Goal: Task Accomplishment & Management: Manage account settings

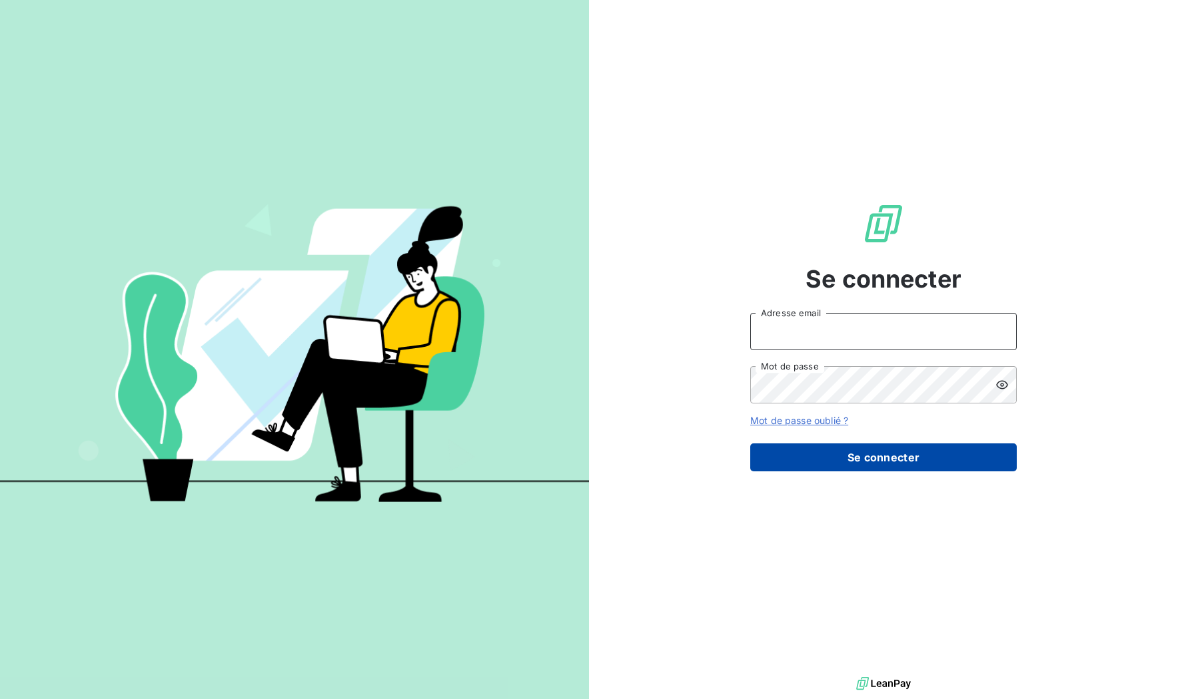
type input "[EMAIL_ADDRESS][DOMAIN_NAME]"
click at [859, 461] on button "Se connecter" at bounding box center [883, 458] width 266 height 28
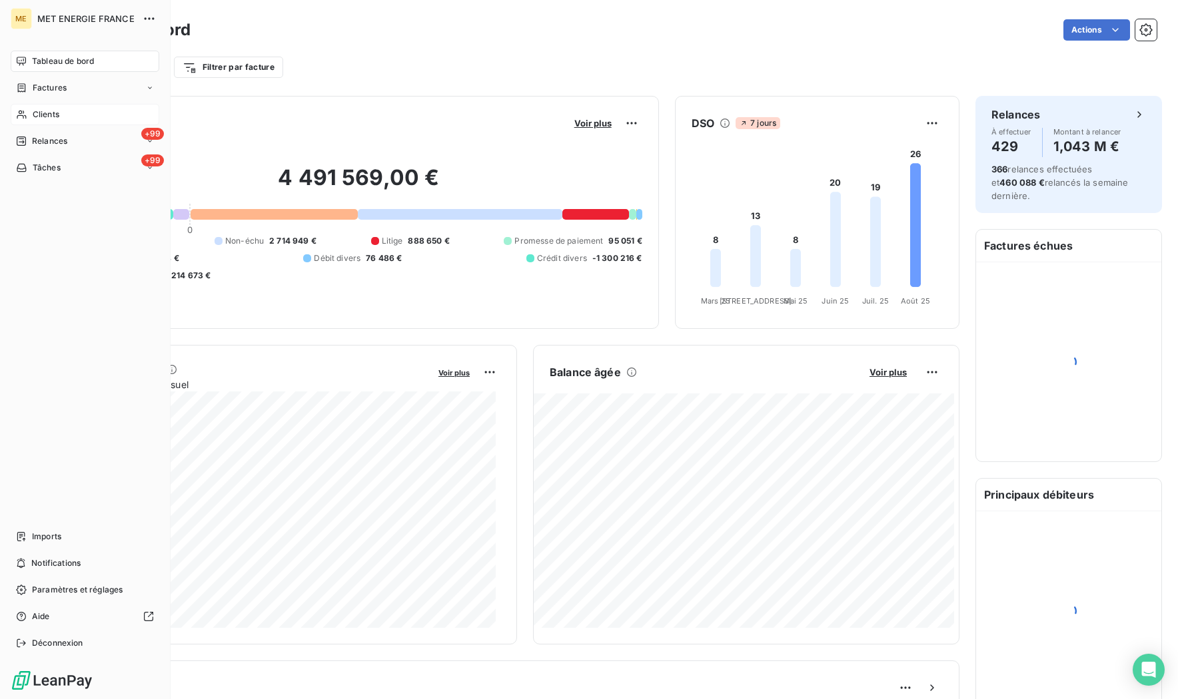
click at [47, 116] on span "Clients" at bounding box center [46, 115] width 27 height 12
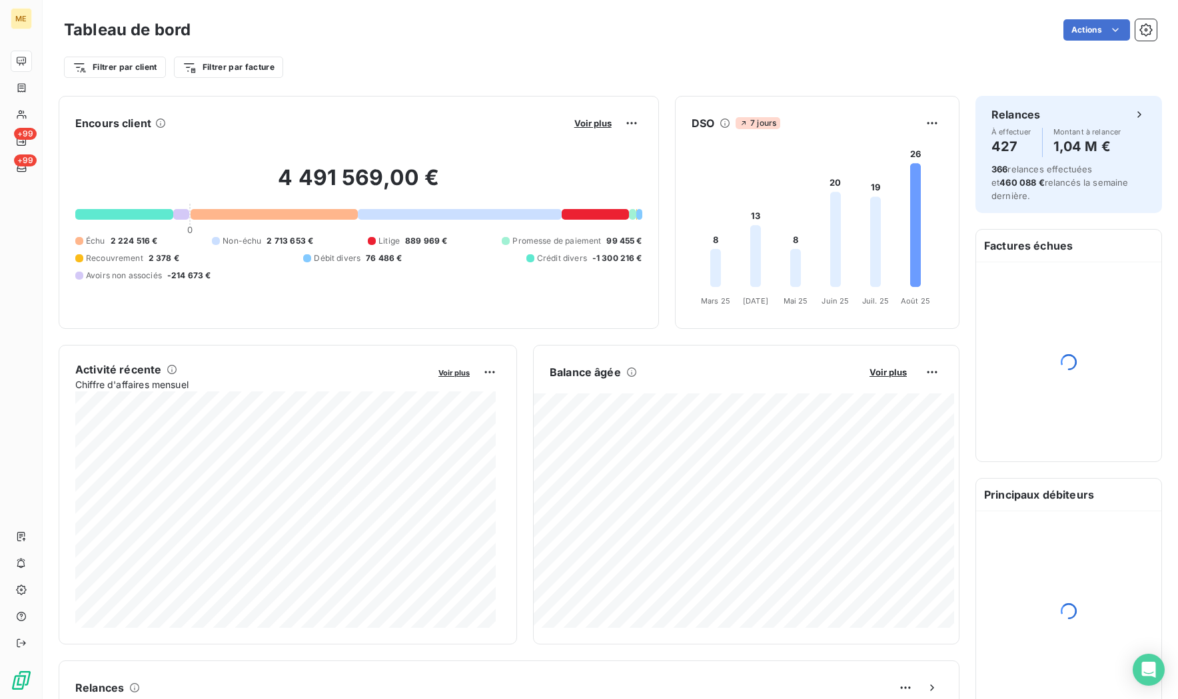
drag, startPoint x: 557, startPoint y: 285, endPoint x: 309, endPoint y: 175, distance: 271.9
drag, startPoint x: 309, startPoint y: 175, endPoint x: 17, endPoint y: 116, distance: 298.2
click at [17, 116] on icon at bounding box center [21, 114] width 11 height 11
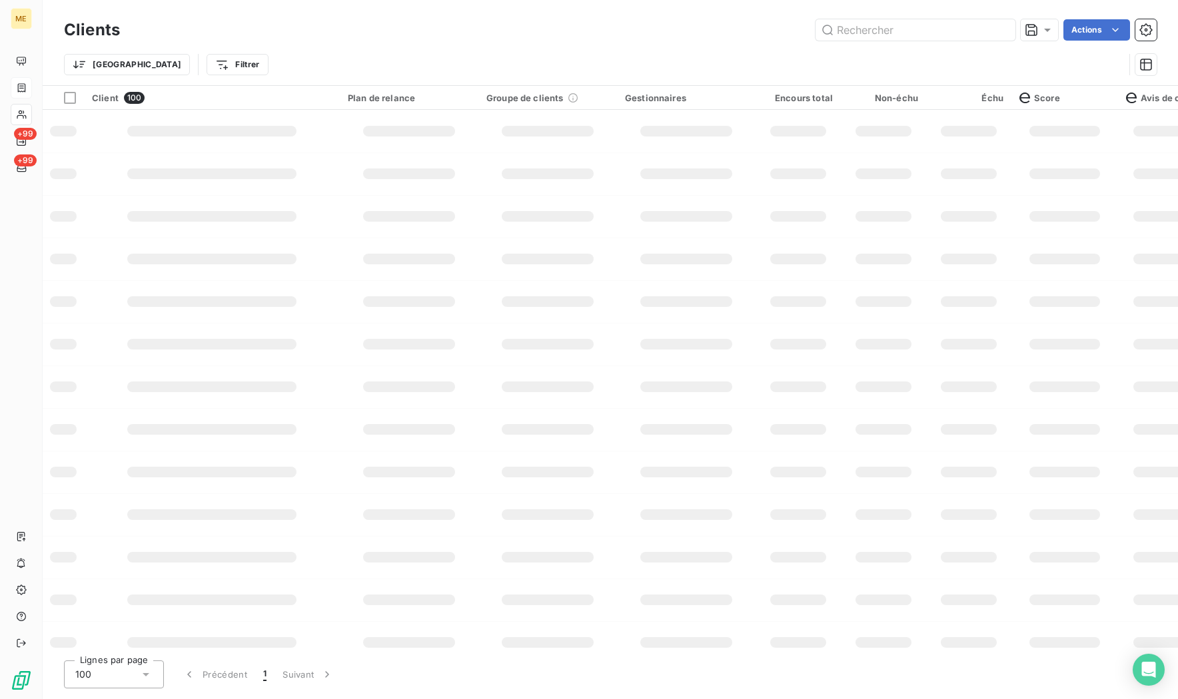
click at [21, 88] on icon at bounding box center [21, 88] width 11 height 11
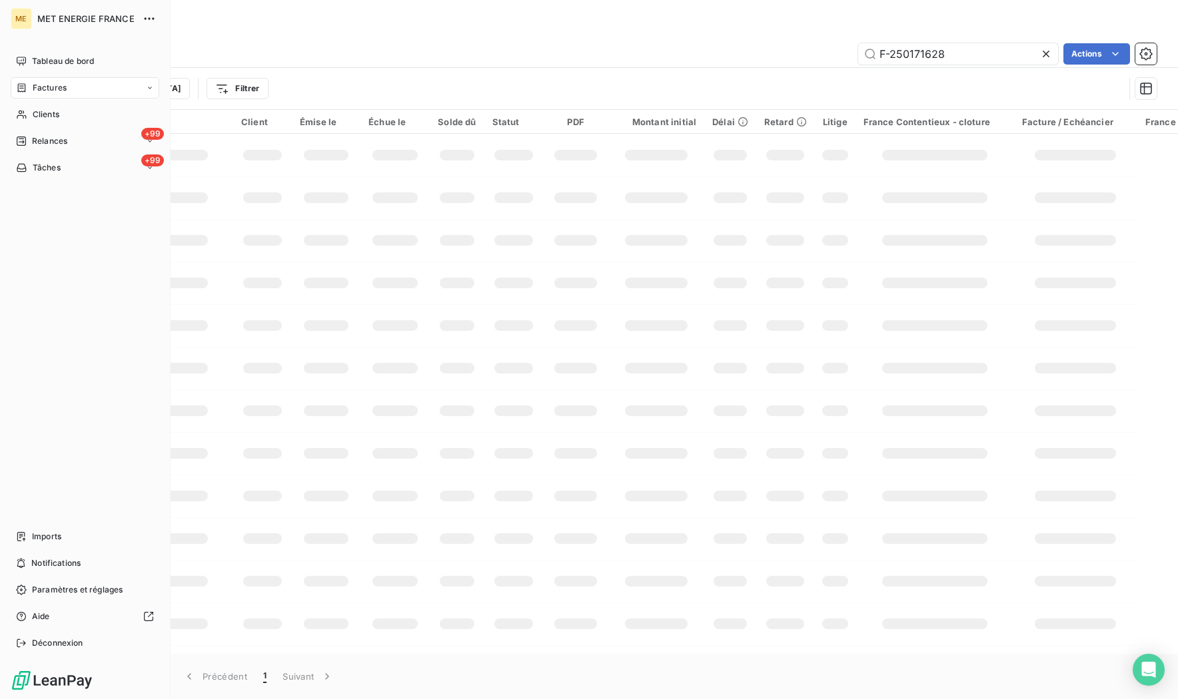
click at [35, 85] on span "Factures" at bounding box center [50, 88] width 34 height 12
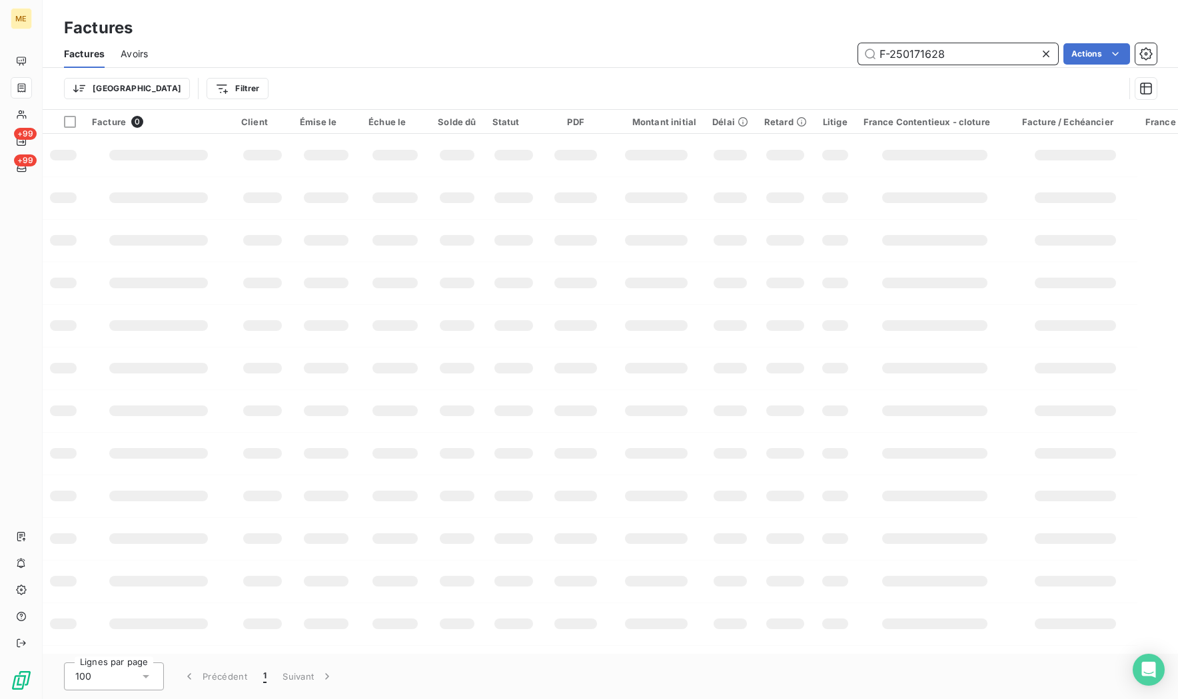
click at [975, 59] on input "F-250171628" at bounding box center [958, 53] width 200 height 21
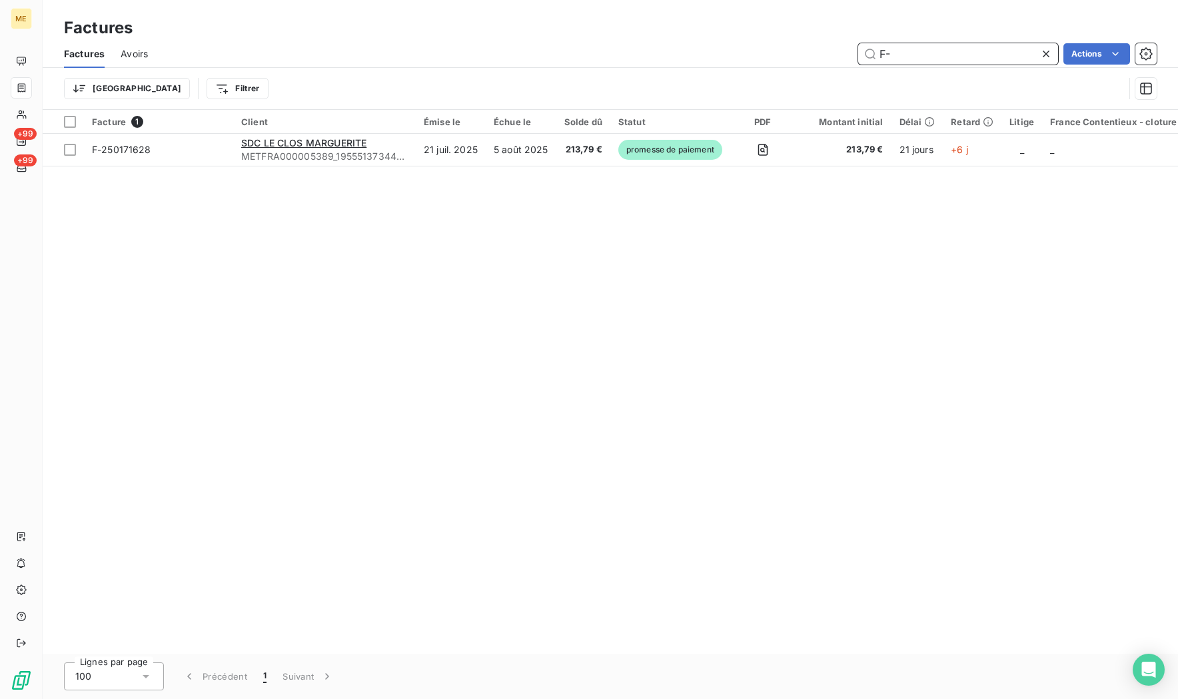
type input "F"
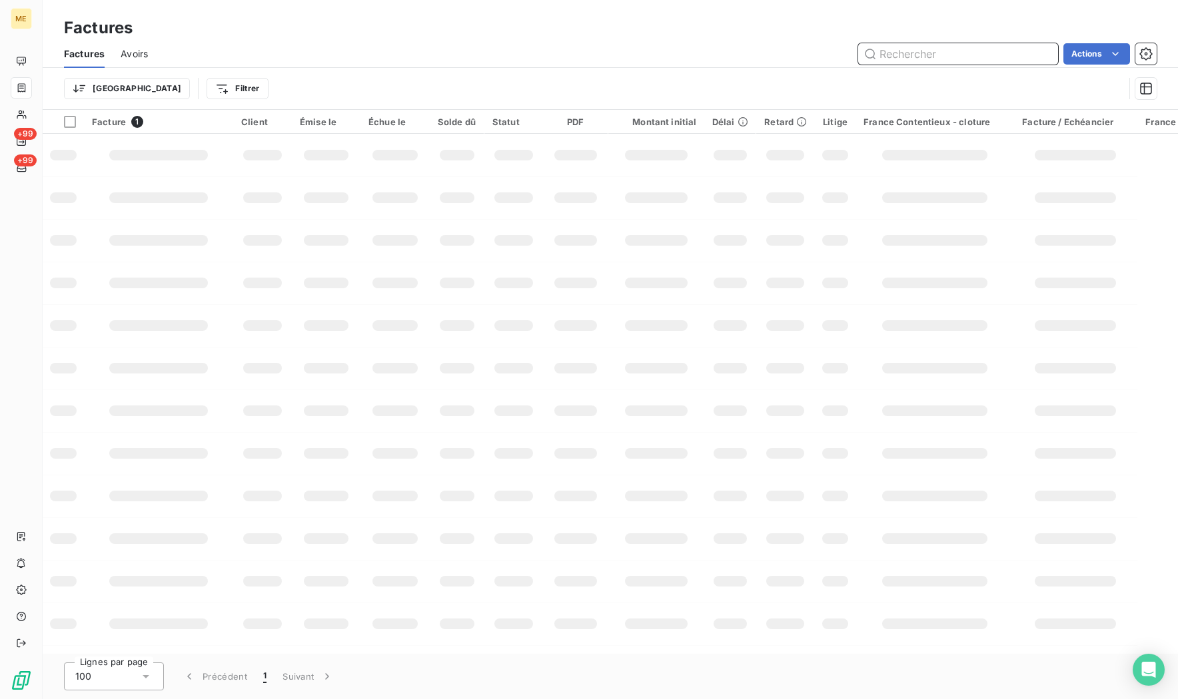
paste input "F-000016147"
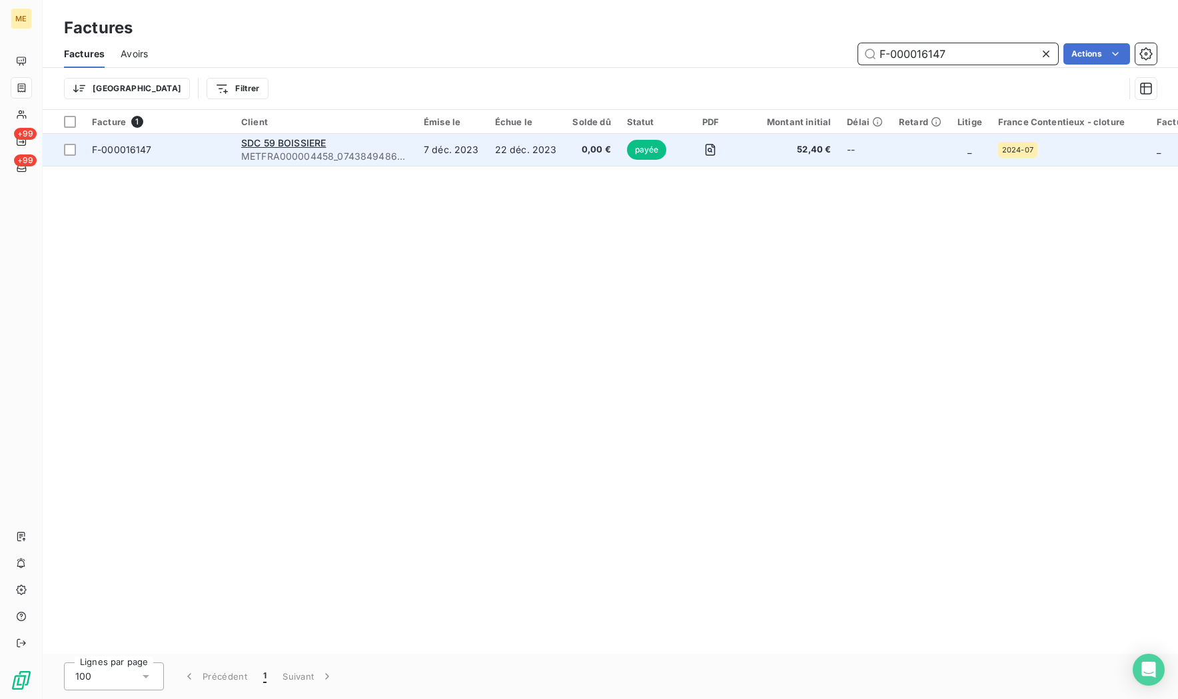
type input "F-000016147"
click at [132, 150] on span "F-000016147" at bounding box center [122, 149] width 60 height 11
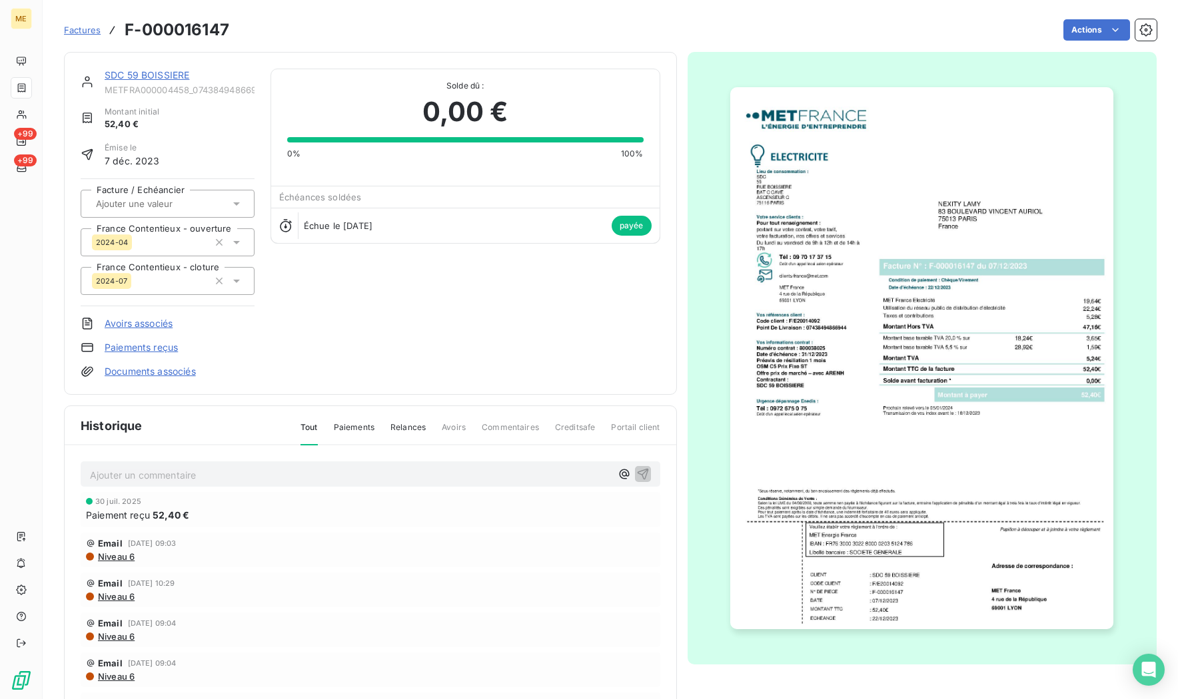
click at [154, 75] on link "SDC 59 BOISSIERE" at bounding box center [147, 74] width 85 height 11
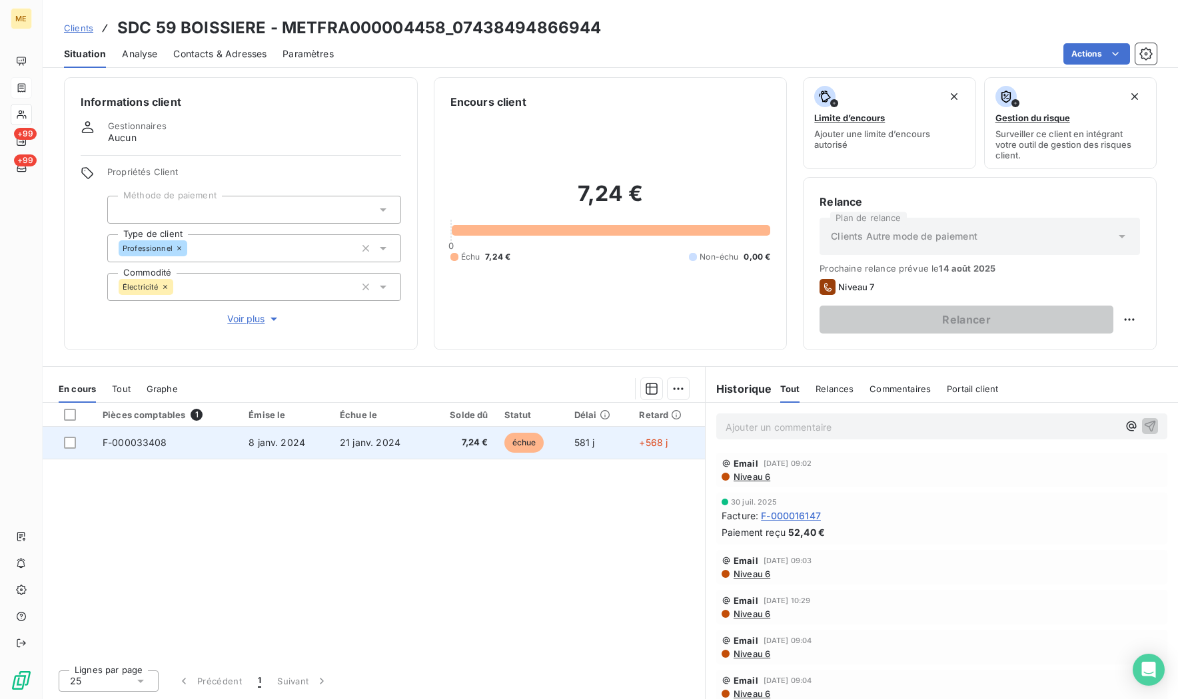
click at [160, 437] on span "F-000033408" at bounding box center [135, 442] width 65 height 11
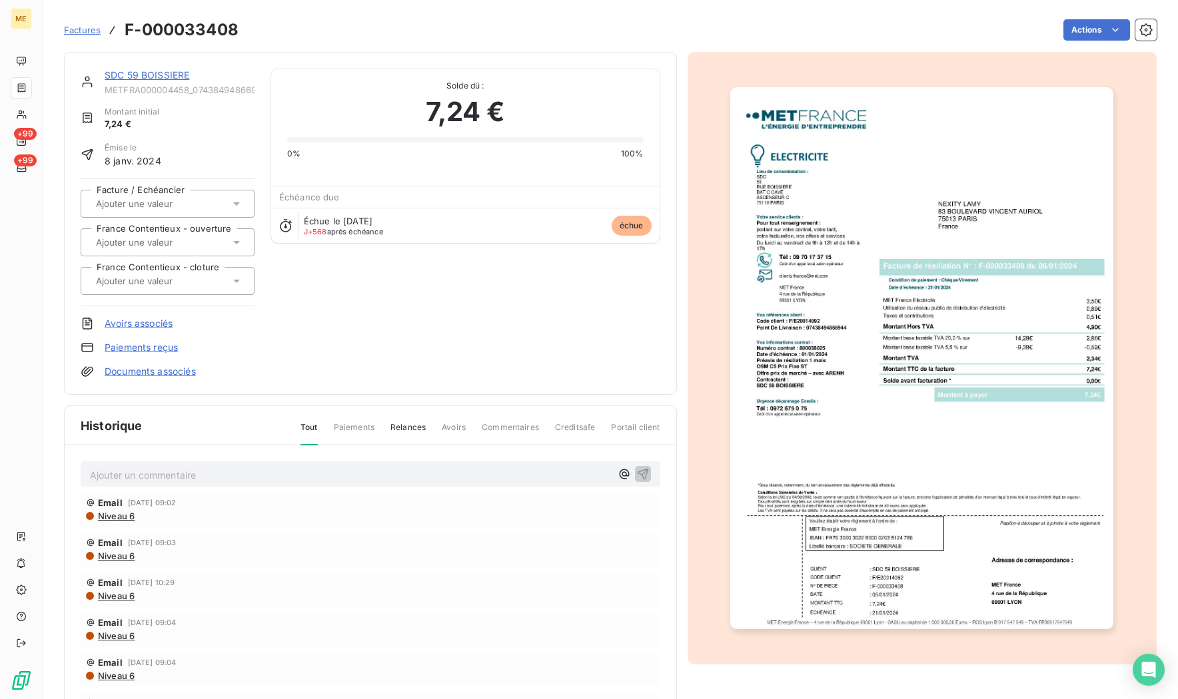
click at [165, 75] on link "SDC 59 BOISSIERE" at bounding box center [147, 74] width 85 height 11
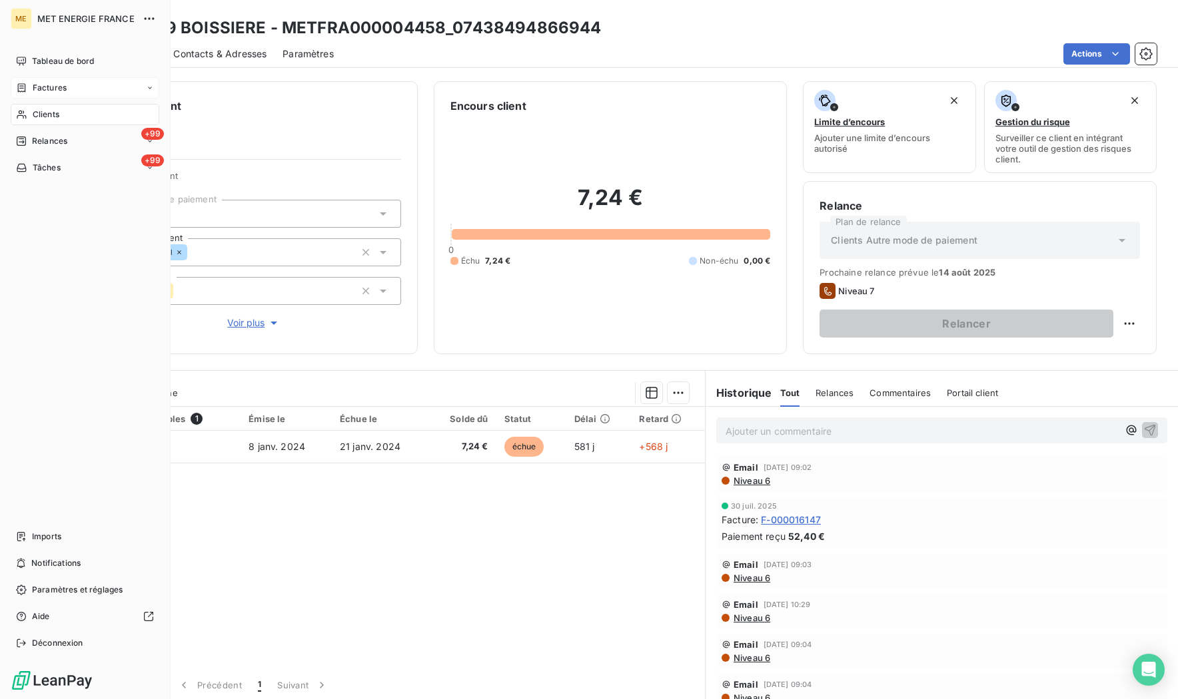
click at [55, 115] on span "Clients" at bounding box center [46, 115] width 27 height 12
click at [59, 87] on span "Factures" at bounding box center [50, 88] width 34 height 12
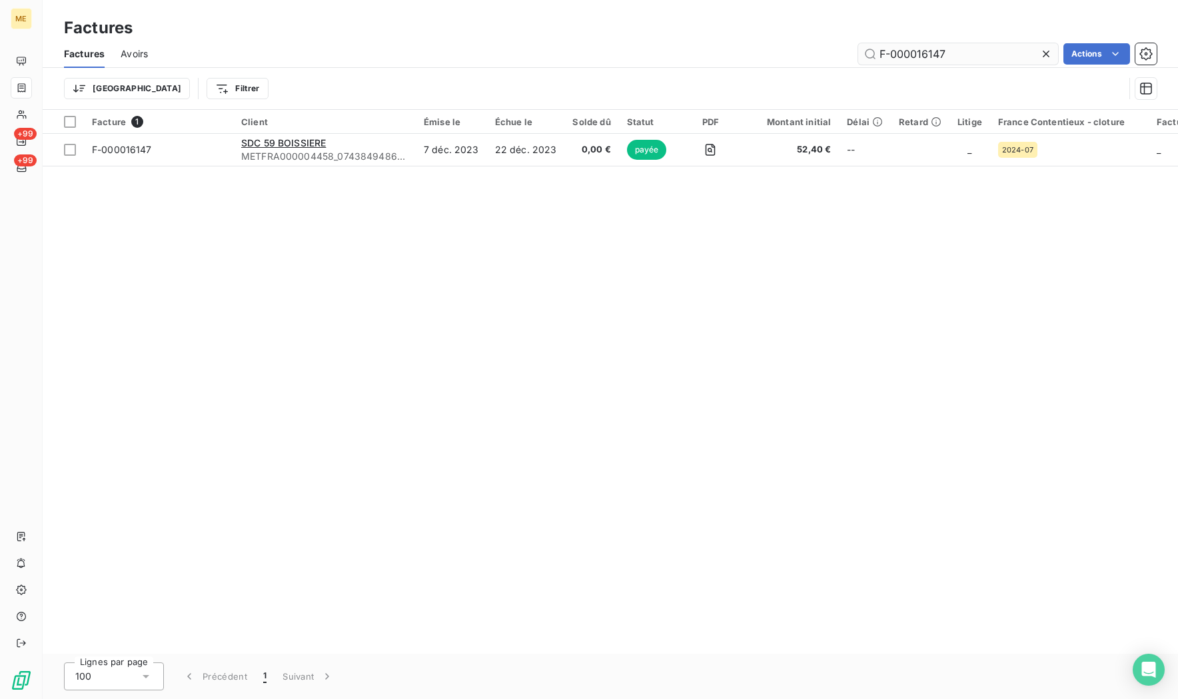
drag, startPoint x: 939, startPoint y: 54, endPoint x: 966, endPoint y: 54, distance: 26.6
click at [942, 54] on input "F-000016147" at bounding box center [958, 53] width 200 height 21
click at [962, 56] on input "F-000016147" at bounding box center [958, 53] width 200 height 21
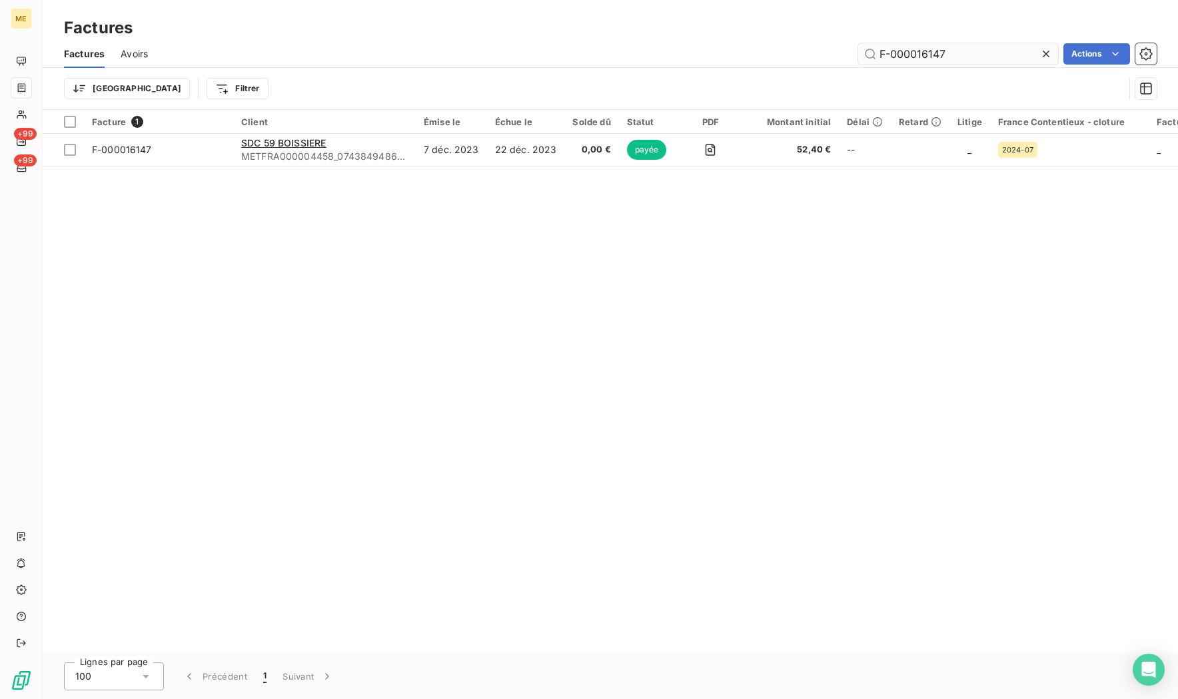
click at [962, 56] on input "F-000016147" at bounding box center [958, 53] width 200 height 21
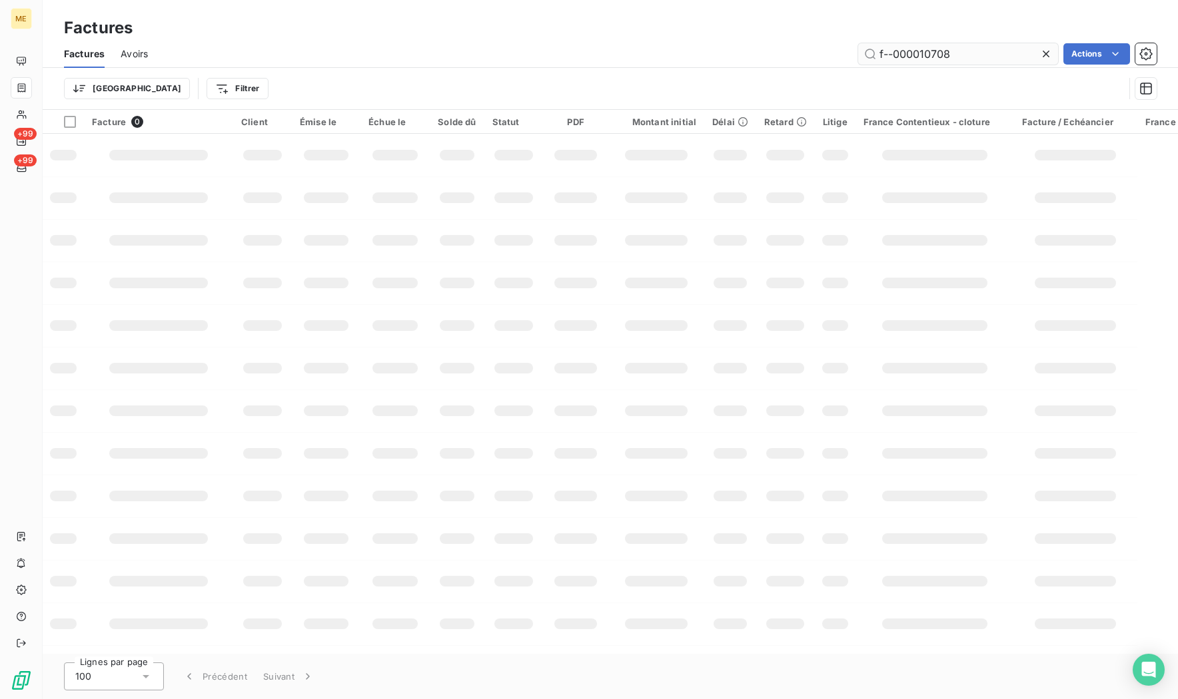
click at [890, 54] on input "f--000010708" at bounding box center [958, 53] width 200 height 21
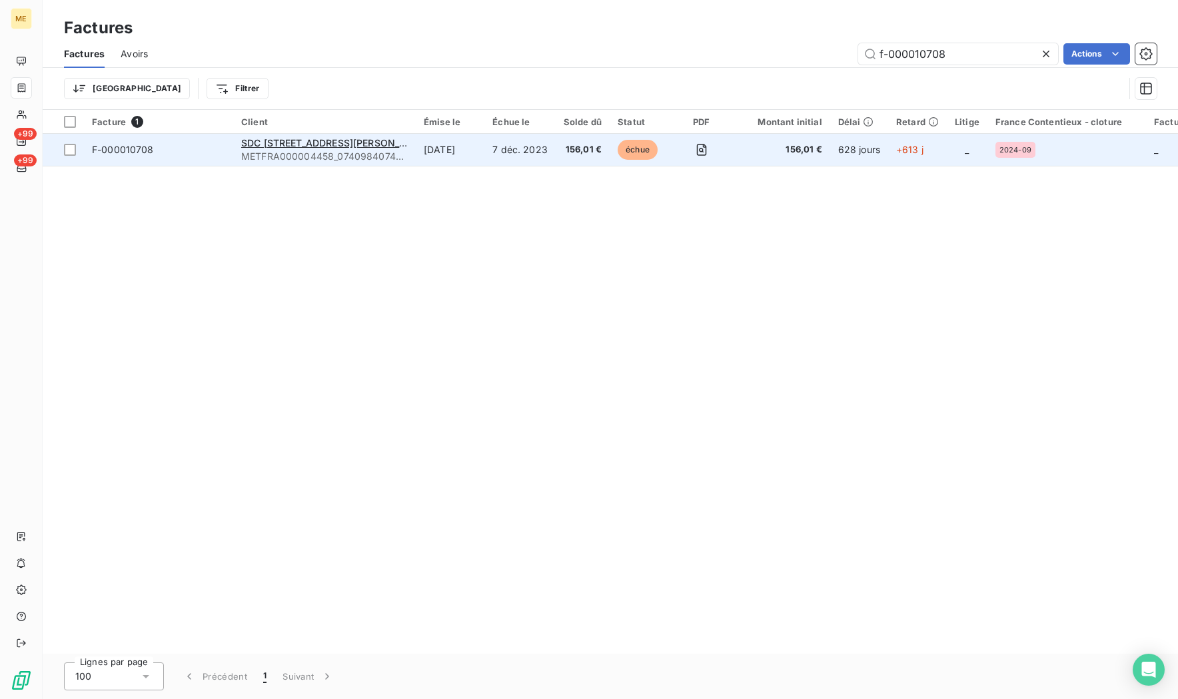
type input "f-000010708"
click at [156, 157] on td "F-000010708" at bounding box center [158, 150] width 149 height 32
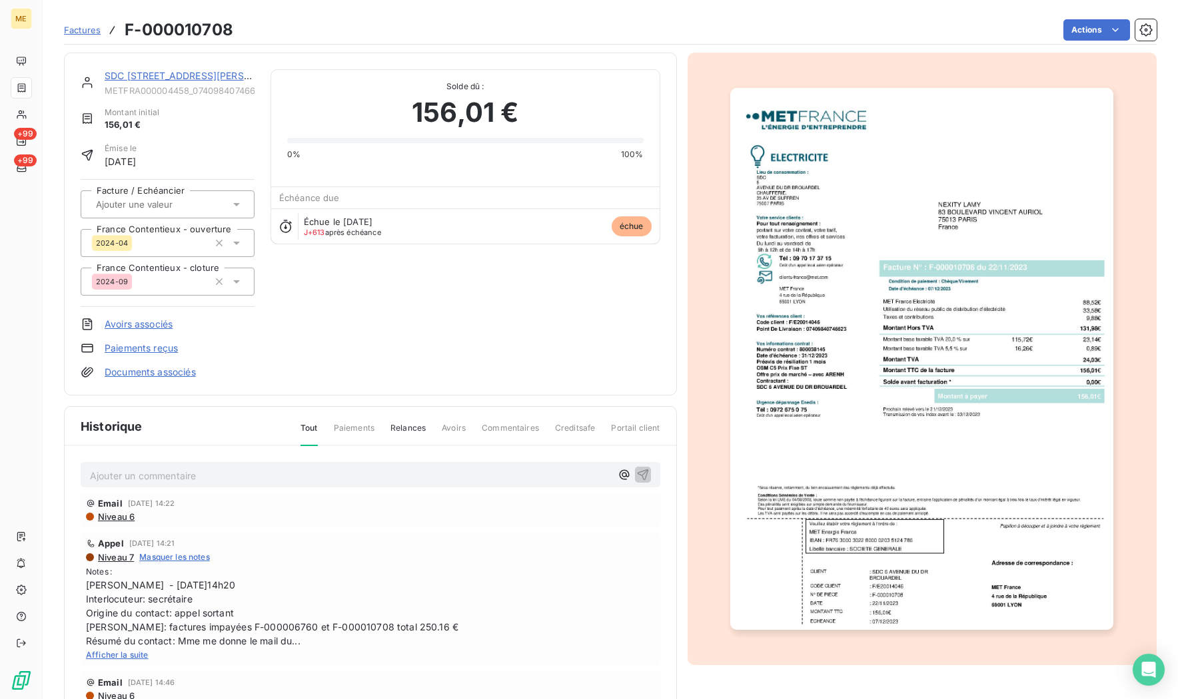
scroll to position [38, 0]
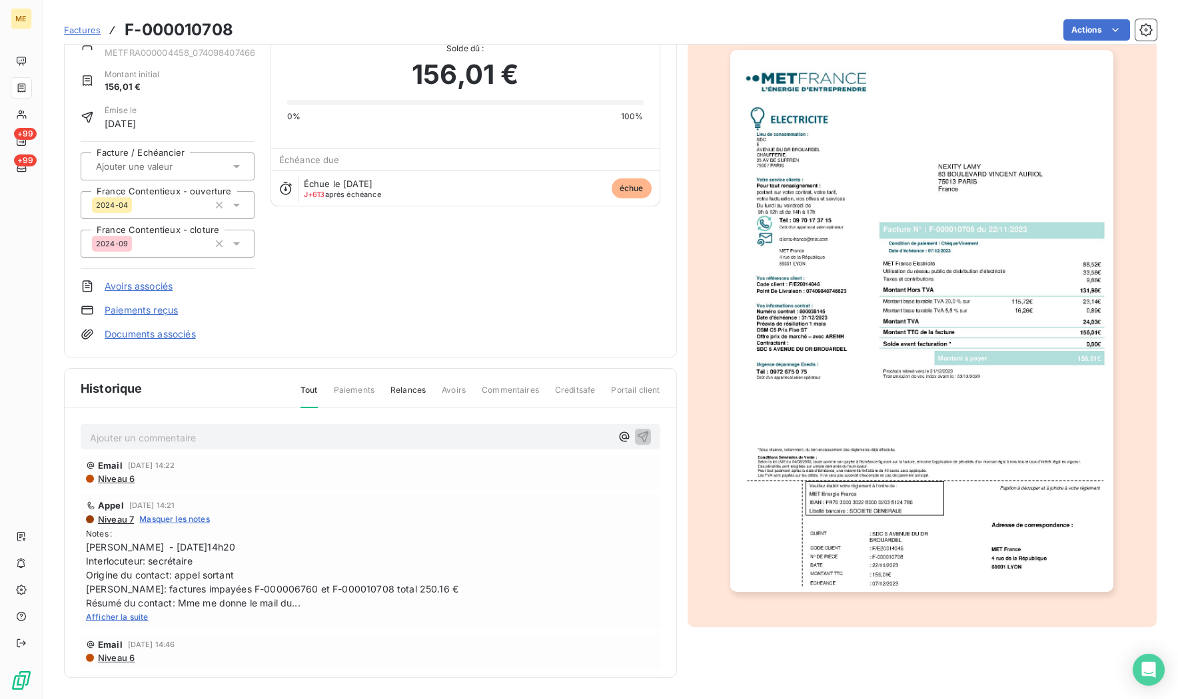
click at [133, 616] on span "Afficher la suite" at bounding box center [117, 617] width 63 height 10
click at [106, 616] on span "Afficher moins" at bounding box center [115, 617] width 58 height 10
click at [106, 616] on span "Afficher la suite" at bounding box center [117, 617] width 63 height 10
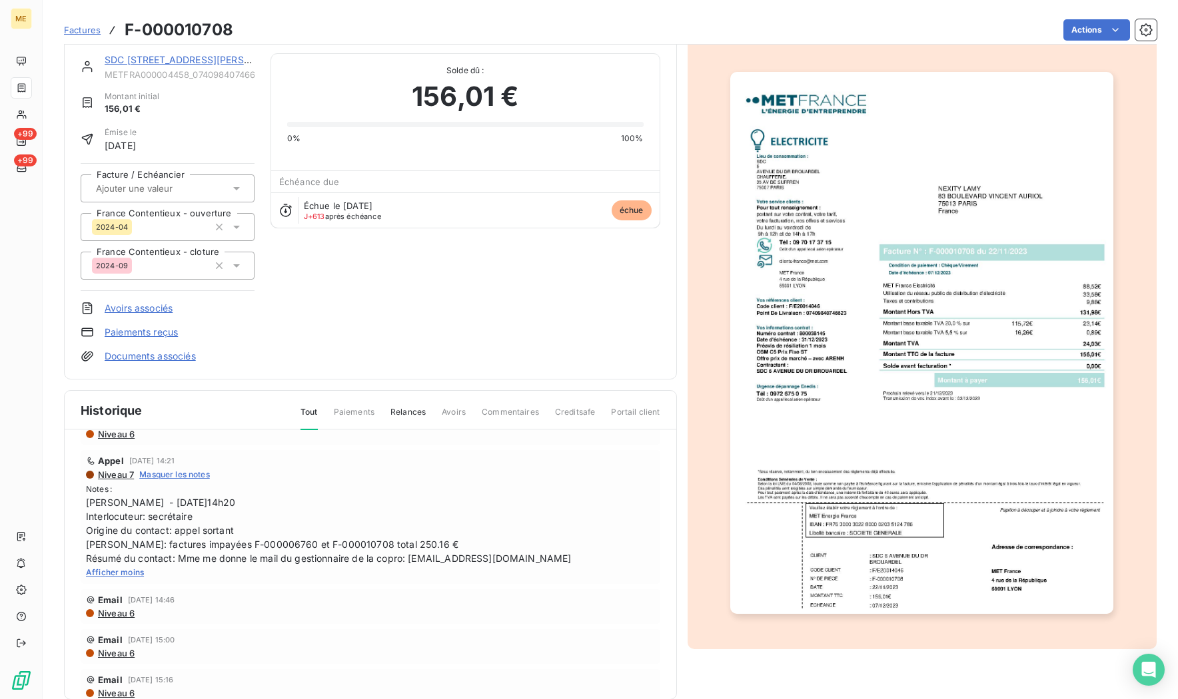
scroll to position [0, 0]
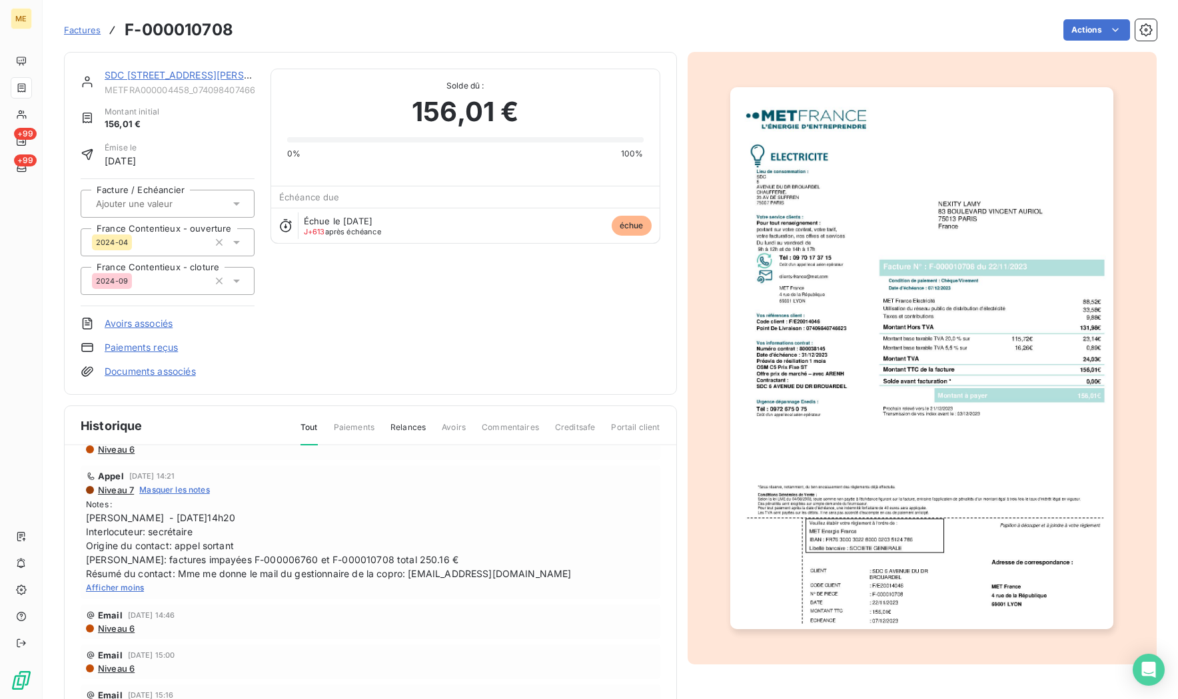
click at [170, 71] on link "SDC 6 AVENUE DU DR BROUARDEL" at bounding box center [200, 74] width 190 height 11
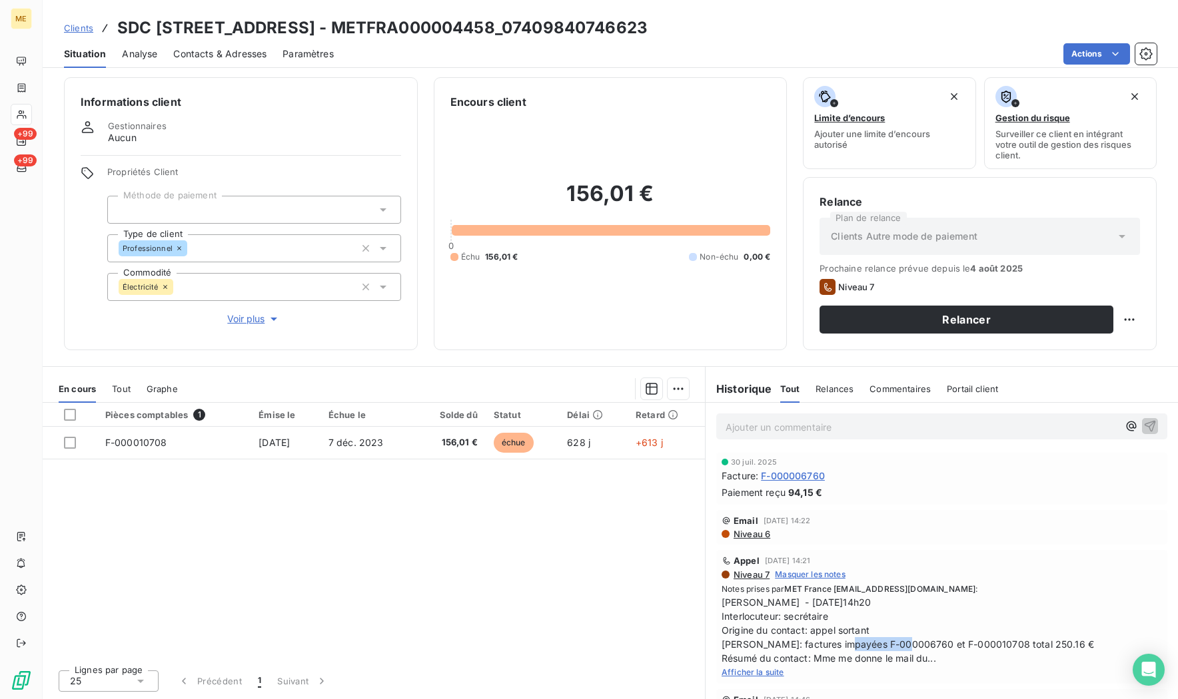
drag, startPoint x: 898, startPoint y: 645, endPoint x: 837, endPoint y: 646, distance: 60.6
click at [837, 646] on span "Sylvain - 25/07/2025 -14h20 Interlocuteur: secrétaire Origine du contact: appel…" at bounding box center [941, 630] width 440 height 70
copy span "F-000006760"
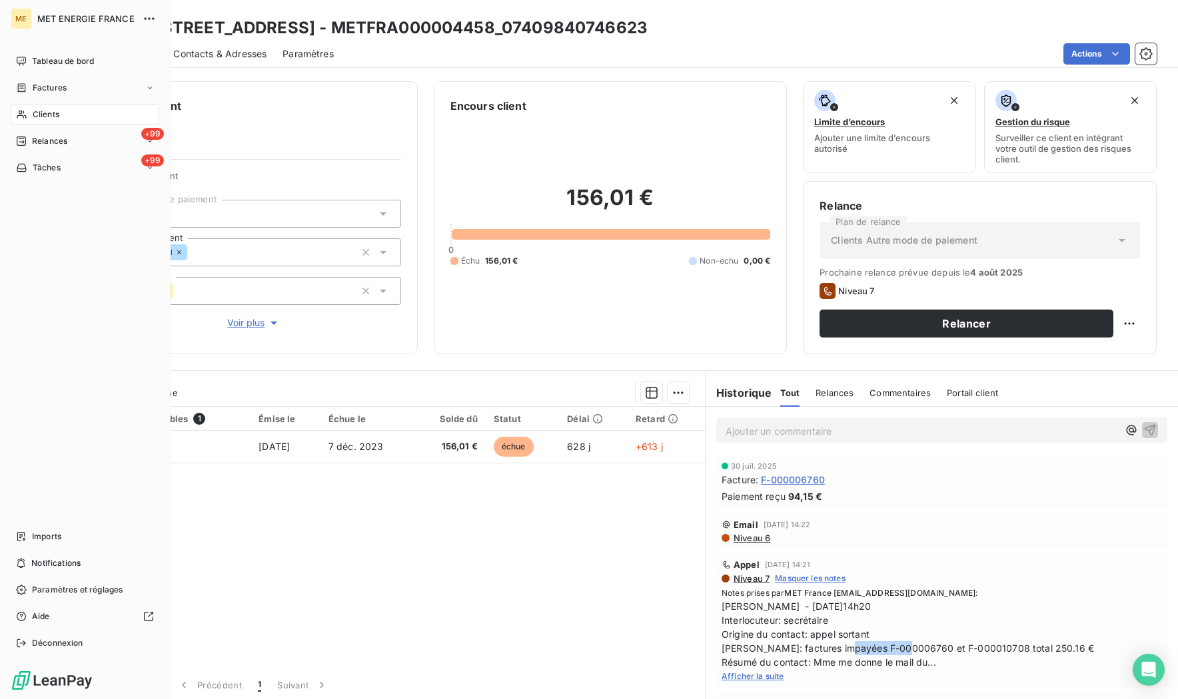
click at [27, 117] on icon at bounding box center [21, 114] width 11 height 11
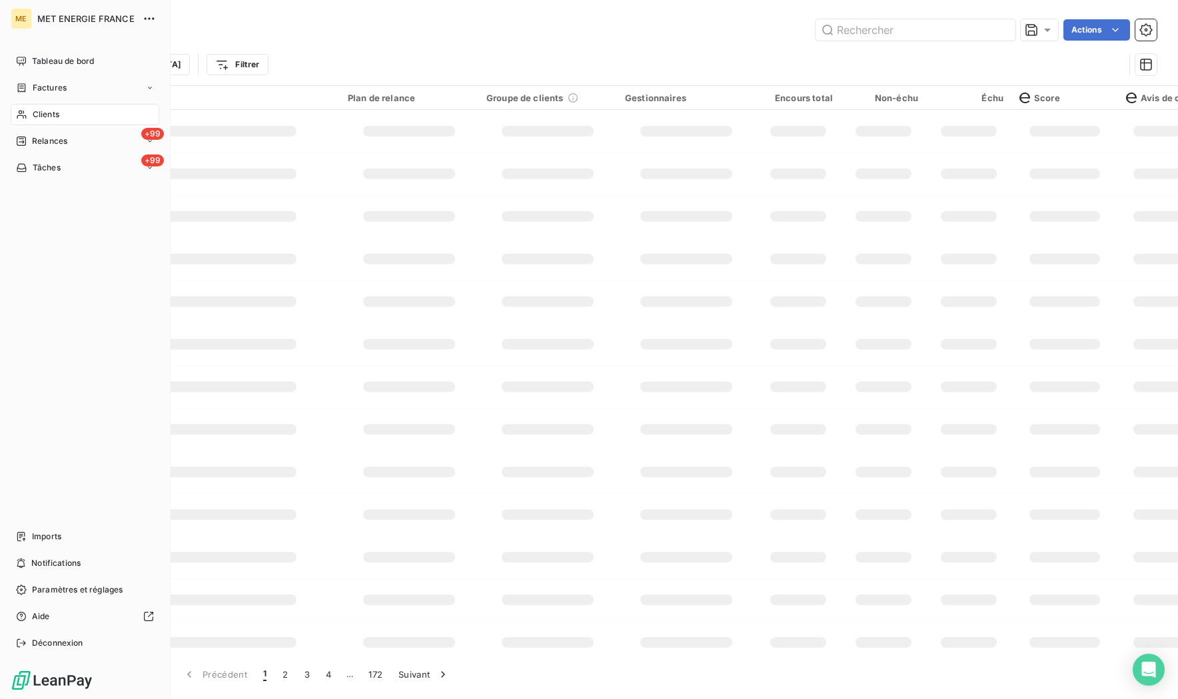
click at [24, 85] on icon at bounding box center [21, 88] width 11 height 11
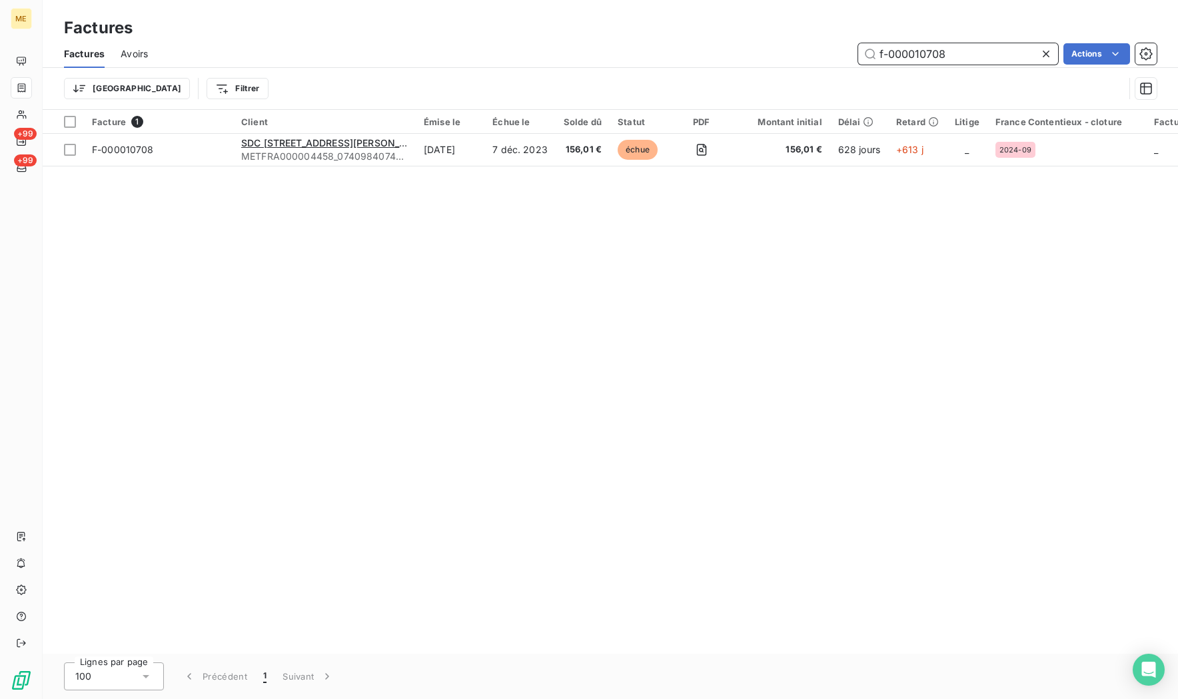
click at [932, 52] on input "f-000010708" at bounding box center [958, 53] width 200 height 21
paste input "F-000006760"
click at [948, 56] on input "F-000006760" at bounding box center [958, 53] width 200 height 21
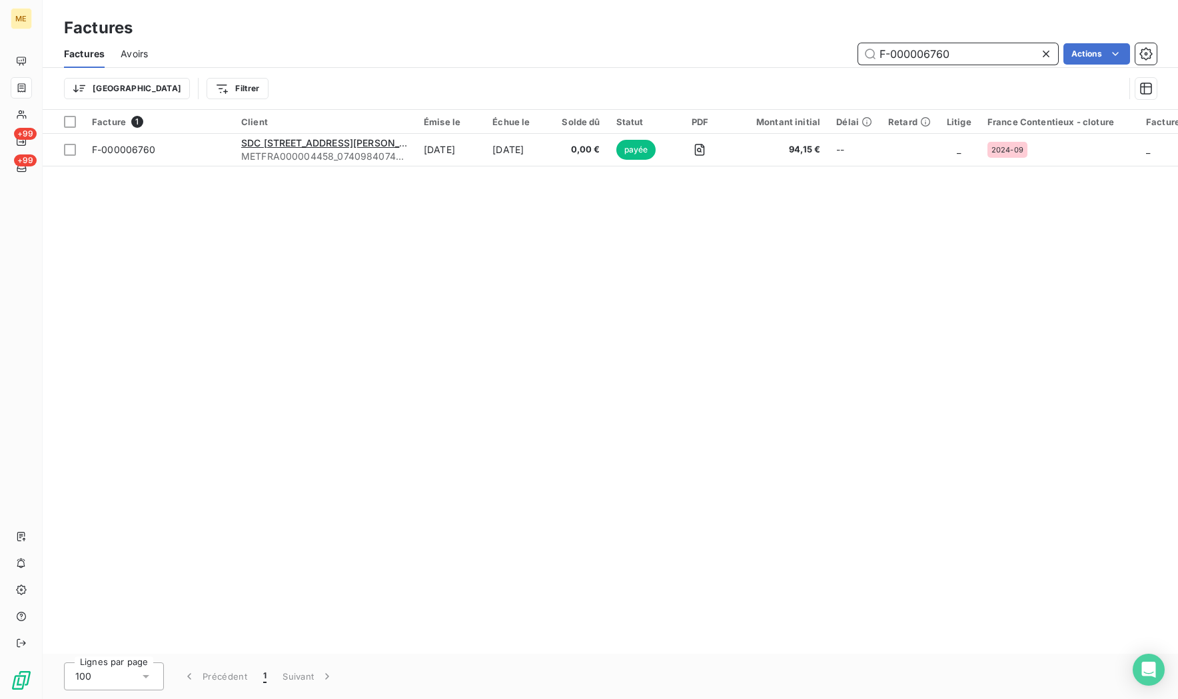
click at [948, 56] on input "F-000006760" at bounding box center [958, 53] width 200 height 21
paste input "10708"
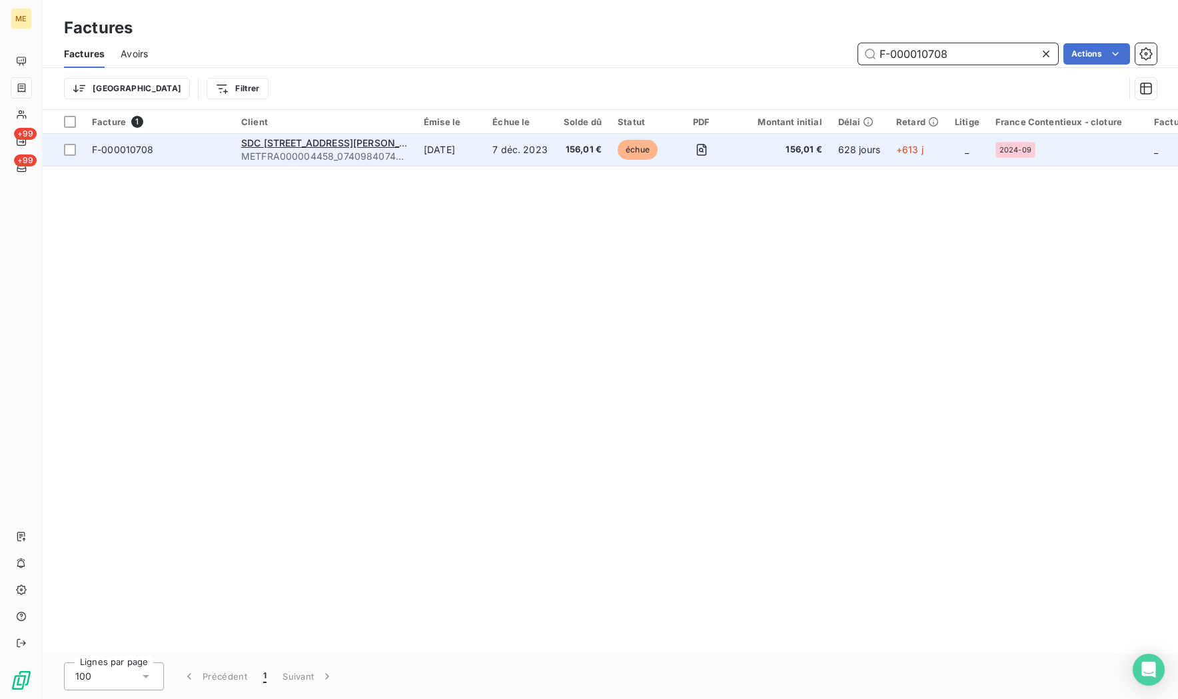
type input "F-000010708"
click at [140, 156] on div "F-000010708" at bounding box center [123, 149] width 62 height 13
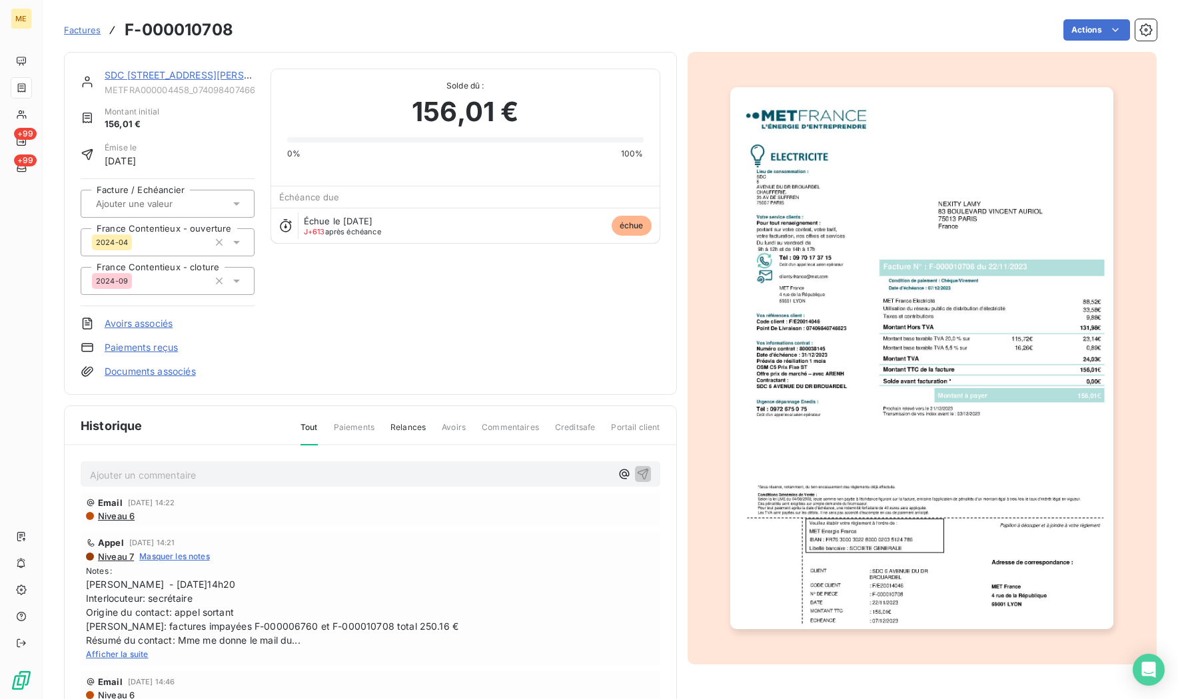
click at [146, 70] on link "SDC 6 AVENUE DU DR BROUARDEL" at bounding box center [200, 74] width 190 height 11
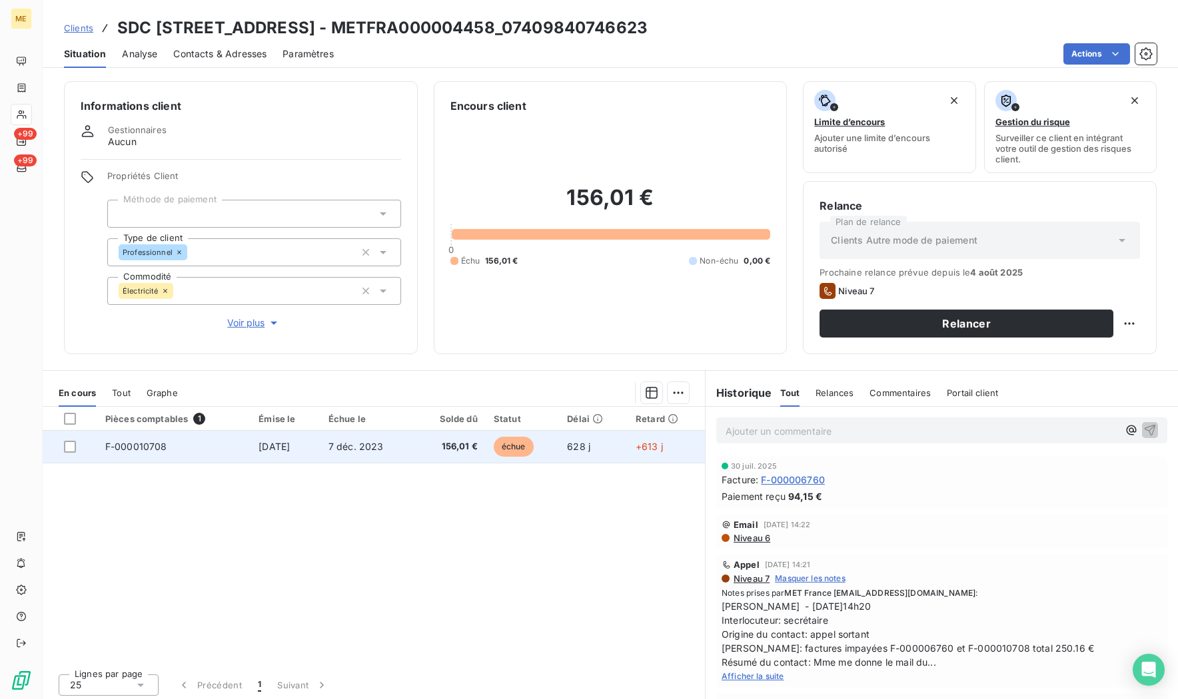
scroll to position [4, 0]
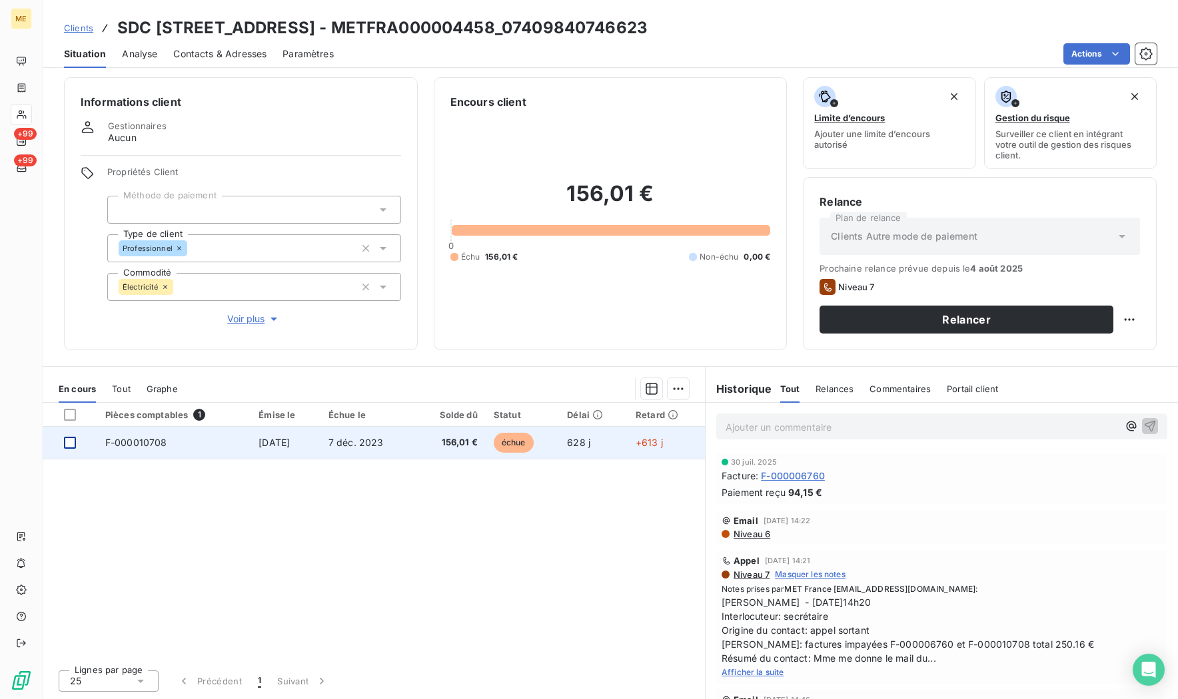
click at [67, 446] on div at bounding box center [70, 443] width 12 height 12
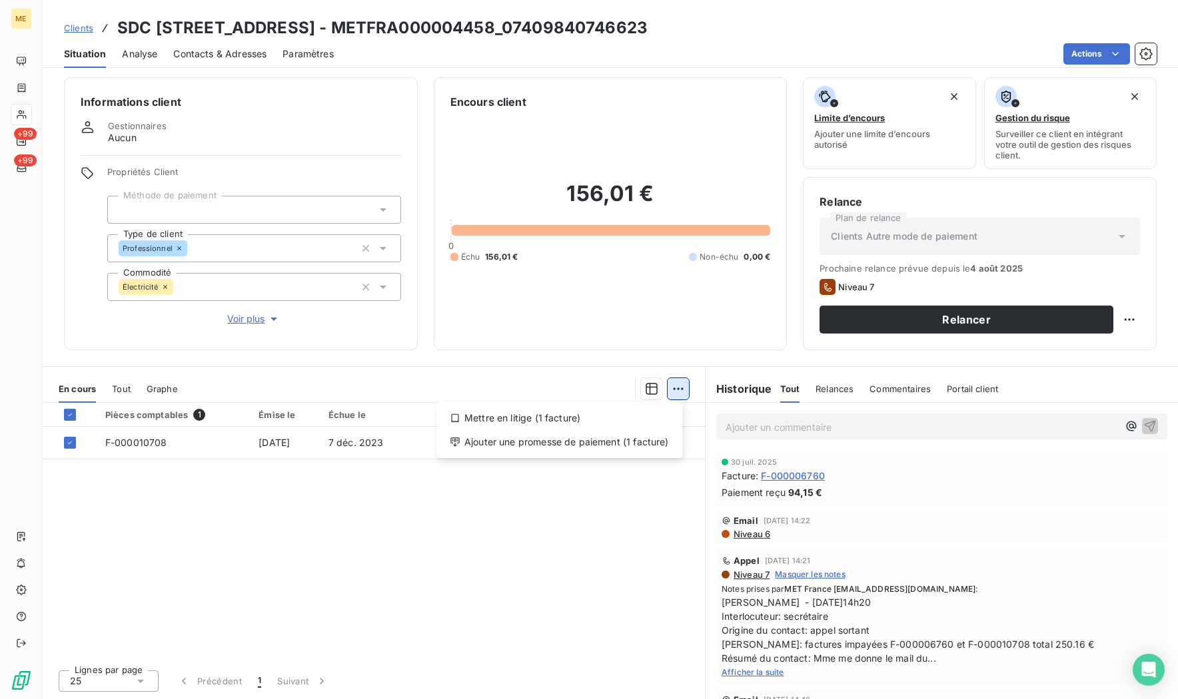
click at [667, 387] on html "ME +99 +99 Clients SDC 6 AVENUE DU DR BROUARDEL - METFRA000004458_0740984074662…" at bounding box center [589, 349] width 1178 height 699
click at [516, 444] on div "Ajouter une promesse de paiement (1 facture)" at bounding box center [559, 442] width 235 height 21
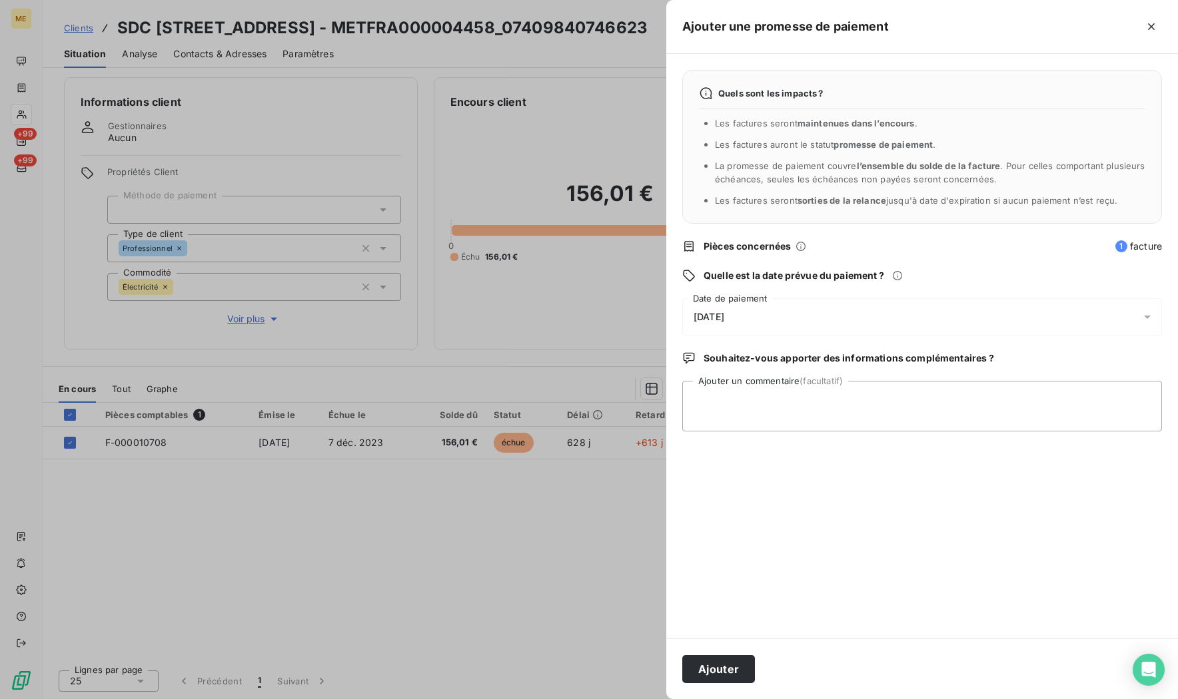
click at [727, 308] on div "12/08/2025" at bounding box center [922, 316] width 480 height 37
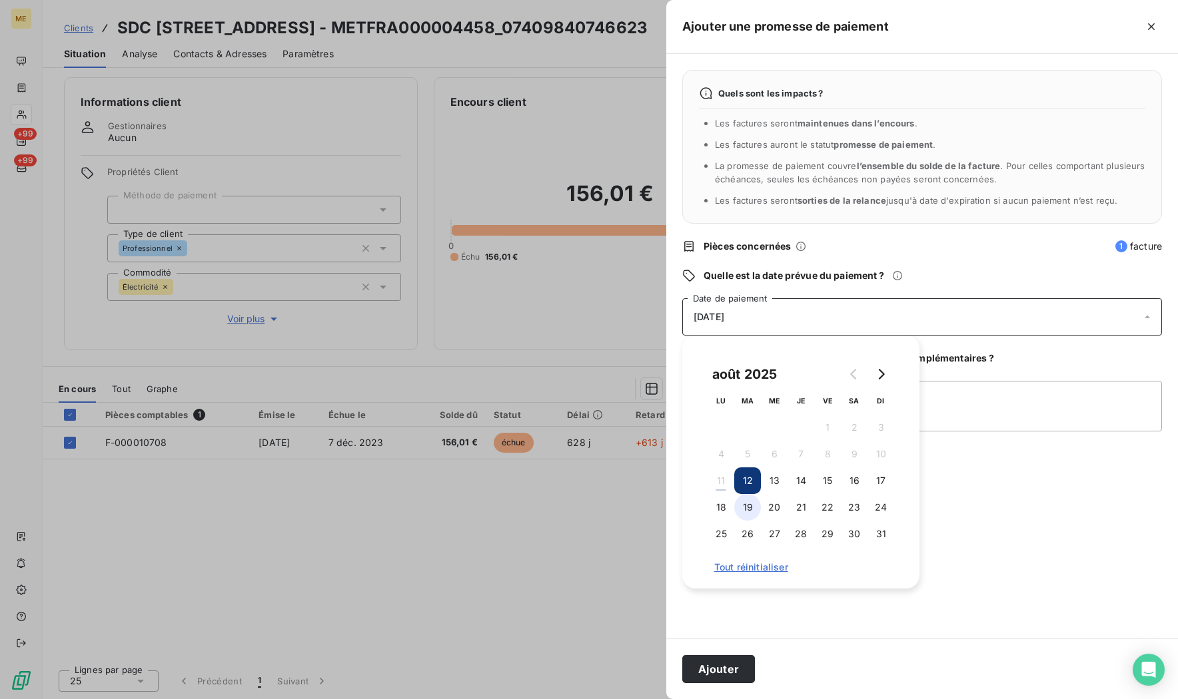
click at [747, 509] on button "19" at bounding box center [747, 507] width 27 height 27
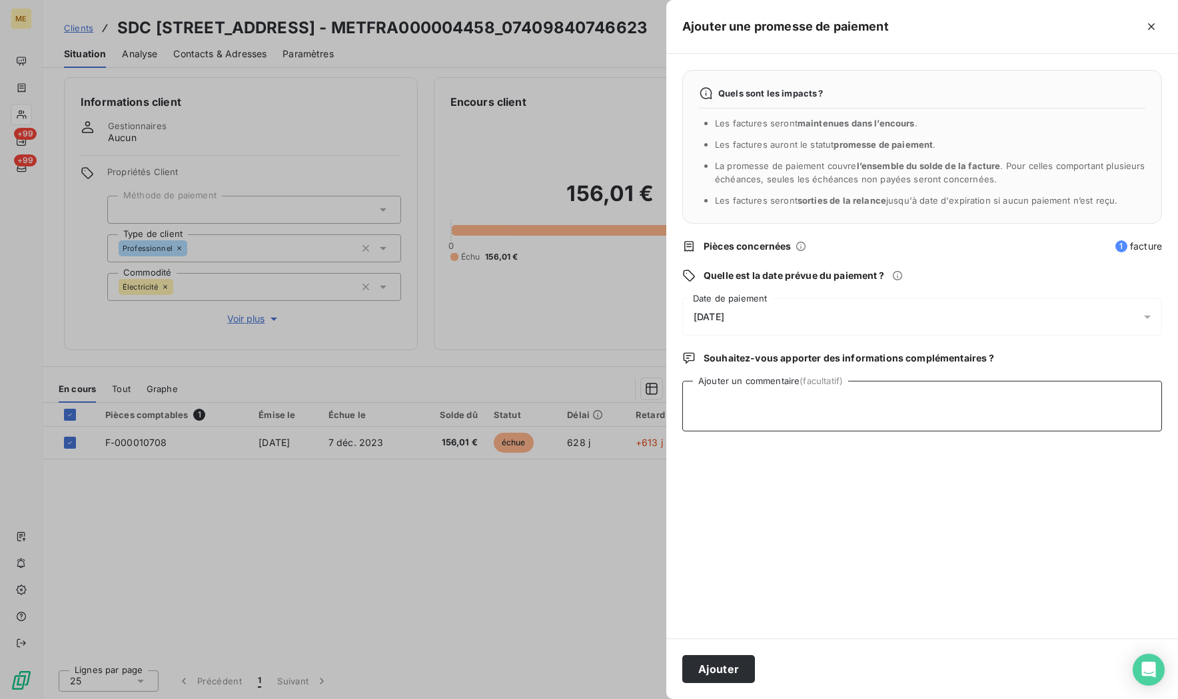
drag, startPoint x: 985, startPoint y: 408, endPoint x: 960, endPoint y: 408, distance: 24.7
click at [984, 408] on textarea "Ajouter un commentaire (facultatif)" at bounding box center [922, 406] width 480 height 51
paste textarea "https://metholdingag.lightning.force.com/lightning/r/vlocity_cmt__CustomerInter…"
type textarea "Nicolas-Paul 11/08/25 10h40 preuve virement ok https://metholdingag.lightning.f…"
click at [711, 669] on button "Ajouter" at bounding box center [718, 669] width 73 height 28
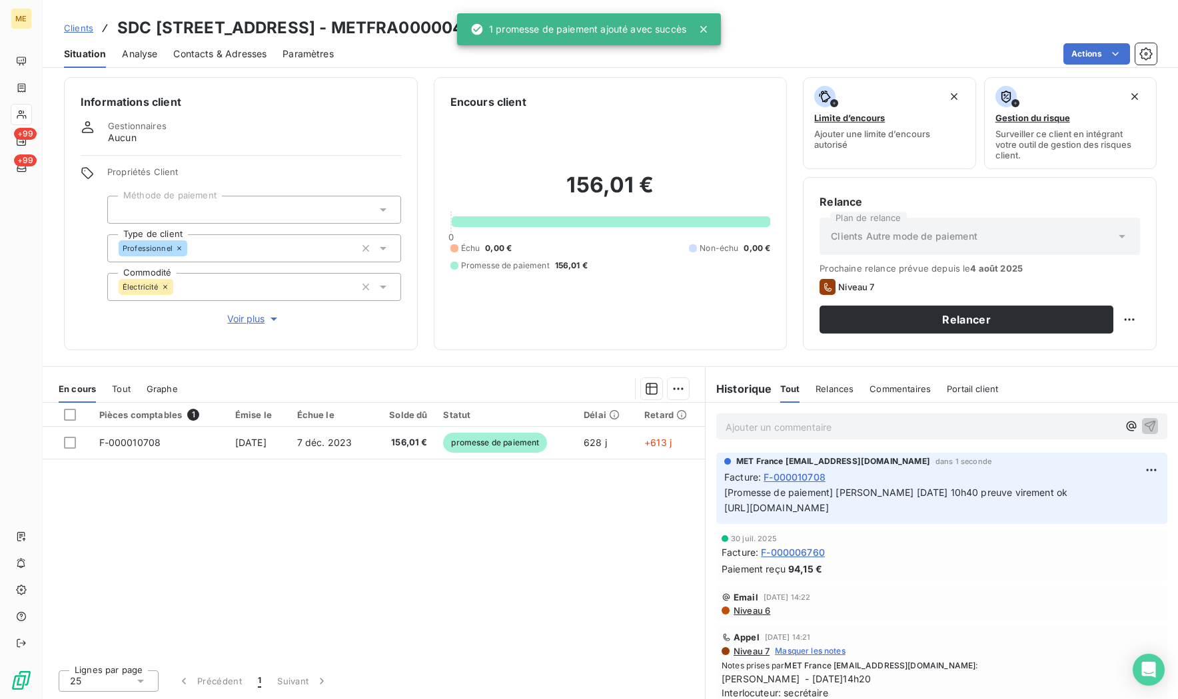
click at [502, 512] on div "Pièces comptables 1 Émise le Échue le Solde dû Statut Délai Retard F-000010708 …" at bounding box center [374, 531] width 662 height 256
click at [12, 78] on div at bounding box center [21, 87] width 21 height 21
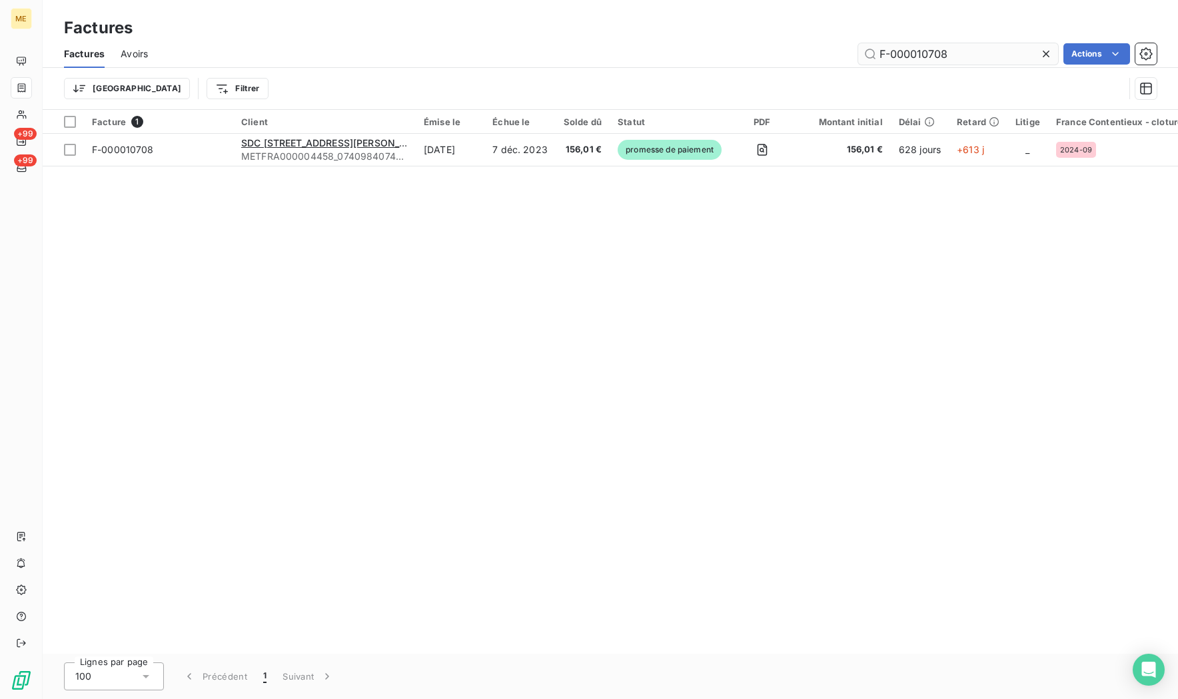
click at [956, 64] on input "F-000010708" at bounding box center [958, 53] width 200 height 21
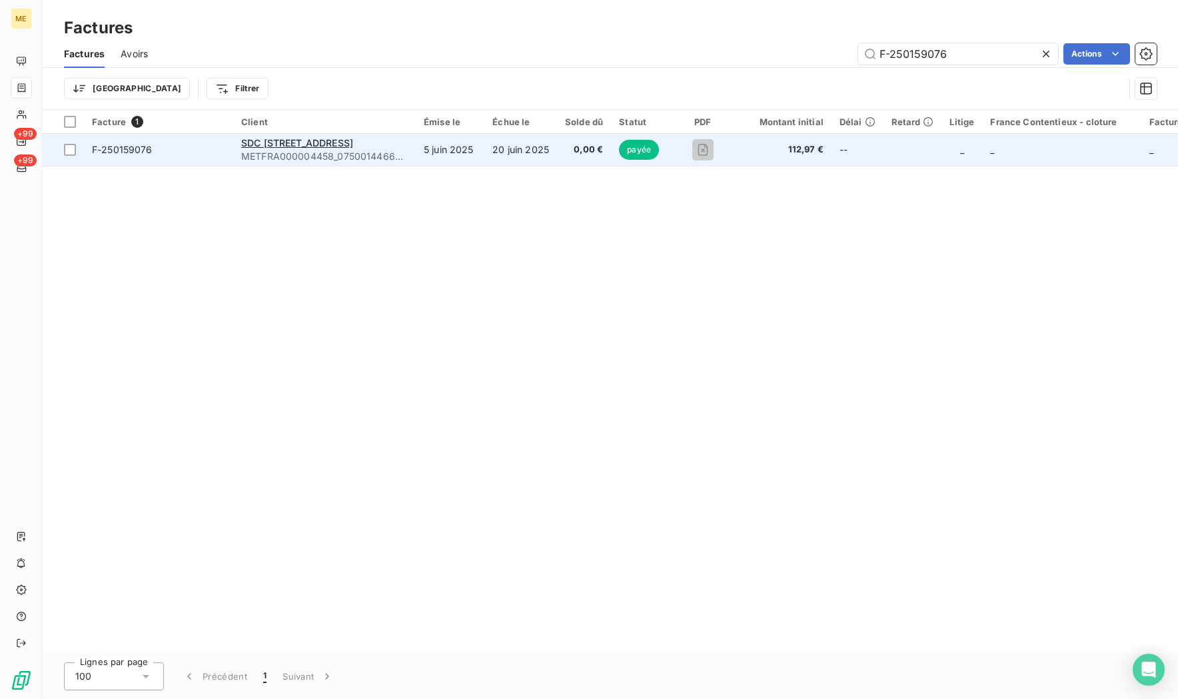
type input "F-250159076"
click at [164, 161] on td "F-250159076" at bounding box center [158, 150] width 149 height 32
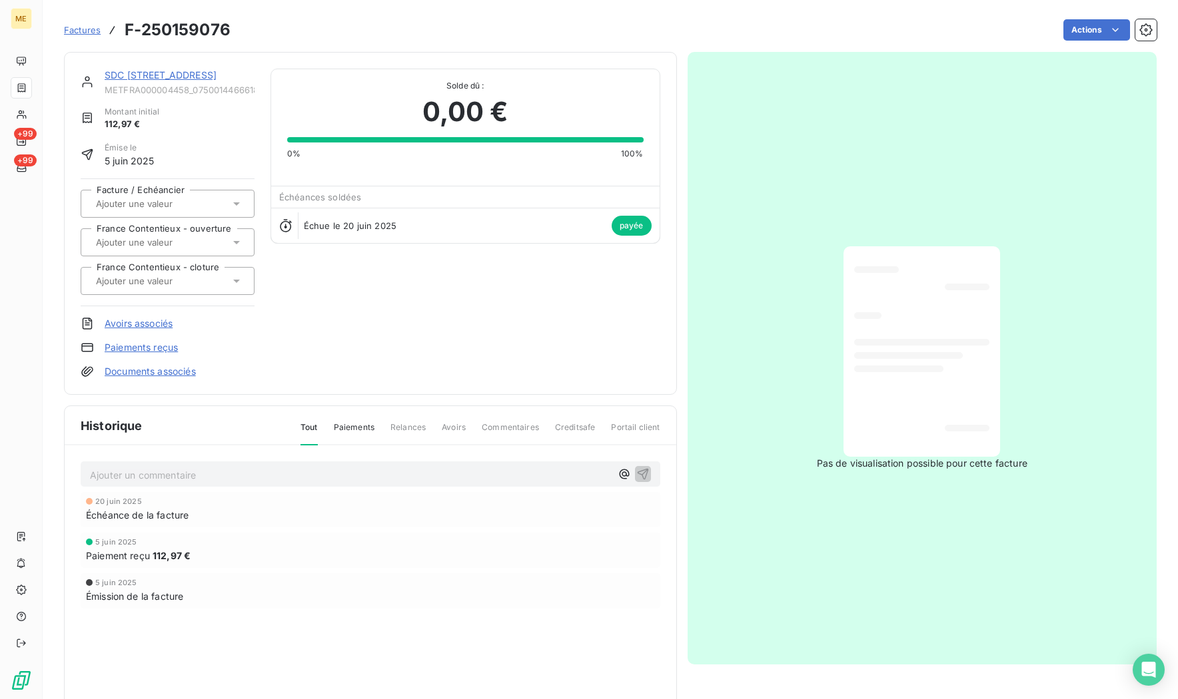
click at [177, 70] on link "SDC 38 RUE DE COURCELLES" at bounding box center [161, 74] width 112 height 11
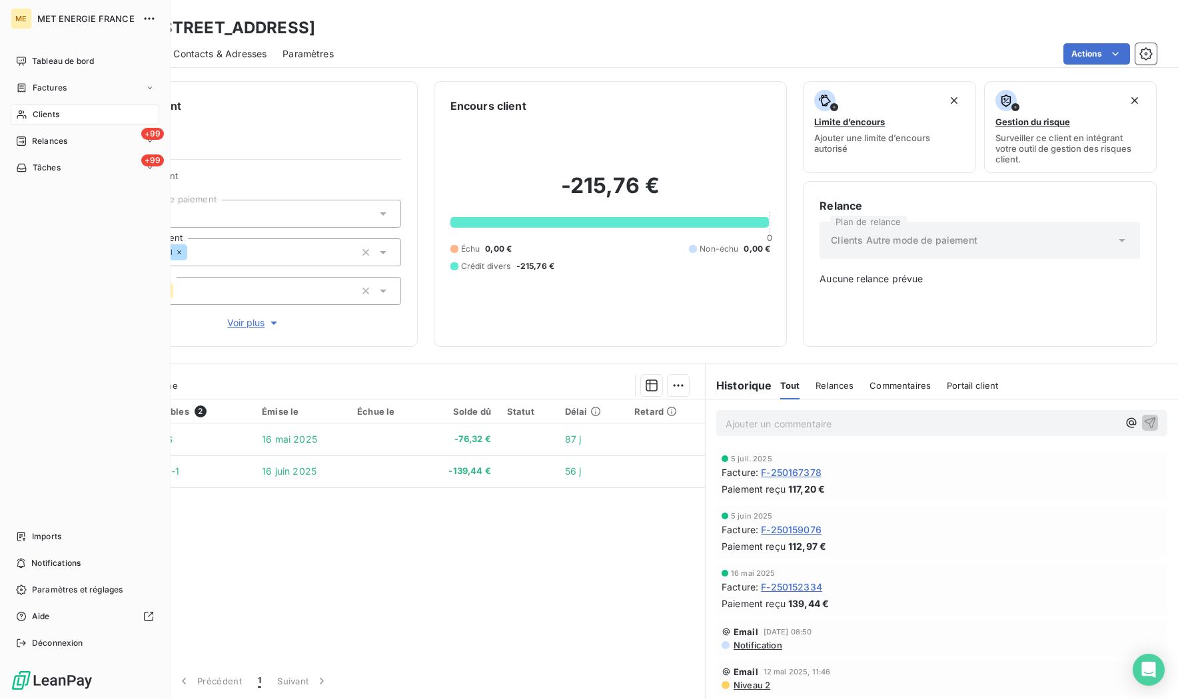
click at [45, 109] on span "Clients" at bounding box center [46, 115] width 27 height 12
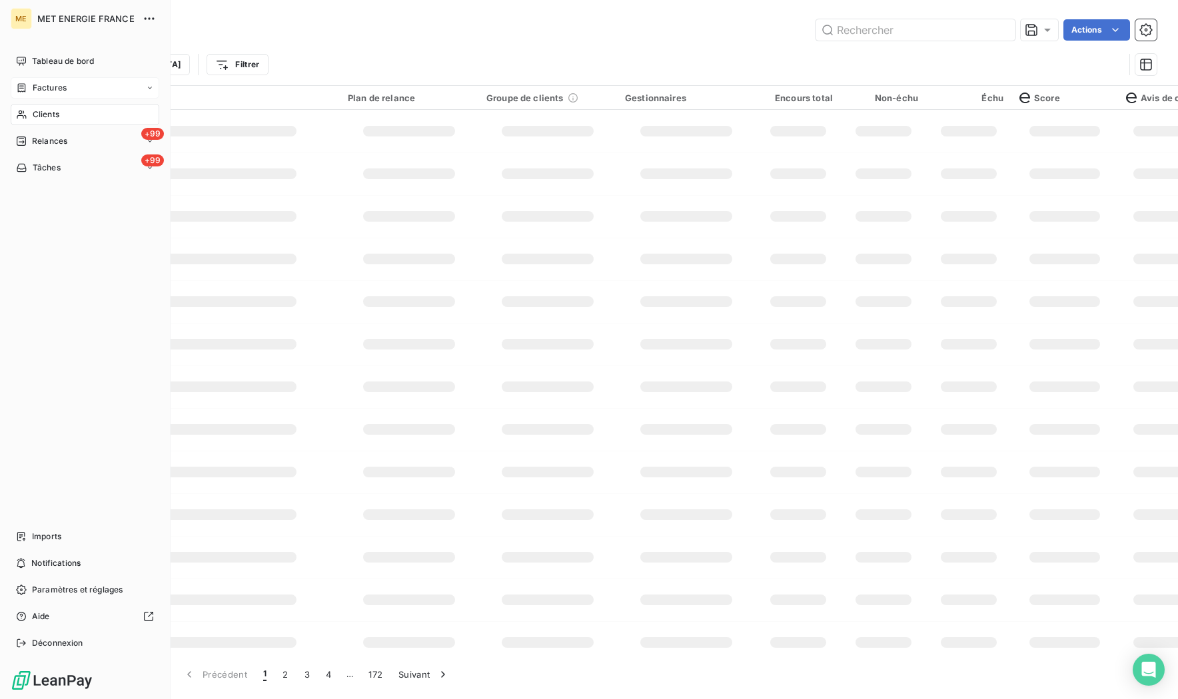
click at [59, 89] on span "Factures" at bounding box center [50, 88] width 34 height 12
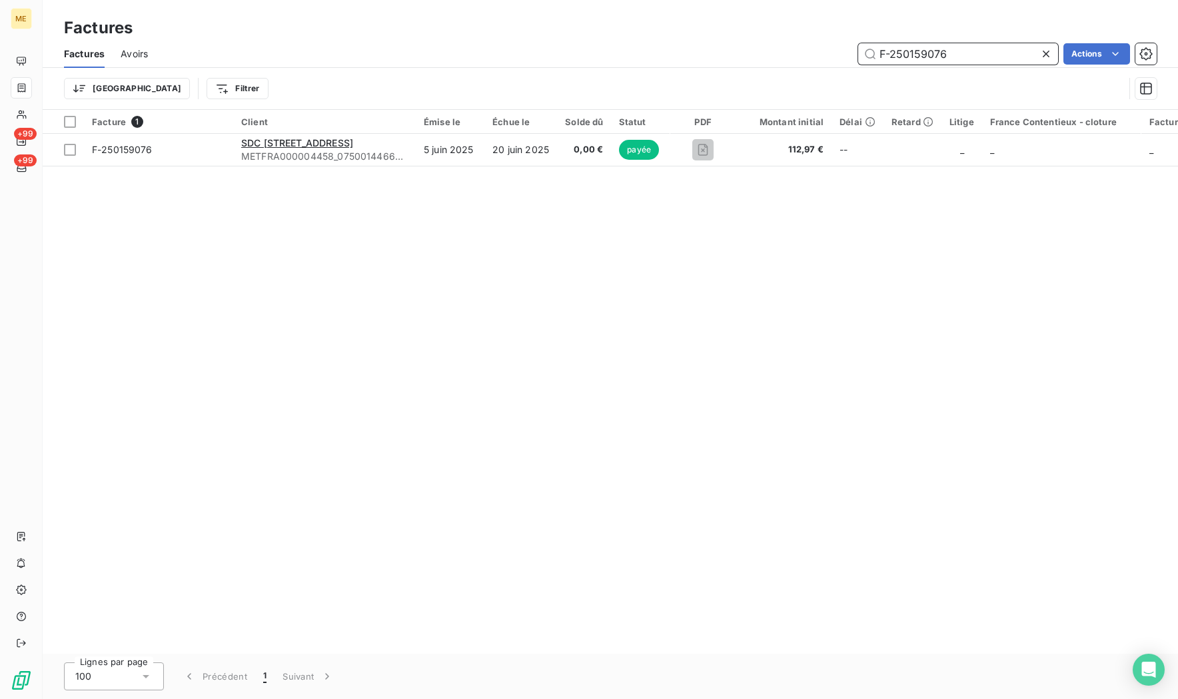
click at [954, 54] on input "F-250159076" at bounding box center [958, 53] width 200 height 21
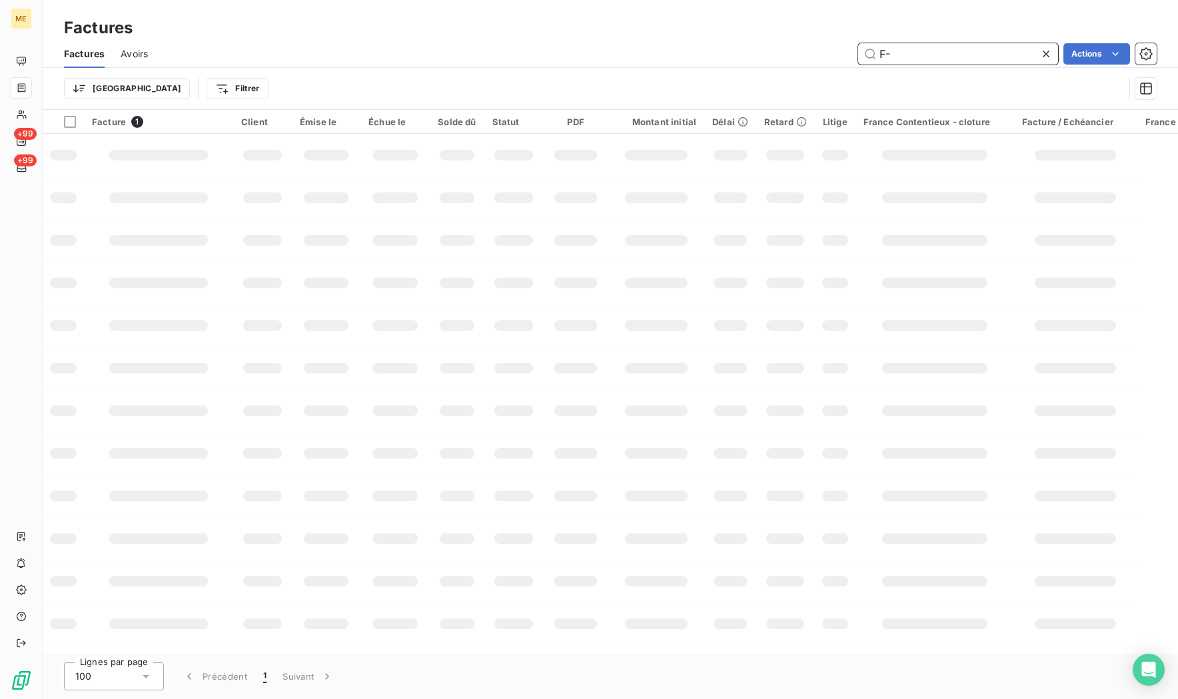
paste input "000015694"
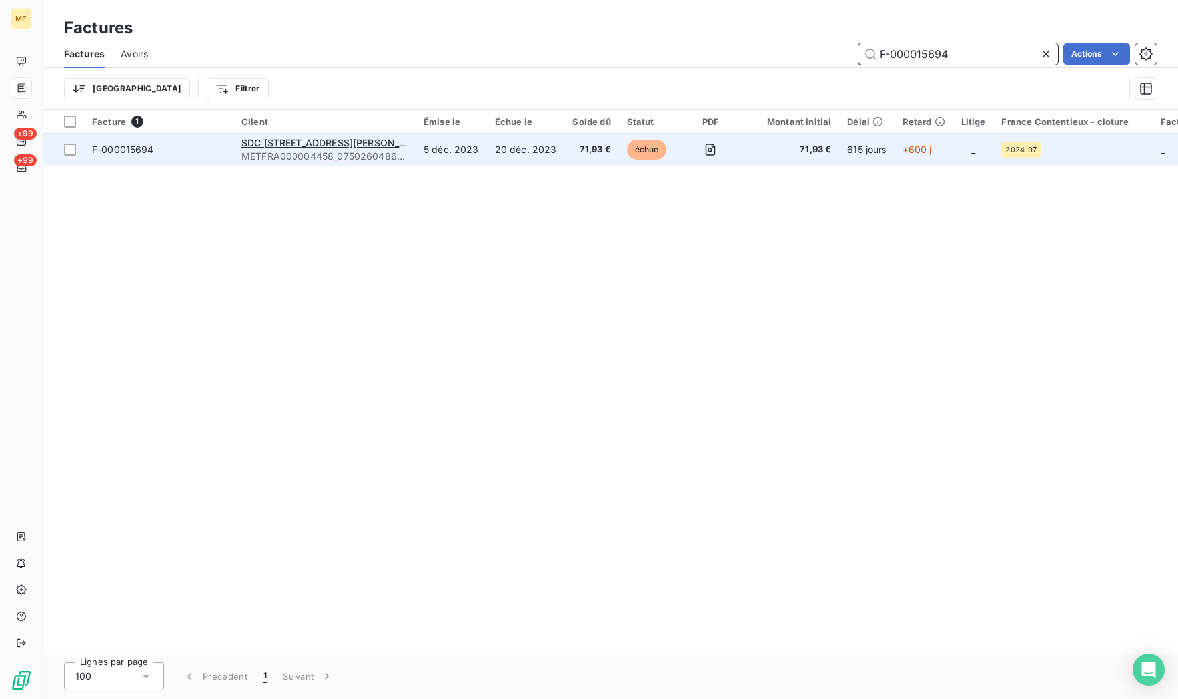
type input "F-000015694"
click at [111, 154] on span "F-000015694" at bounding box center [123, 149] width 62 height 11
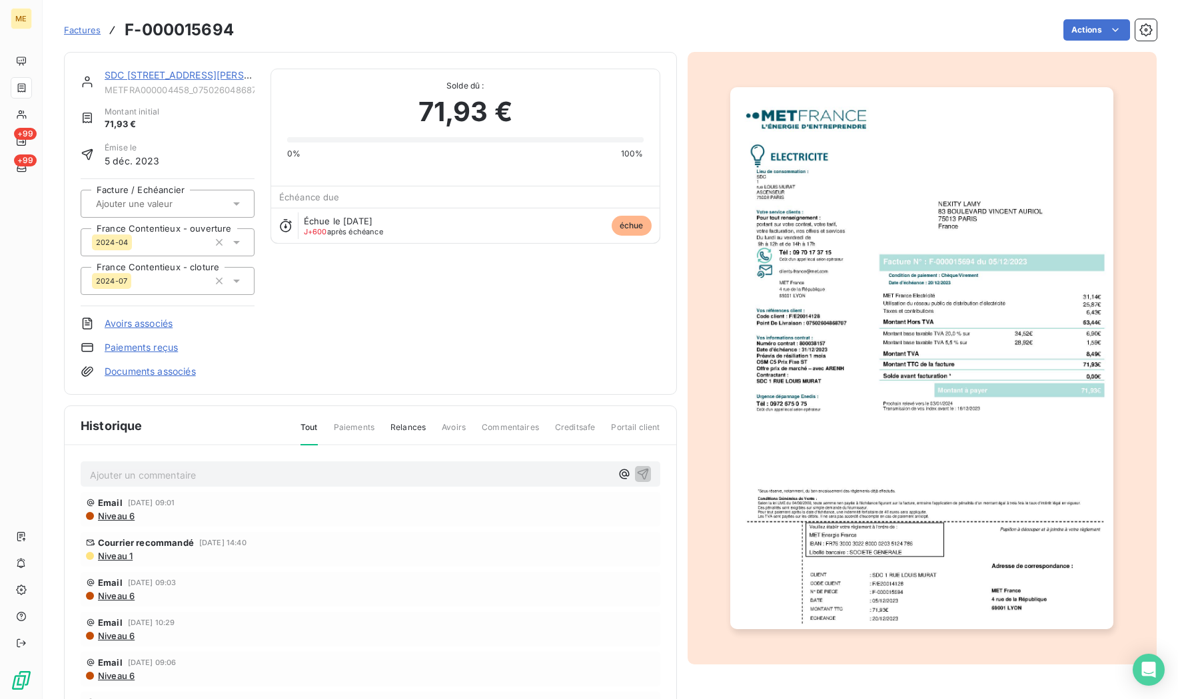
click at [167, 73] on link "SDC 1 RUE LOUIS MURAT" at bounding box center [200, 74] width 190 height 11
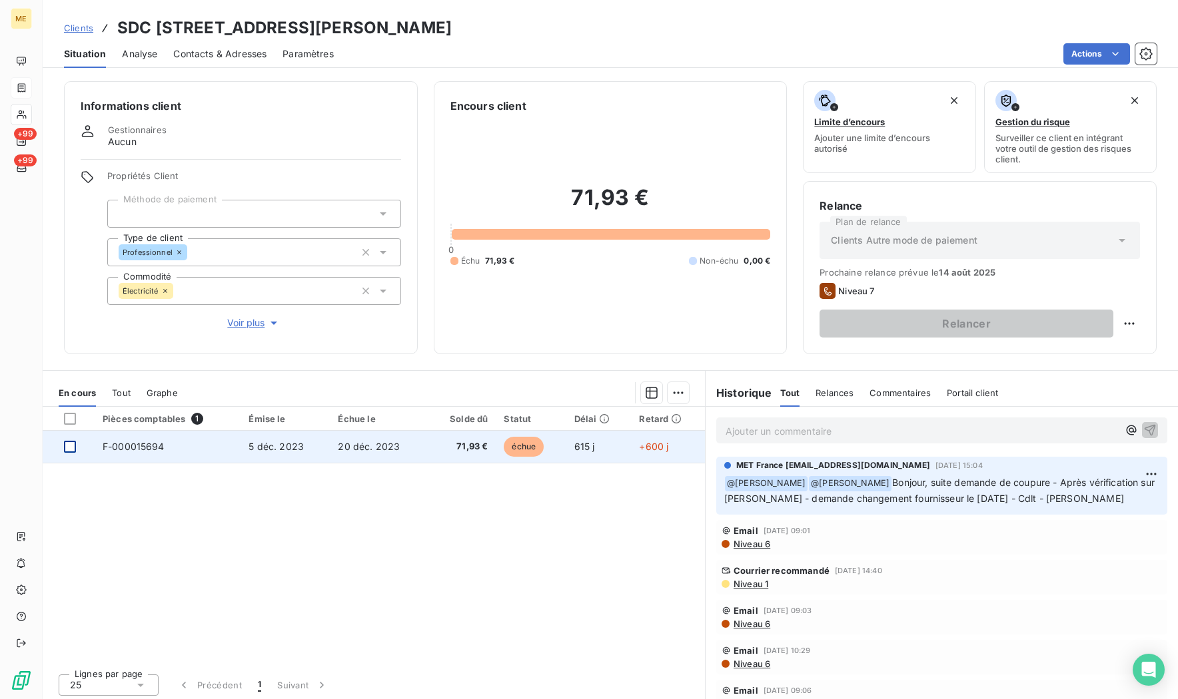
click at [69, 451] on div at bounding box center [70, 447] width 12 height 12
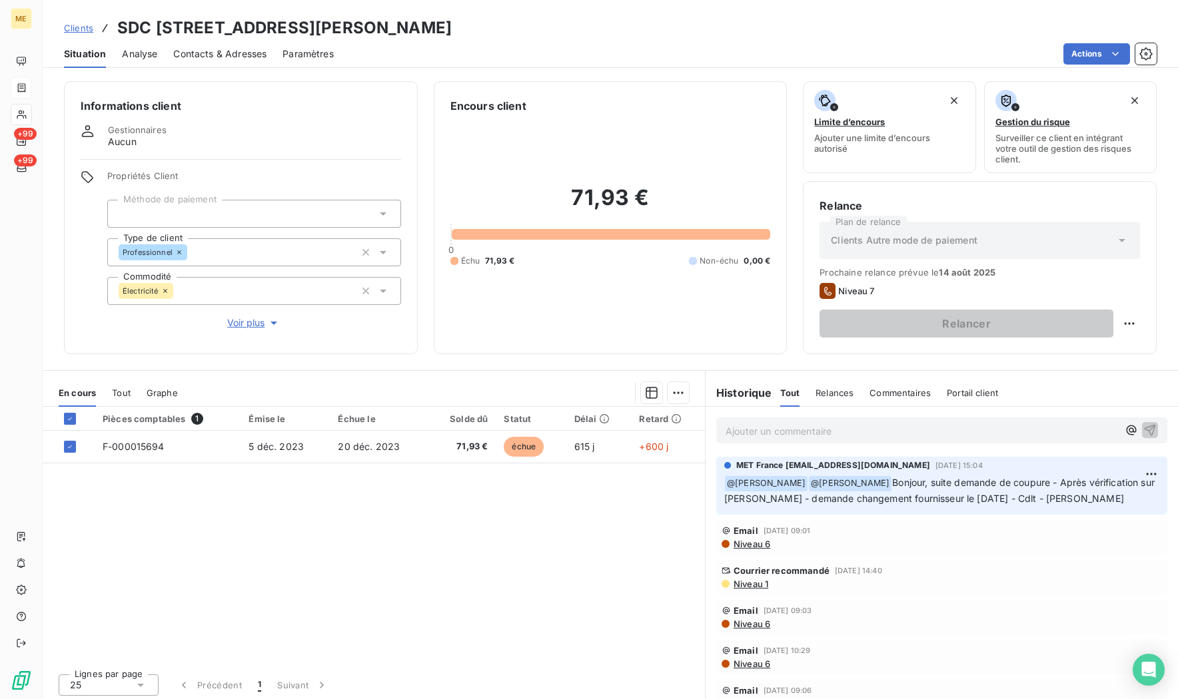
click at [669, 396] on html "ME +99 +99 Clients SDC 1 RUE LOUIS MURAT - METFRA000004458_07502604868707 Situa…" at bounding box center [589, 349] width 1178 height 699
click at [557, 446] on div "Ajouter une promesse de paiement (1 facture)" at bounding box center [559, 446] width 235 height 21
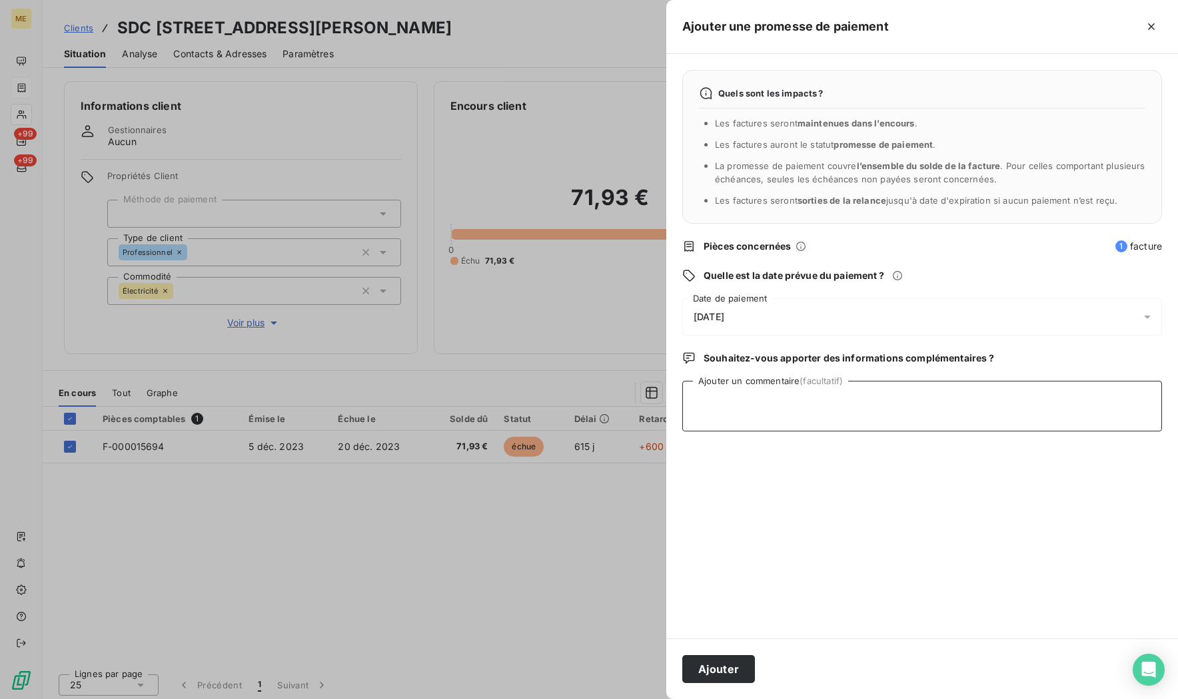
click at [737, 404] on textarea "Ajouter un commentaire (facultatif)" at bounding box center [922, 406] width 480 height 51
type textarea "n"
click at [718, 414] on textarea "Nicolas-Paul 11/08/25 10h40" at bounding box center [922, 406] width 480 height 51
click at [727, 419] on textarea "Nicolas-Paul 11/08/25 10h40" at bounding box center [922, 406] width 480 height 51
paste textarea "https://metholdingag.lightning.force.com/lightning/r/vlocity_cmt__CustomerInter…"
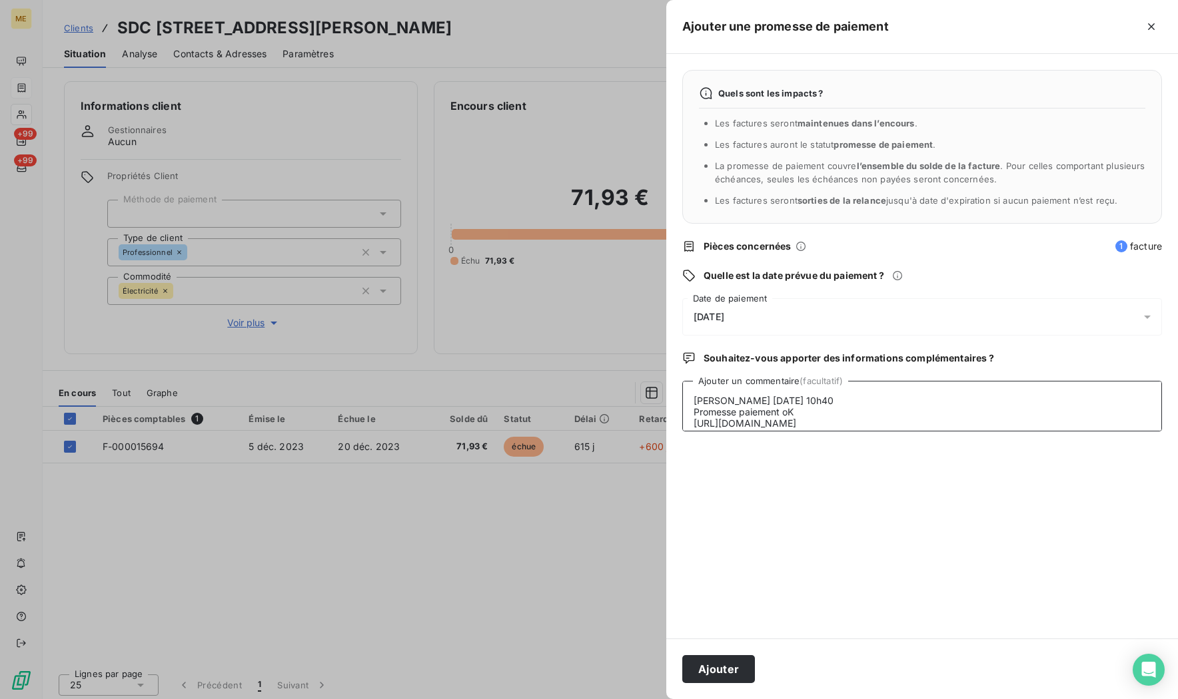
scroll to position [10, 0]
type textarea "Nicolas-Paul 11/08/25 10h40 Promesse paiement oK https://metholdingag.lightning…"
click at [709, 664] on button "Ajouter" at bounding box center [718, 669] width 73 height 28
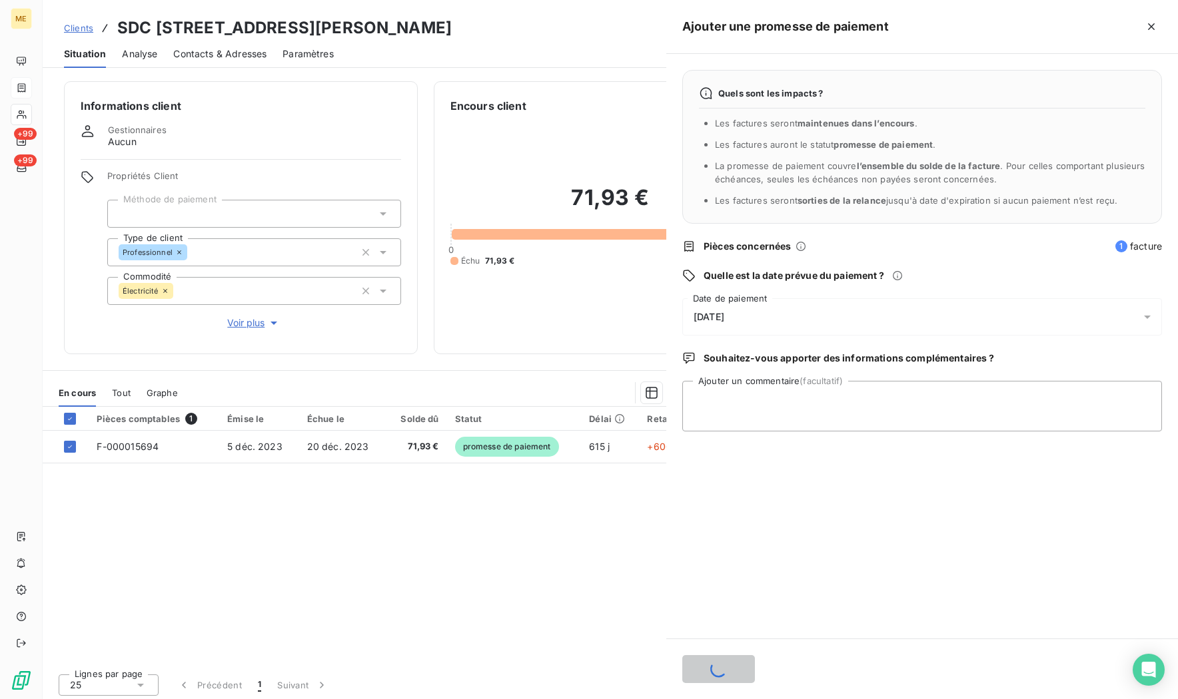
scroll to position [0, 0]
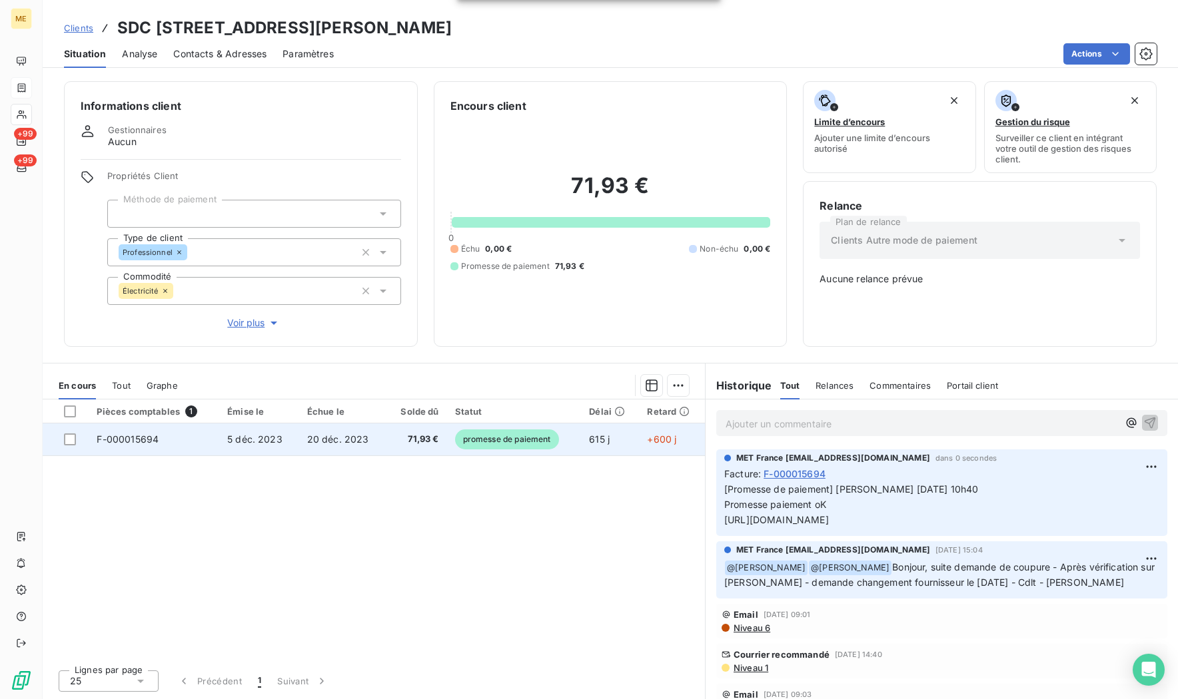
click at [594, 450] on td "615 j" at bounding box center [610, 440] width 58 height 32
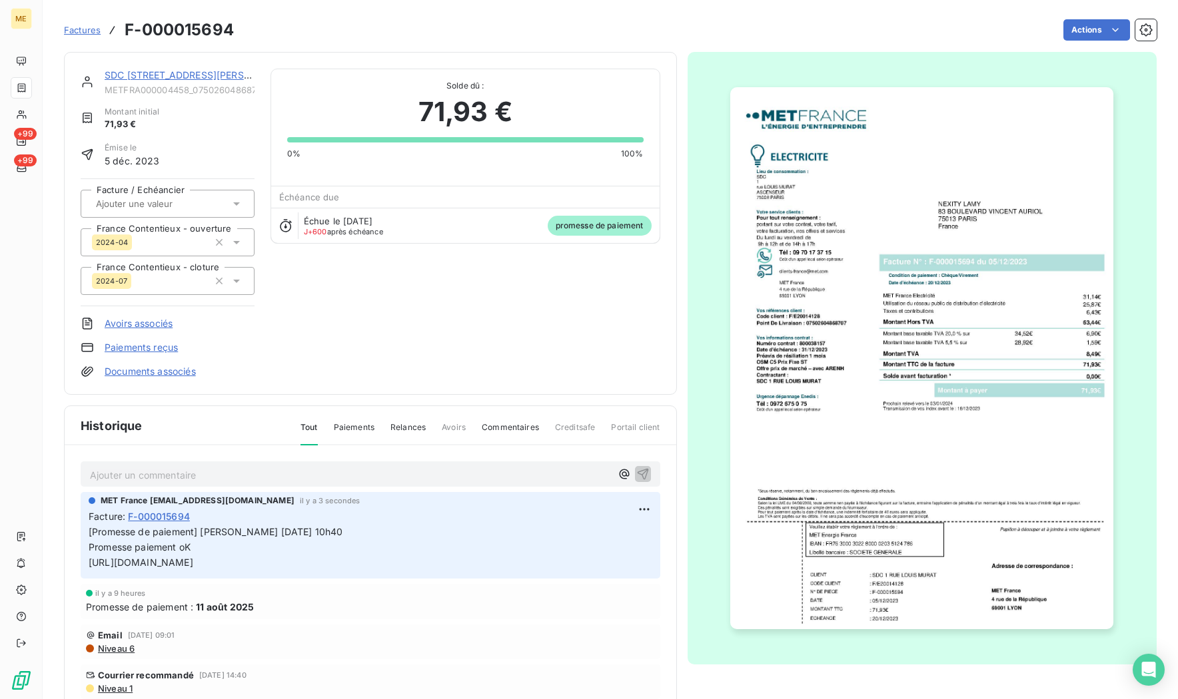
click at [607, 222] on span "promesse de paiement" at bounding box center [599, 226] width 104 height 20
click at [601, 226] on span "promesse de paiement" at bounding box center [599, 226] width 104 height 20
click at [322, 212] on div "Échue le 20 déc. 2023 J+600 après échéance promesse de paiement" at bounding box center [465, 225] width 388 height 35
click at [315, 220] on span "Échue le 20 déc. 2023" at bounding box center [338, 221] width 69 height 11
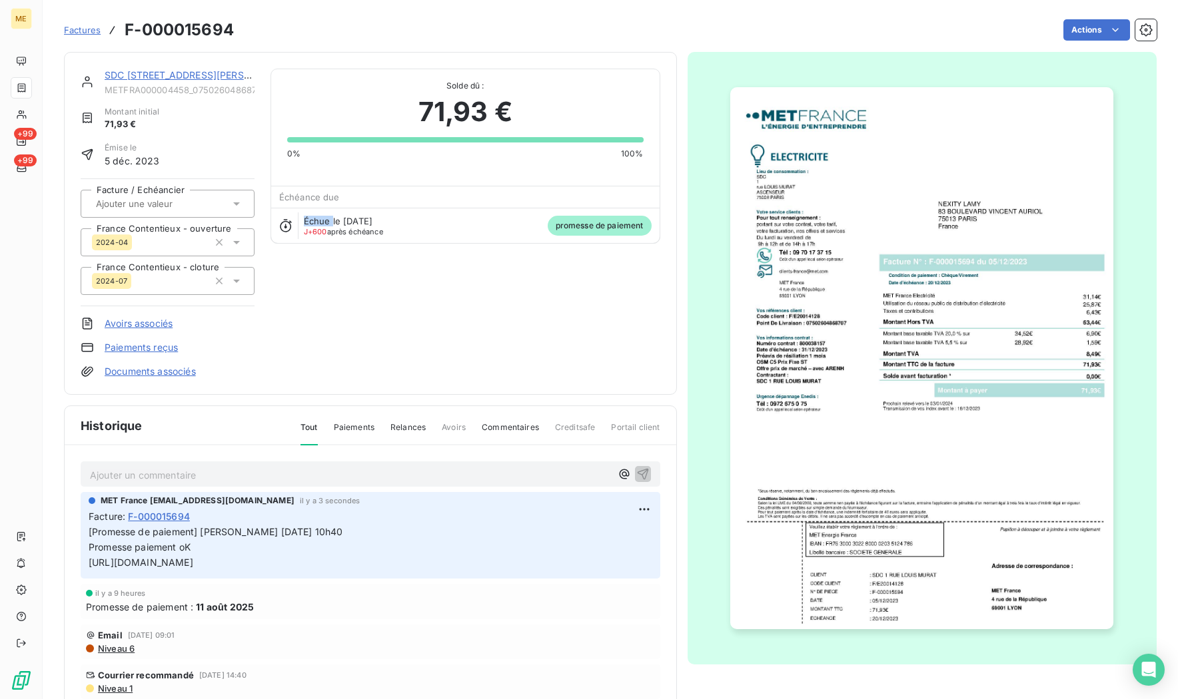
click at [315, 220] on span "Échue le 20 déc. 2023" at bounding box center [338, 221] width 69 height 11
click at [149, 75] on link "SDC 1 RUE LOUIS MURAT" at bounding box center [200, 74] width 190 height 11
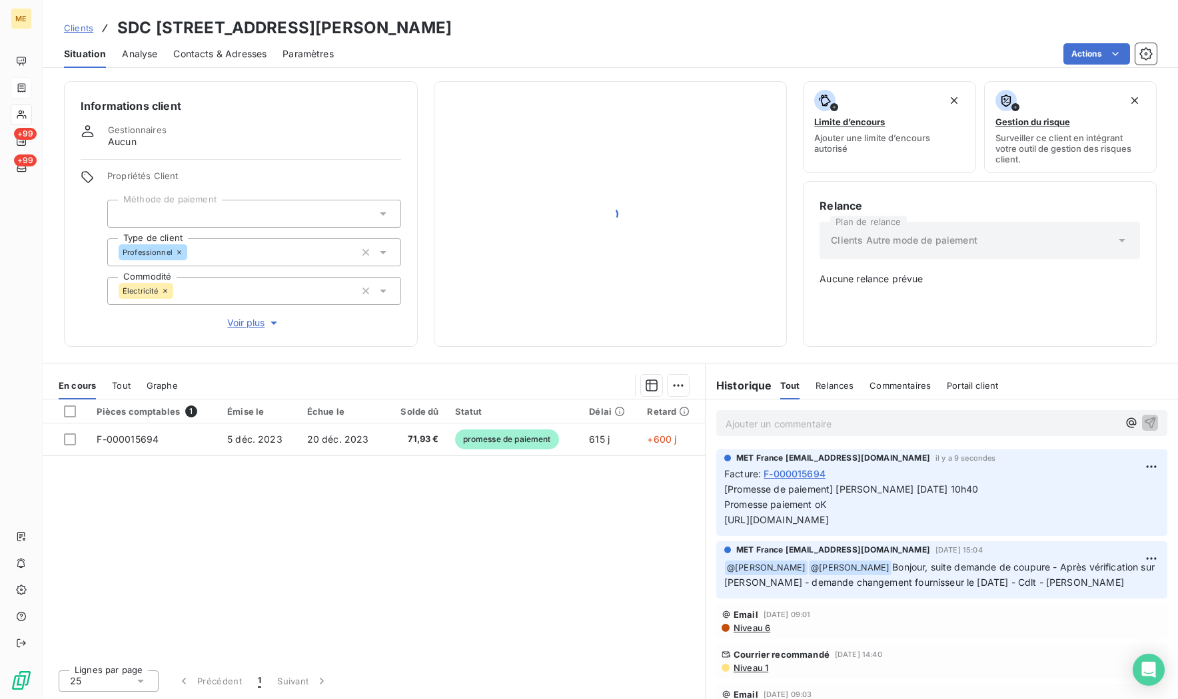
click at [677, 385] on html "ME +99 +99 Clients SDC 1 RUE LOUIS MURAT - METFRA000004458_07502604868707 Situa…" at bounding box center [589, 349] width 1178 height 699
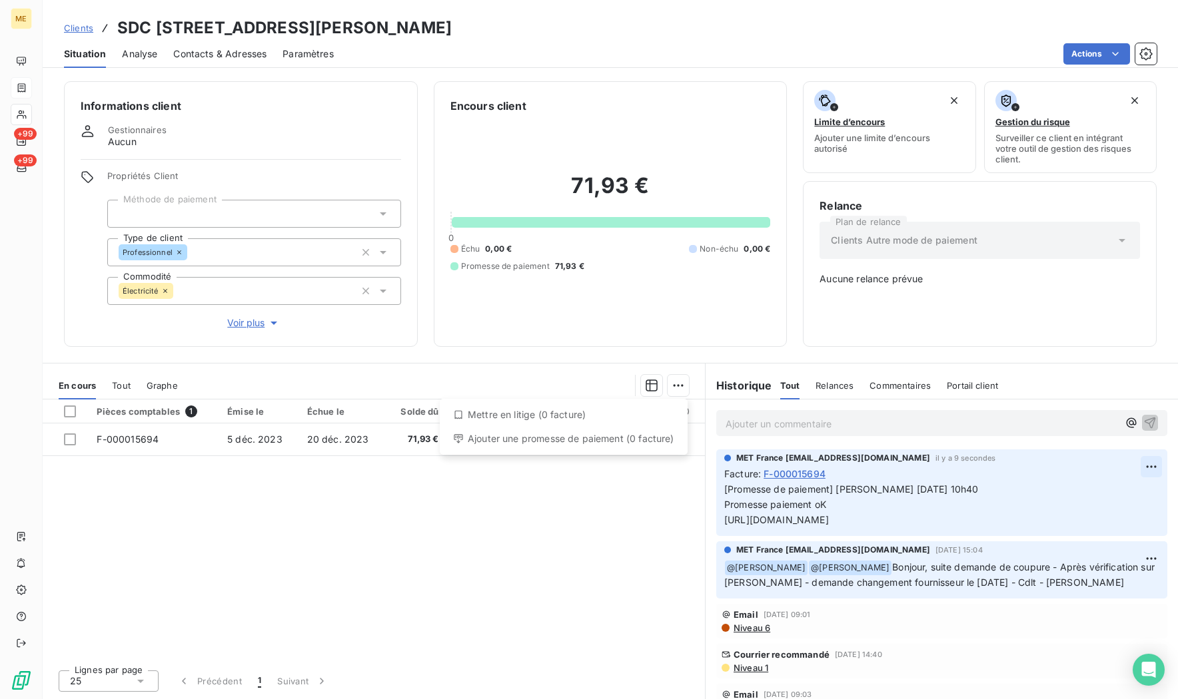
click at [1148, 464] on html "ME +99 +99 Clients SDC 1 RUE LOUIS MURAT - METFRA000004458_07502604868707 Situa…" at bounding box center [589, 349] width 1178 height 699
click at [1136, 462] on html "ME +99 +99 Clients SDC 1 RUE LOUIS MURAT - METFRA000004458_07502604868707 Situa…" at bounding box center [589, 349] width 1178 height 699
click at [1091, 497] on div "Editer" at bounding box center [1109, 496] width 75 height 21
click at [551, 557] on div "Pièces comptables 1 Émise le Échue le Solde dû Statut Délai Retard F-000015694 …" at bounding box center [374, 530] width 662 height 260
click at [638, 555] on div "Pièces comptables 1 Émise le Échue le Solde dû Statut Délai Retard F-000015694 …" at bounding box center [374, 530] width 662 height 260
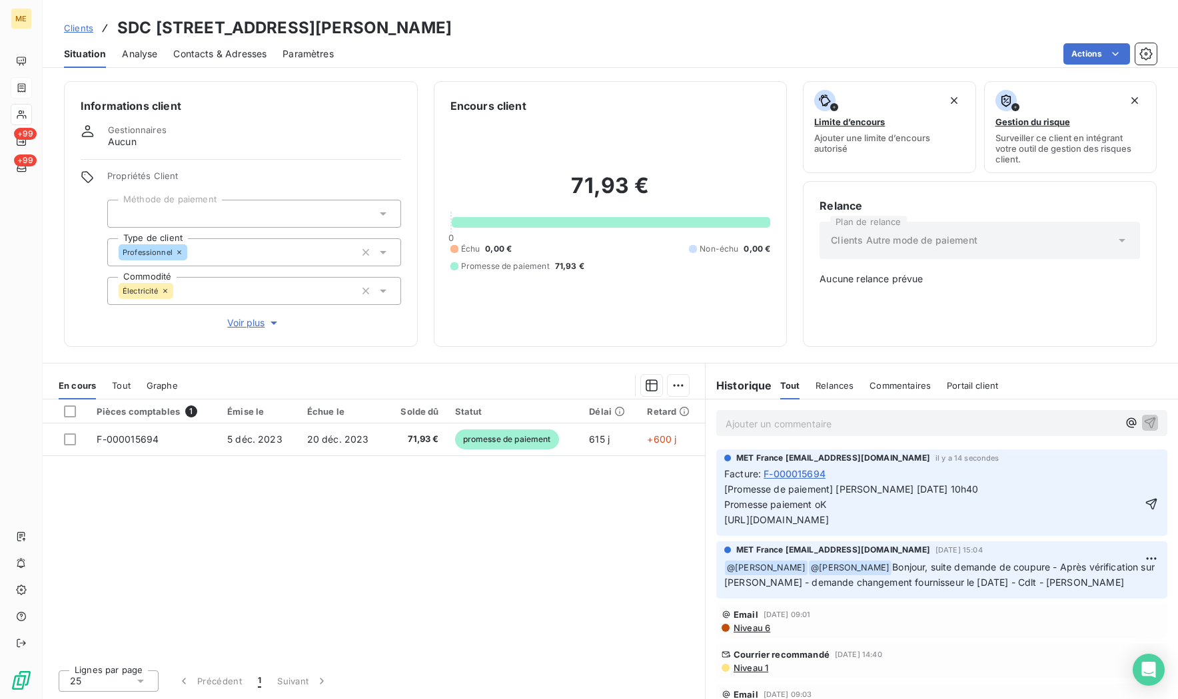
click at [638, 555] on div "Pièces comptables 1 Émise le Échue le Solde dû Statut Délai Retard F-000015694 …" at bounding box center [374, 530] width 662 height 260
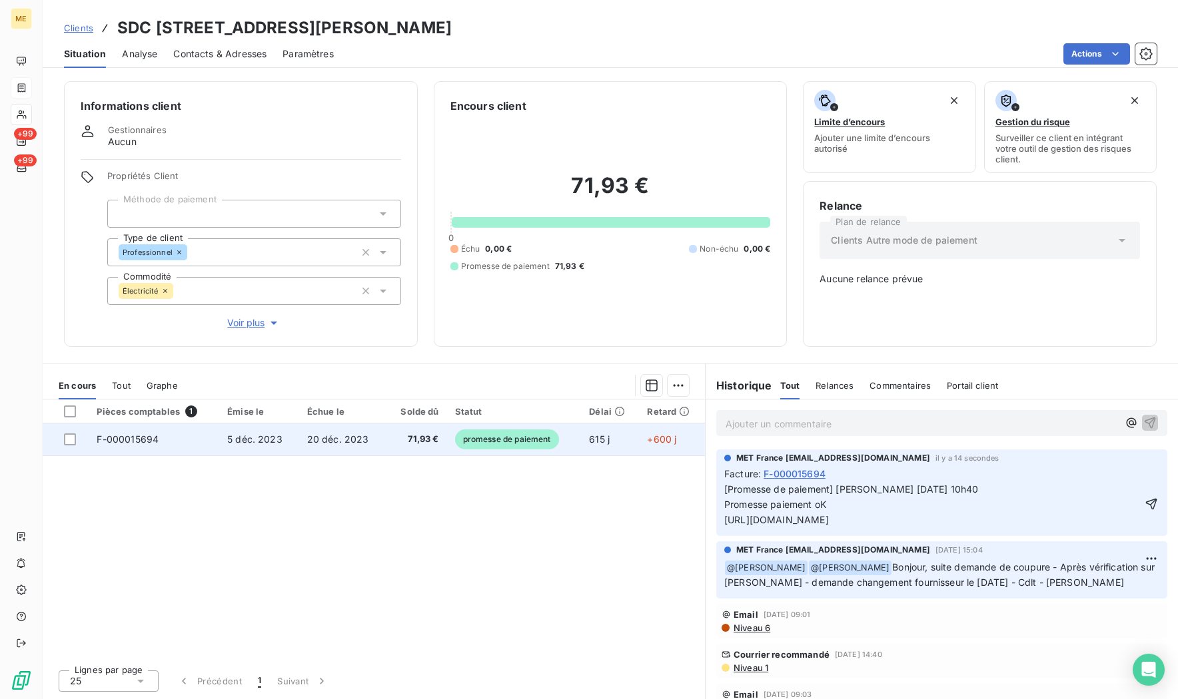
click at [63, 438] on td at bounding box center [66, 440] width 46 height 32
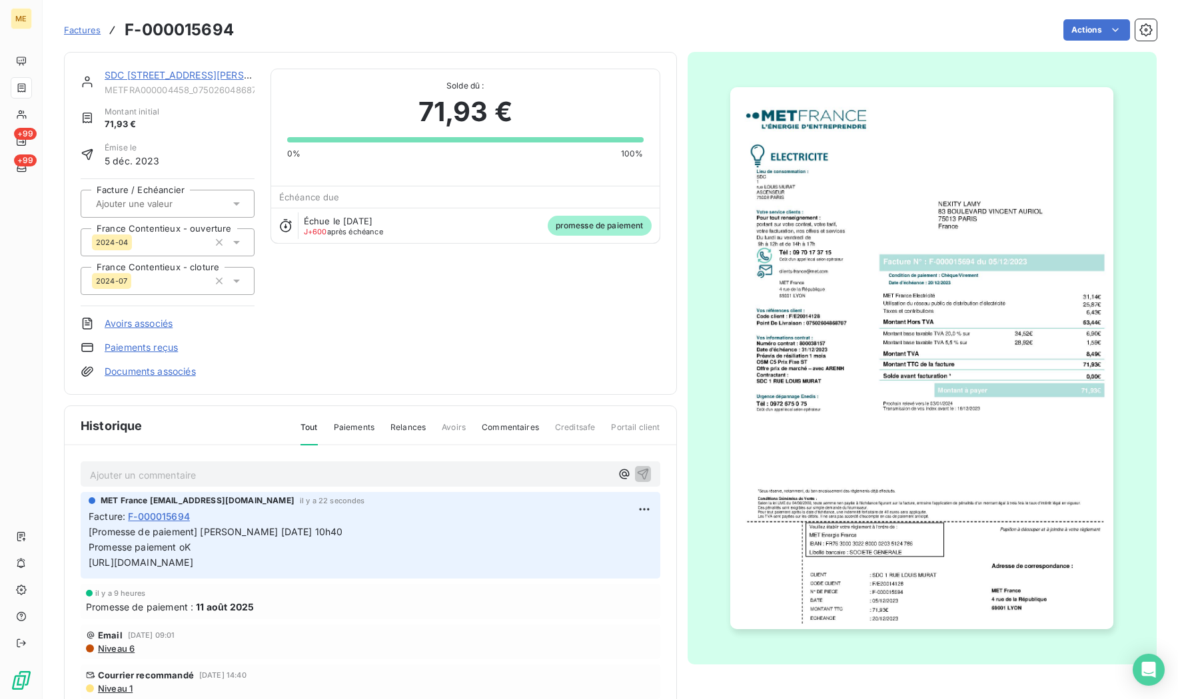
click at [133, 71] on link "SDC 1 RUE LOUIS MURAT" at bounding box center [200, 74] width 190 height 11
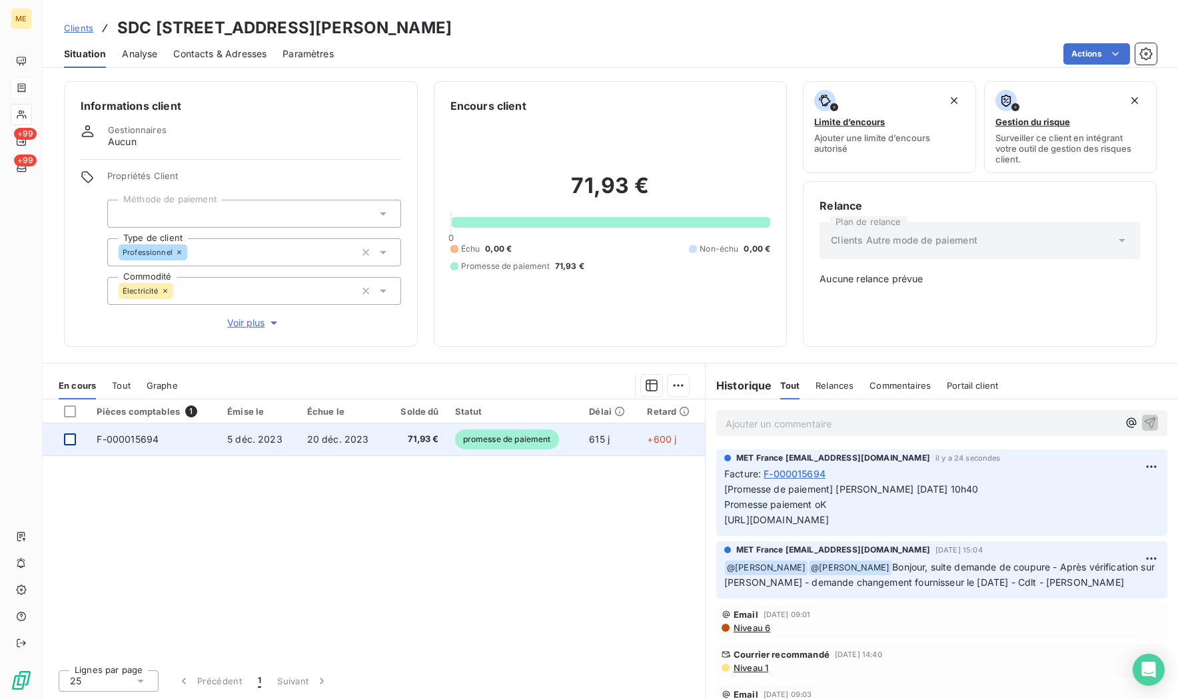
click at [70, 441] on div at bounding box center [70, 440] width 12 height 12
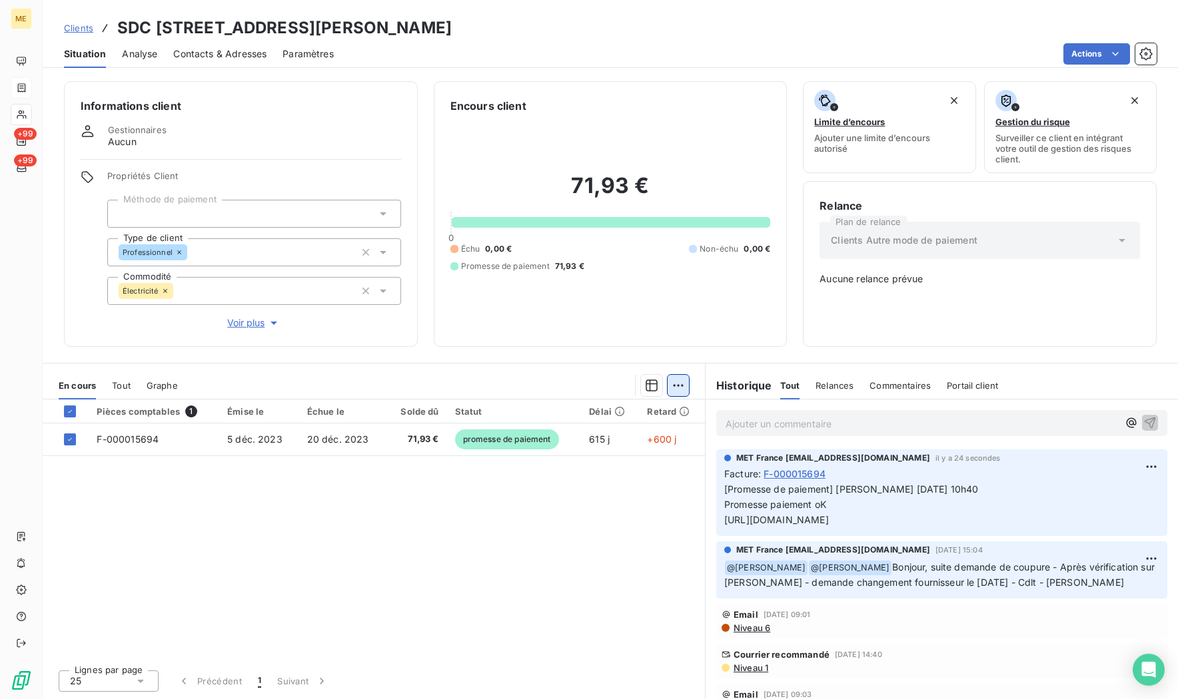
click at [679, 384] on html "ME +99 +99 Clients SDC 1 RUE LOUIS MURAT - METFRA000004458_07502604868707 Situa…" at bounding box center [589, 349] width 1178 height 699
click at [610, 442] on div "Ajouter une promesse de paiement (1 facture)" at bounding box center [564, 438] width 235 height 21
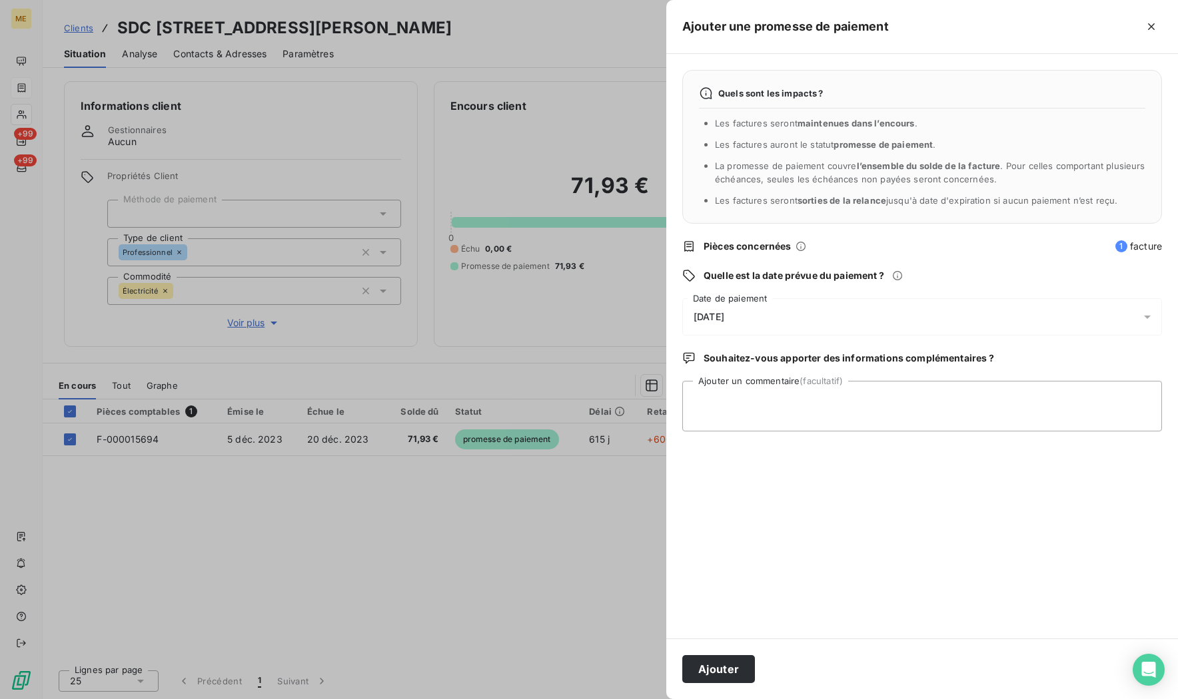
click at [555, 599] on div at bounding box center [589, 349] width 1178 height 699
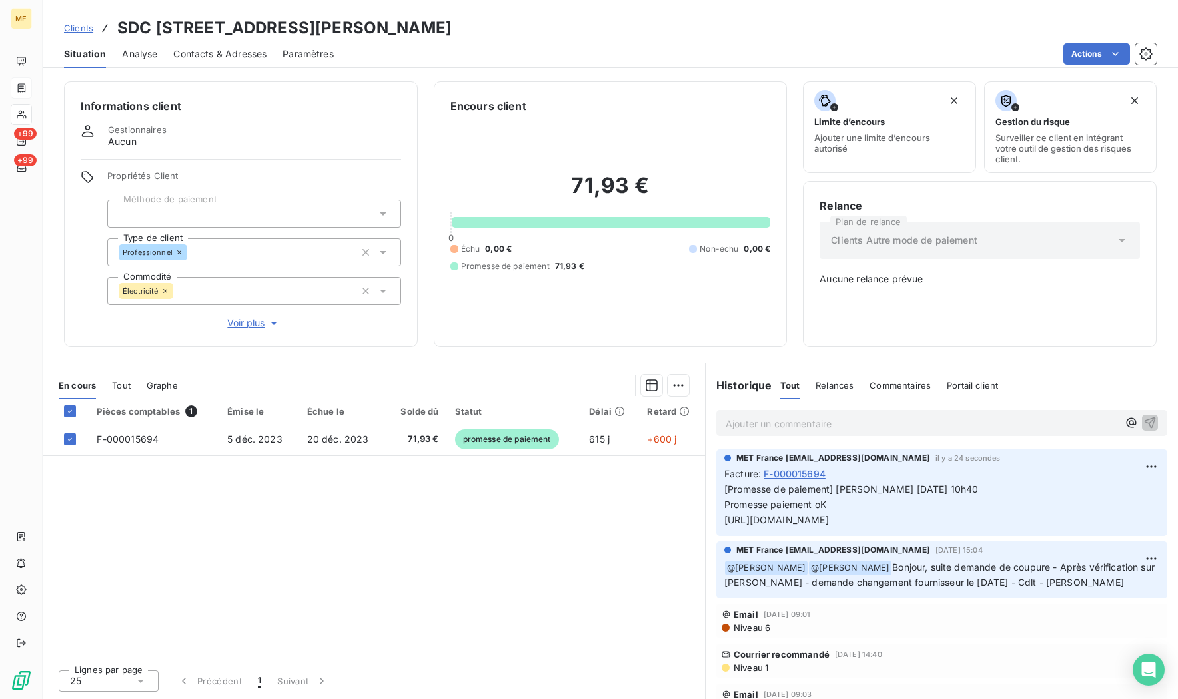
drag, startPoint x: 856, startPoint y: 520, endPoint x: 781, endPoint y: 493, distance: 79.8
click at [781, 493] on span "[Promesse de paiement] Nicolas-Paul 11/08/25 10h40 Promesse paiement oK https:/…" at bounding box center [851, 505] width 254 height 42
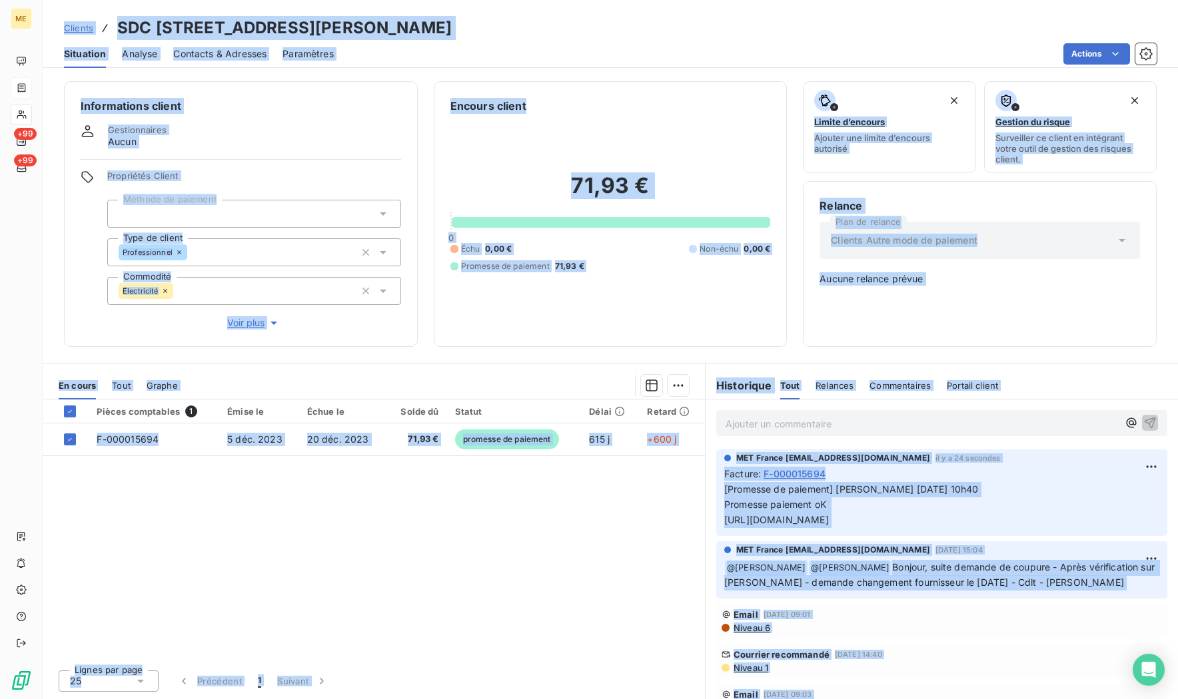
click at [731, 484] on span "[Promesse de paiement] Nicolas-Paul 11/08/25 10h40 Promesse paiement oK https:/…" at bounding box center [851, 505] width 254 height 42
drag, startPoint x: 723, startPoint y: 474, endPoint x: 1180, endPoint y: 523, distance: 458.9
click at [1177, 523] on html "ME +99 +99 Clients SDC 1 RUE LOUIS MURAT - METFRA000004458_07502604868707 Situa…" at bounding box center [589, 349] width 1178 height 699
copy span "Facture : F-000015694 [Promesse de paiement] Nicolas-Paul 11/08/25 10h40 Promes…"
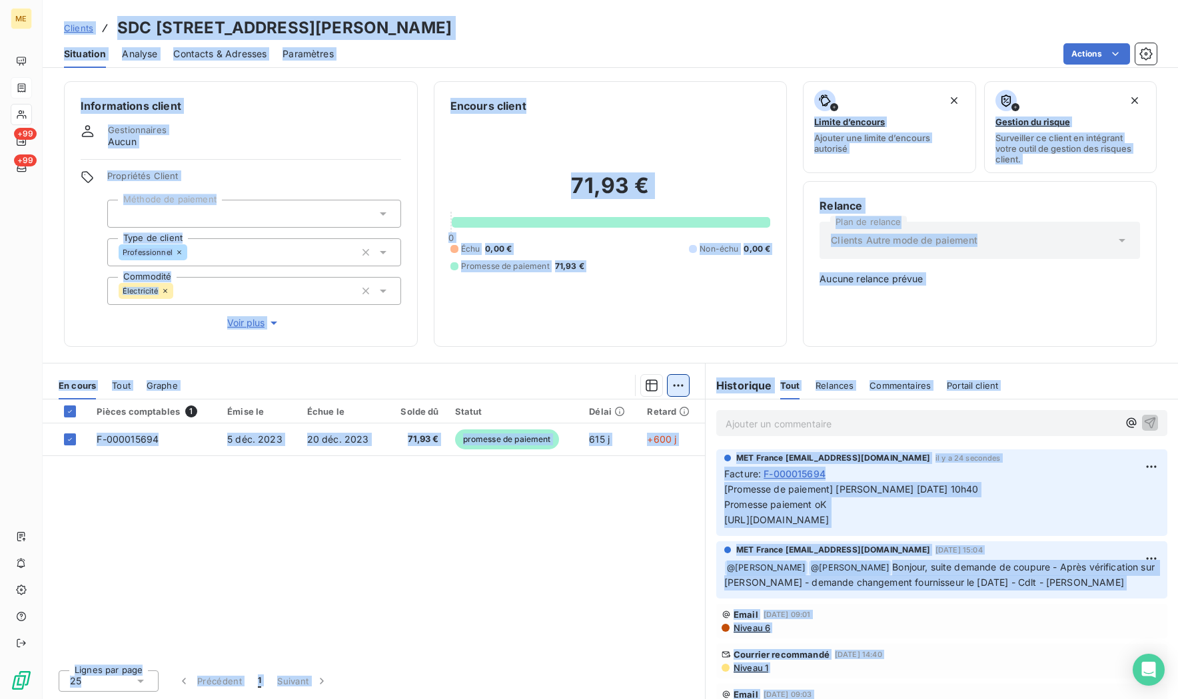
click at [678, 393] on html "ME +99 +99 Clients SDC 1 RUE LOUIS MURAT - METFRA000004458_07502604868707 Situa…" at bounding box center [589, 349] width 1178 height 699
click at [582, 444] on div "Ajouter une promesse de paiement (1 facture)" at bounding box center [564, 438] width 235 height 21
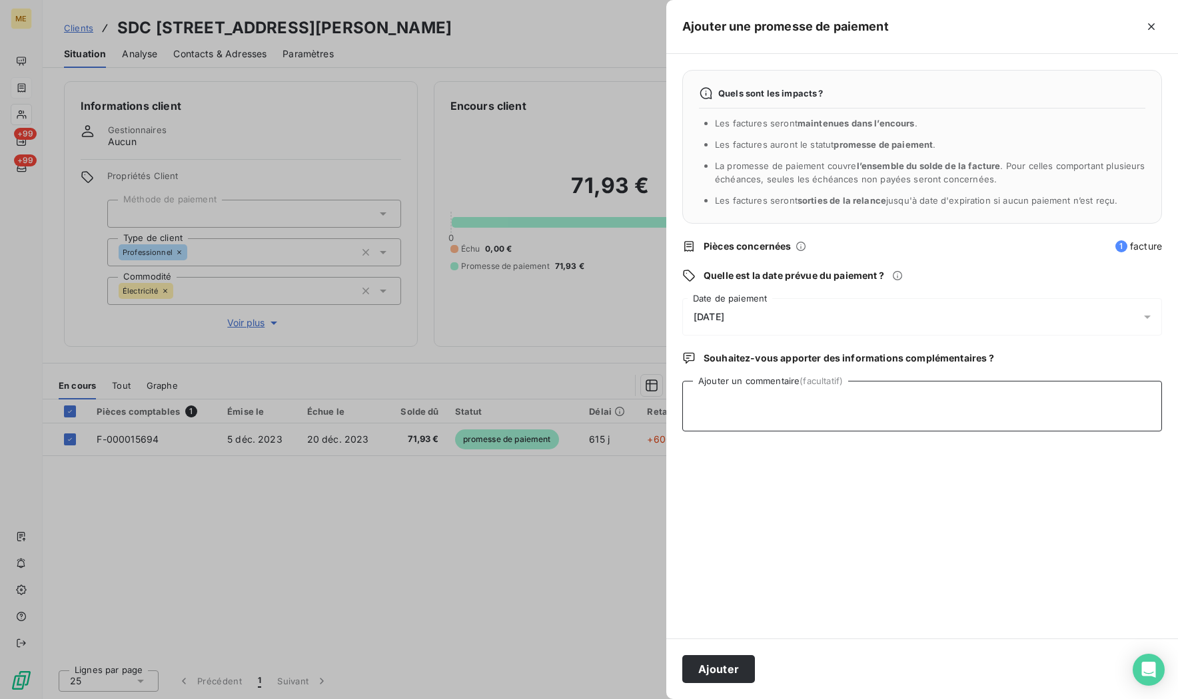
click at [738, 410] on textarea "Ajouter un commentaire (facultatif)" at bounding box center [922, 406] width 480 height 51
paste textarea "Facture : F-000015694 [Promesse de paiement] Nicolas-Paul 11/08/25 10h40 Promes…"
type textarea "Facture : F-000015694 [Promesse de paiement] Nicolas-Paul 11/08/25 10h40 Promes…"
click at [753, 310] on div "12/08/2025" at bounding box center [922, 316] width 480 height 37
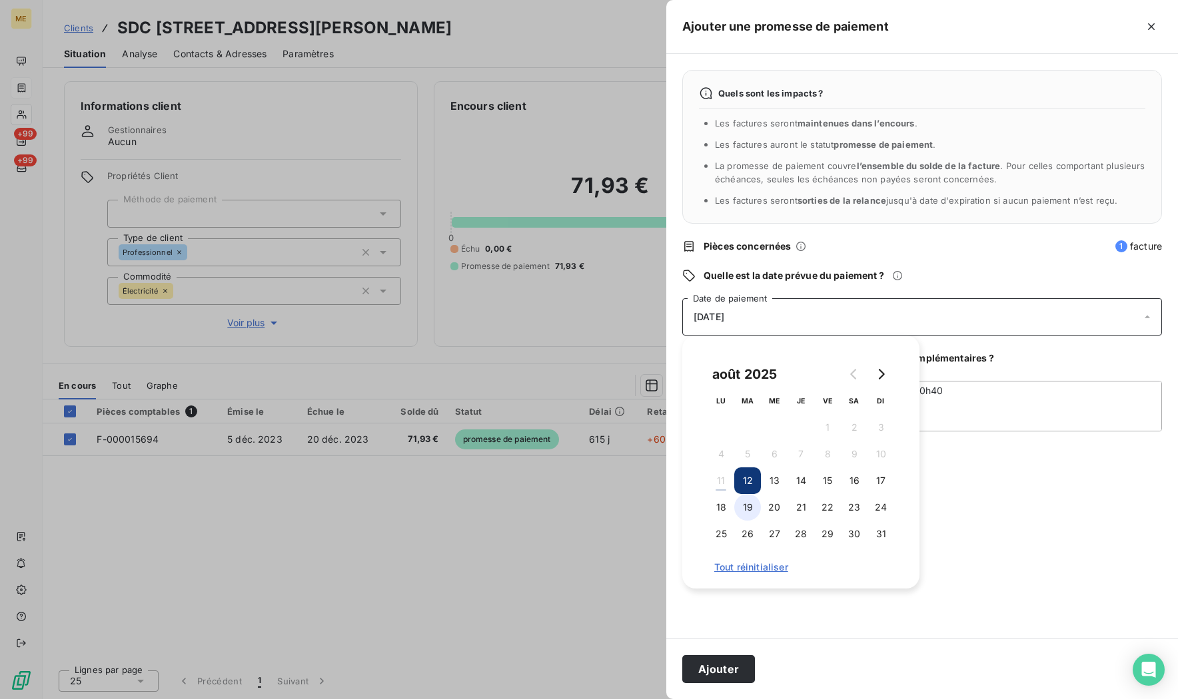
click at [744, 508] on button "19" at bounding box center [747, 507] width 27 height 27
click at [724, 667] on button "Ajouter" at bounding box center [718, 669] width 73 height 28
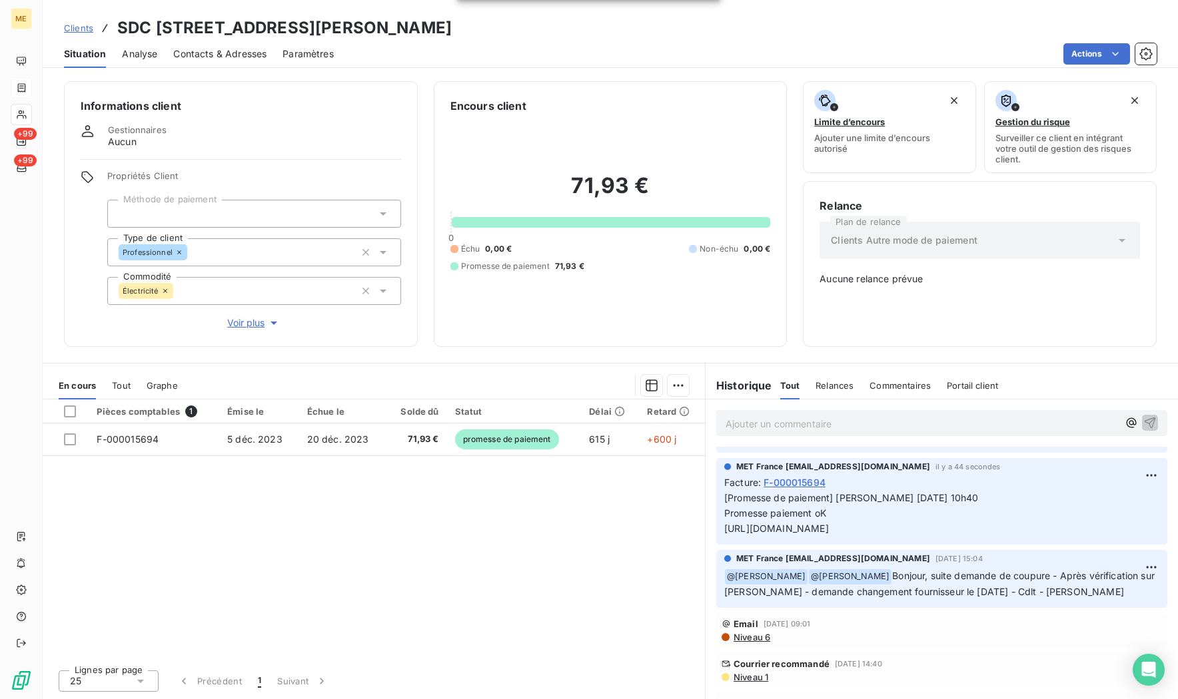
scroll to position [0, 0]
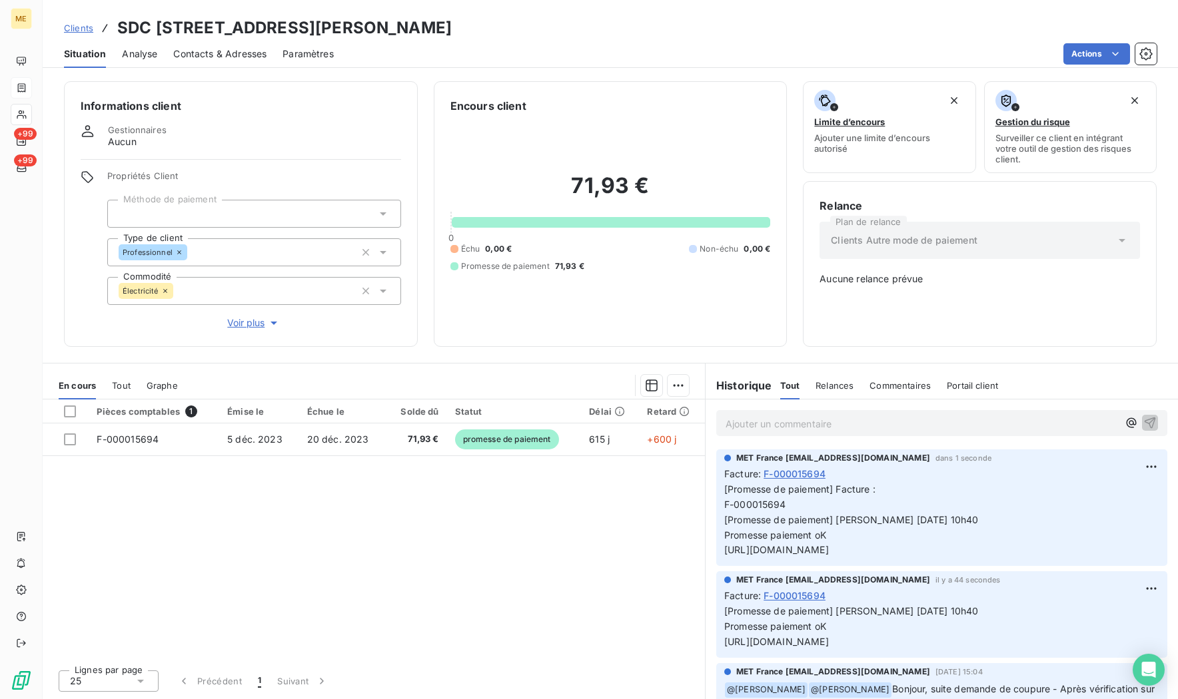
click at [89, 25] on span "Clients" at bounding box center [78, 28] width 29 height 11
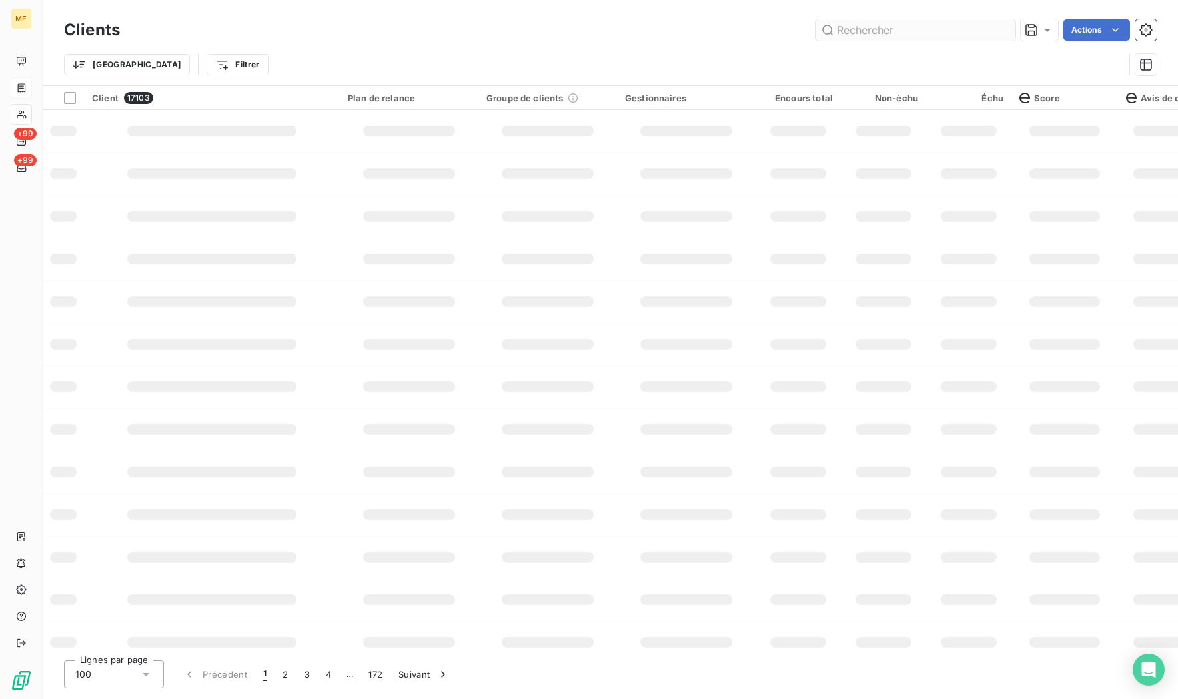
click at [899, 47] on div "Trier Filtrer" at bounding box center [610, 64] width 1092 height 41
click at [895, 37] on input "text" at bounding box center [915, 29] width 200 height 21
click at [890, 37] on input "text" at bounding box center [915, 29] width 200 height 21
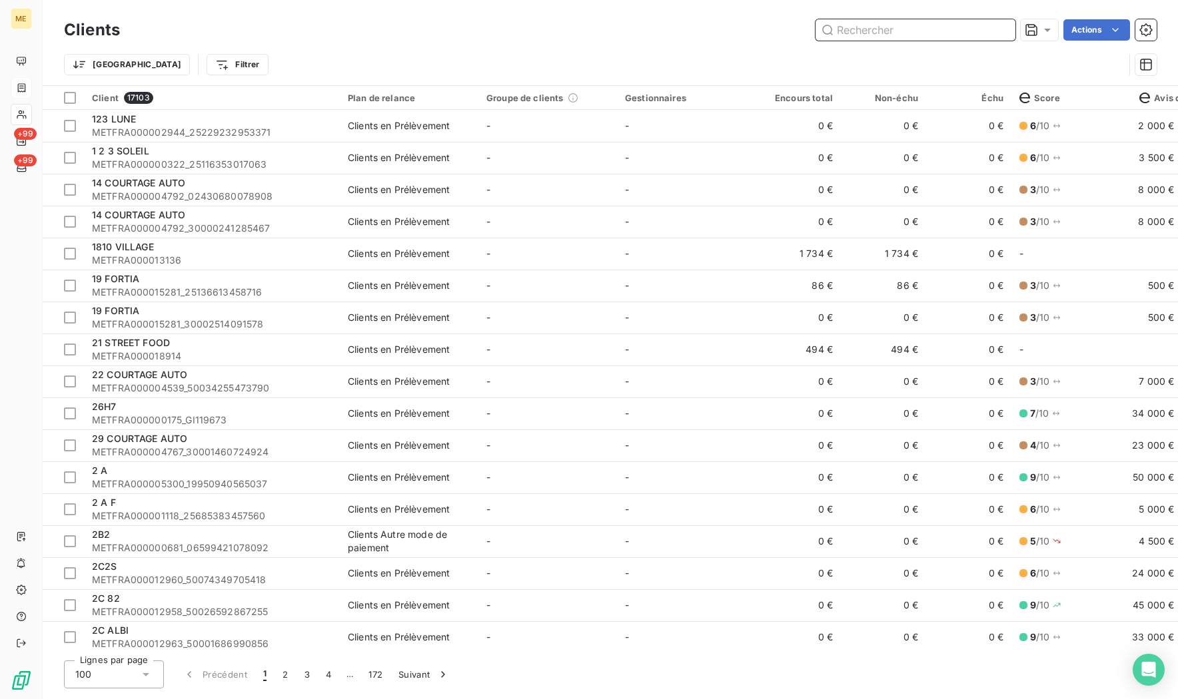
click at [891, 35] on input "text" at bounding box center [915, 29] width 200 height 21
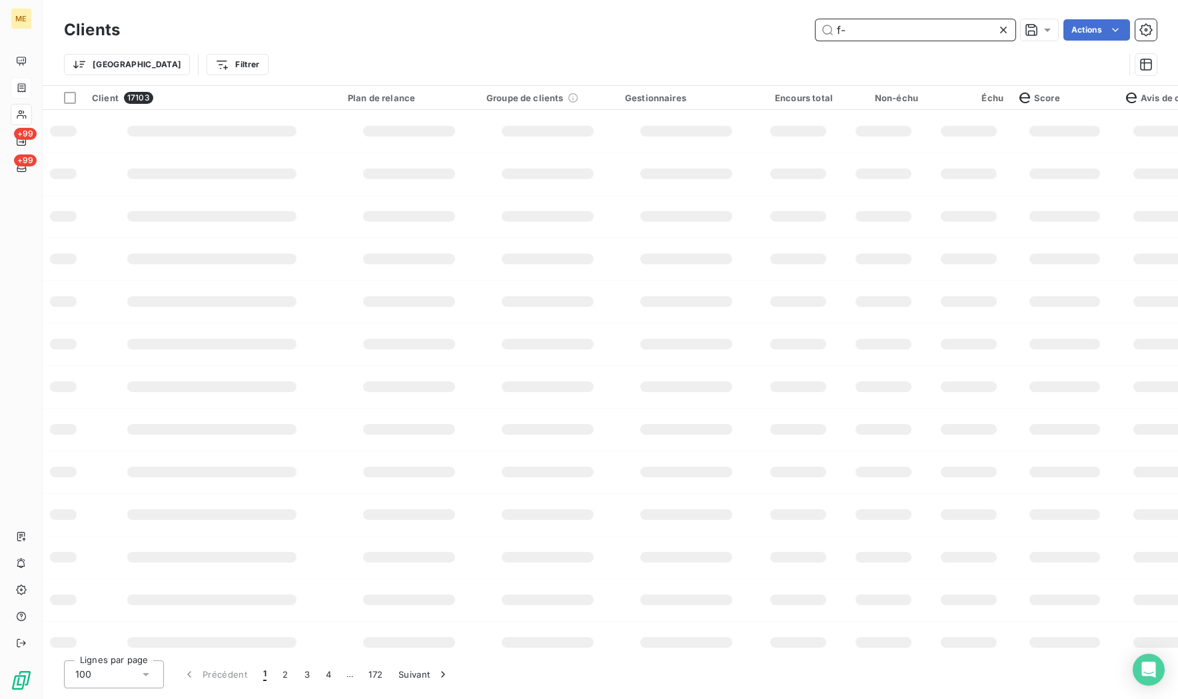
paste input "000037175"
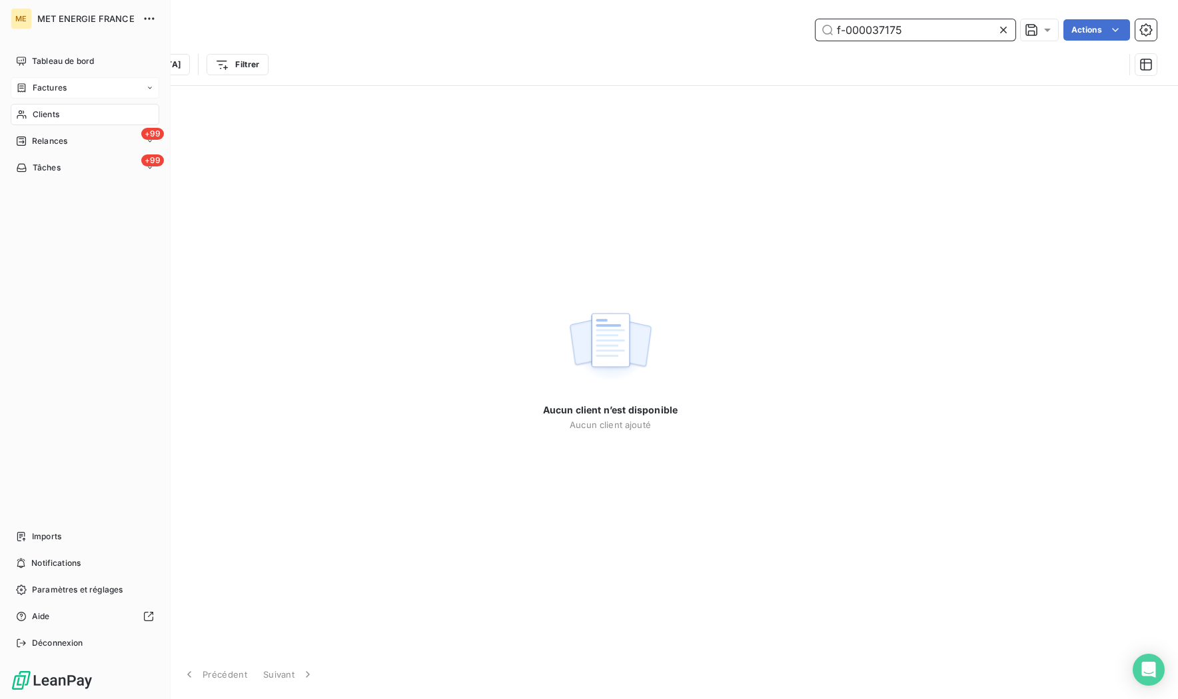
type input "f-000037175"
click at [19, 85] on icon at bounding box center [21, 88] width 11 height 11
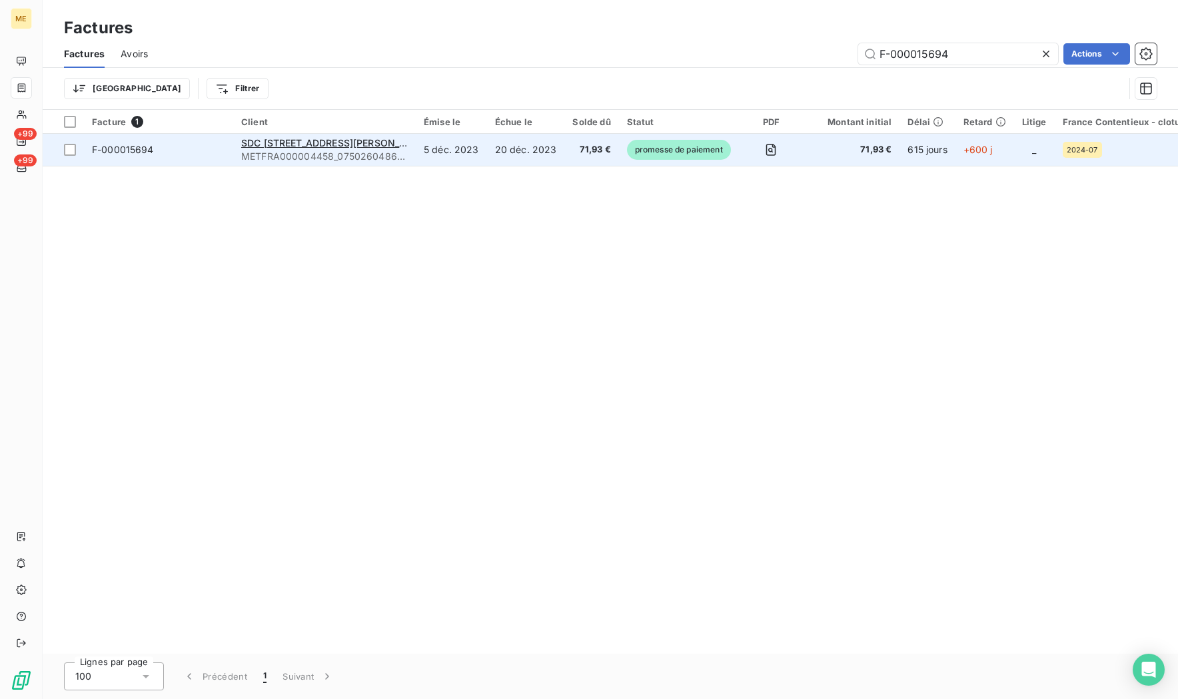
click at [127, 159] on td "F-000015694" at bounding box center [158, 150] width 149 height 32
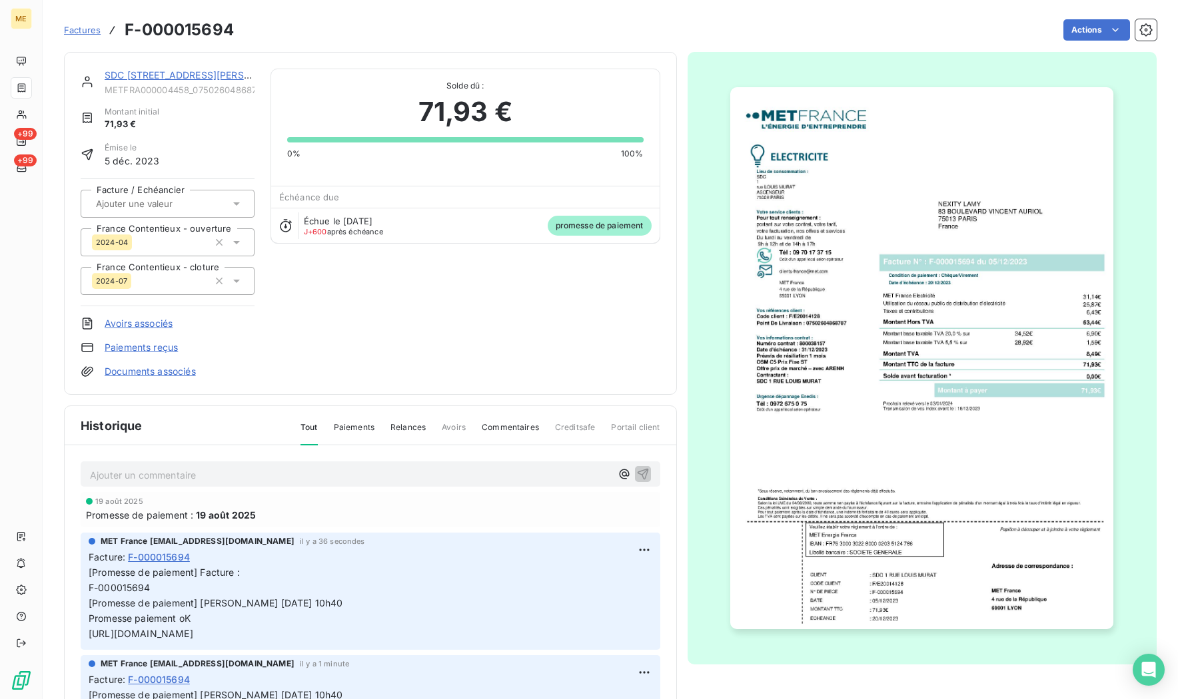
click at [172, 67] on div "SDC 1 RUE LOUIS MURAT METFRA000004458_07502604868707 Montant initial 71,93 € Ém…" at bounding box center [370, 223] width 613 height 343
click at [161, 77] on link "SDC 1 RUE LOUIS MURAT" at bounding box center [200, 74] width 190 height 11
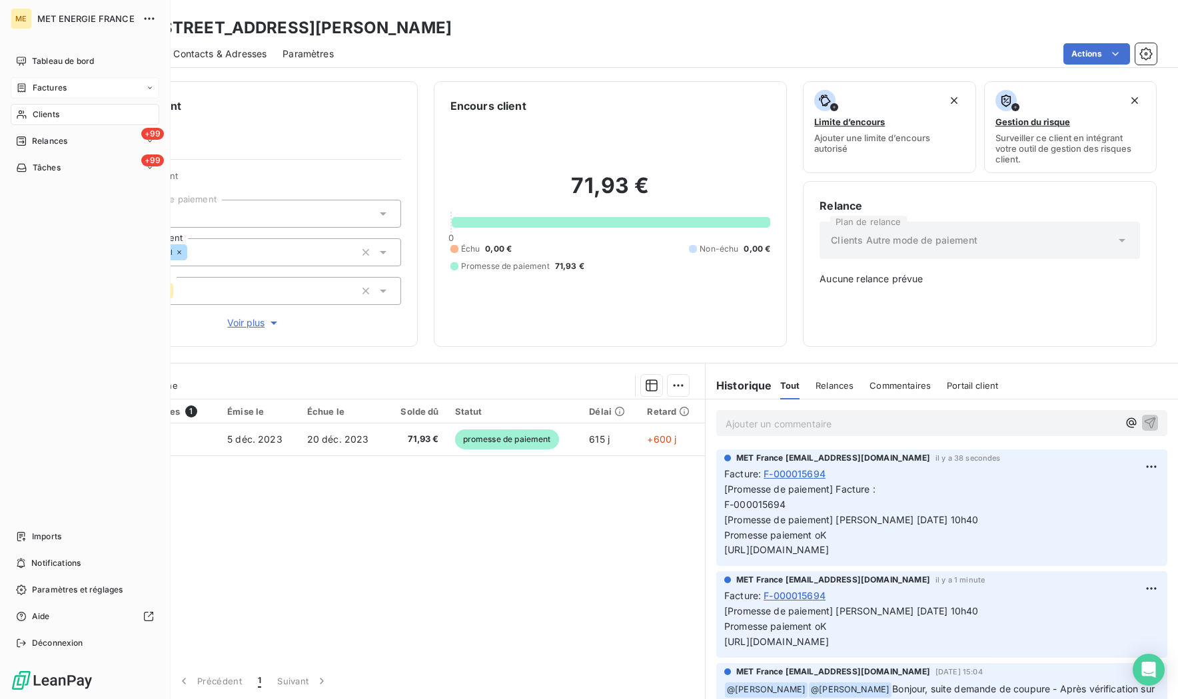
click at [33, 89] on span "Factures" at bounding box center [50, 88] width 34 height 12
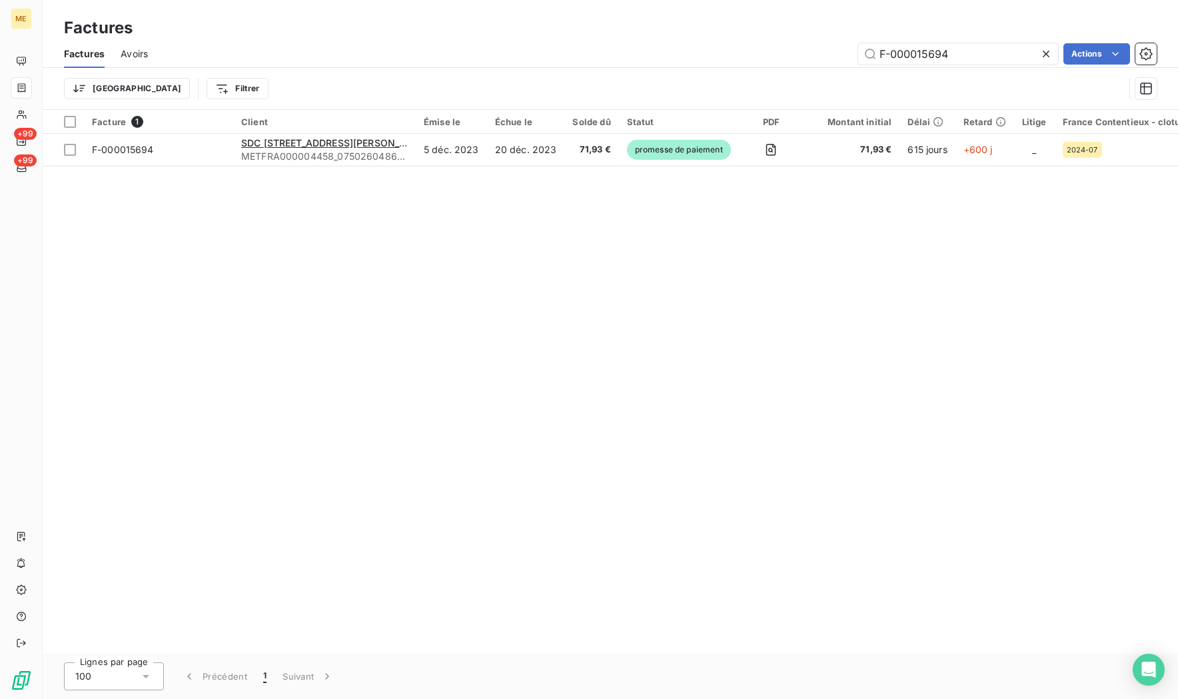
drag, startPoint x: 958, startPoint y: 59, endPoint x: 840, endPoint y: 55, distance: 118.6
click at [840, 55] on div "F-000015694 Actions" at bounding box center [660, 53] width 992 height 21
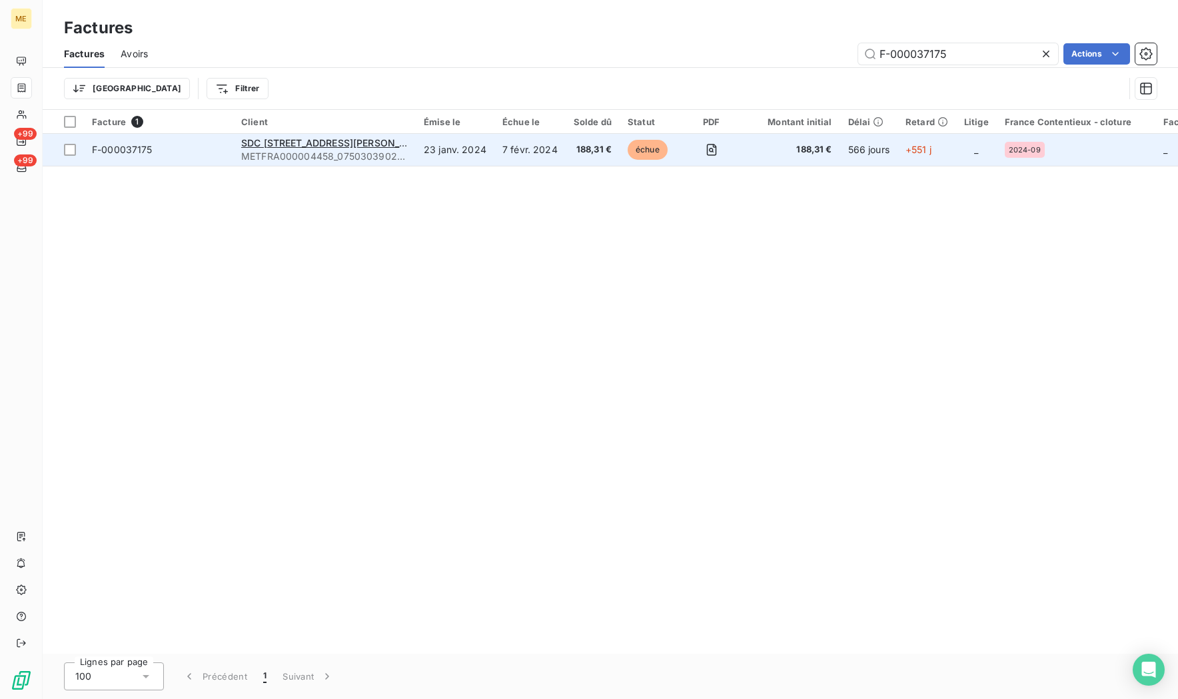
type input "F-000037175"
click at [118, 153] on span "F-000037175" at bounding box center [122, 149] width 61 height 11
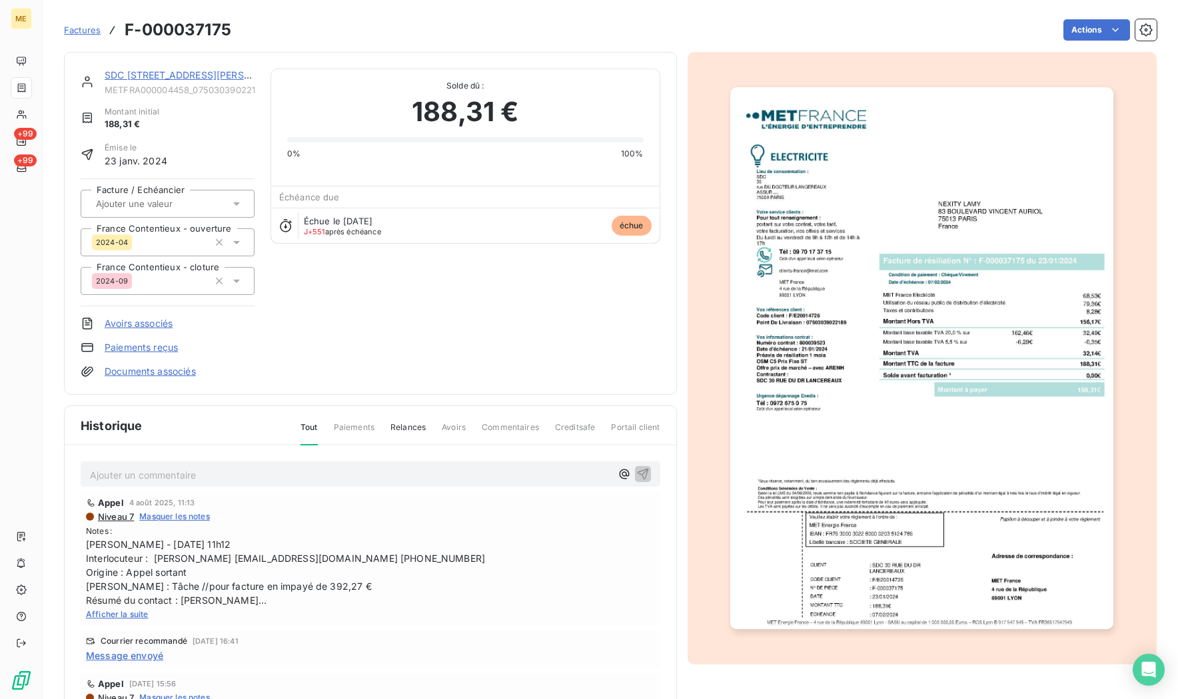
click at [167, 73] on link "SDC 30 RUE DU DR LANCEREAUX" at bounding box center [200, 74] width 190 height 11
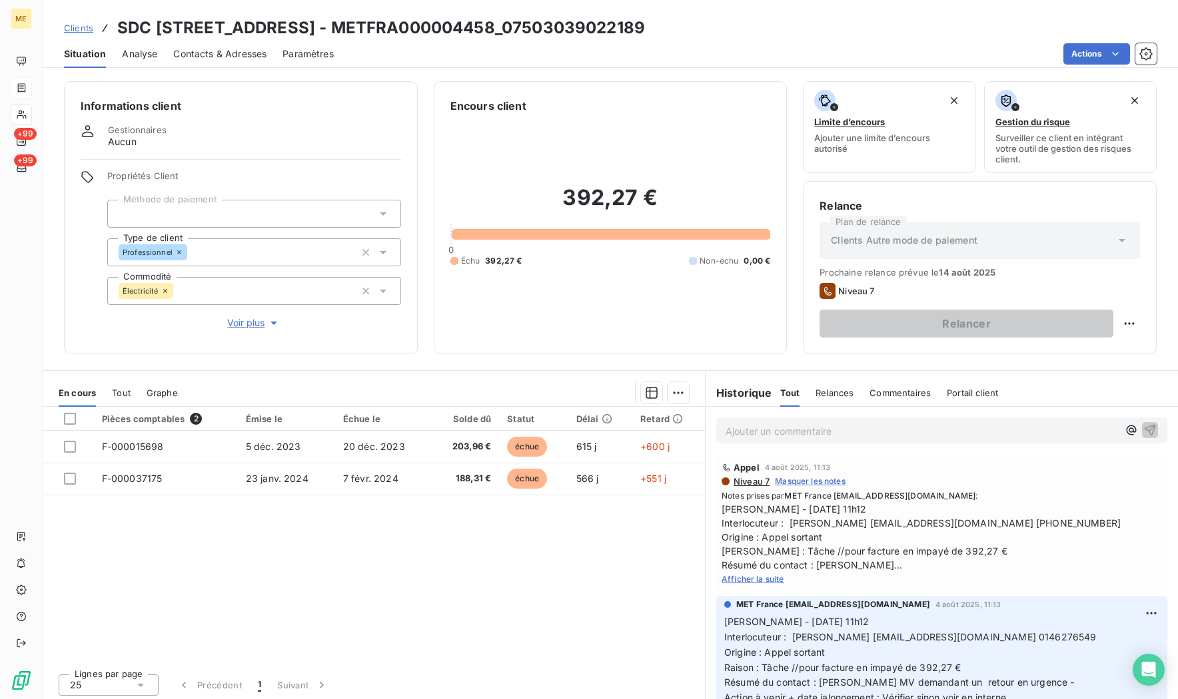
click at [735, 582] on span "Afficher la suite" at bounding box center [752, 579] width 63 height 10
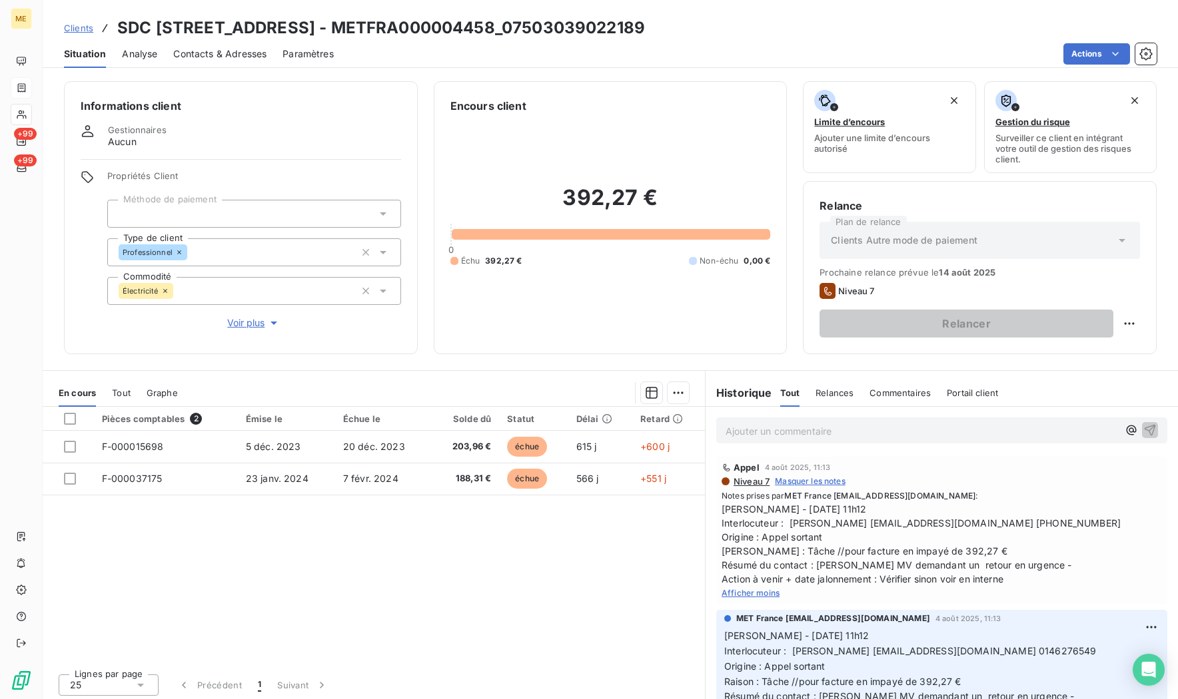
click at [753, 589] on span "Afficher moins" at bounding box center [750, 593] width 58 height 10
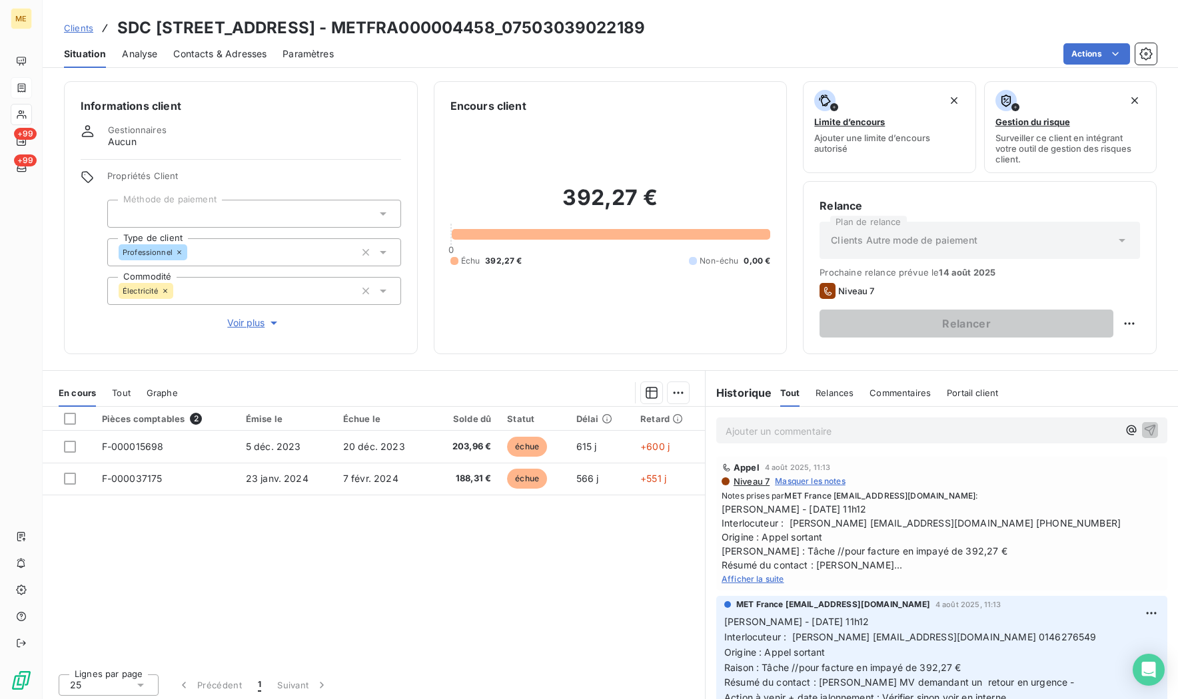
click at [750, 582] on span "Afficher la suite" at bounding box center [752, 579] width 63 height 10
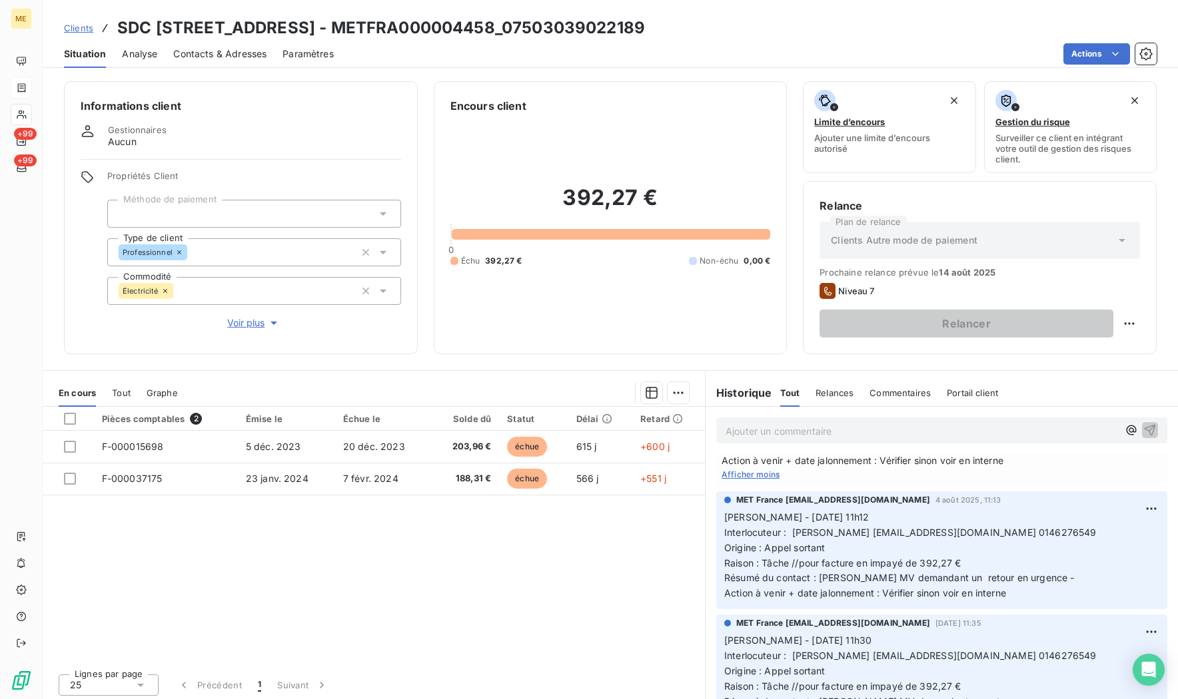
scroll to position [133, 0]
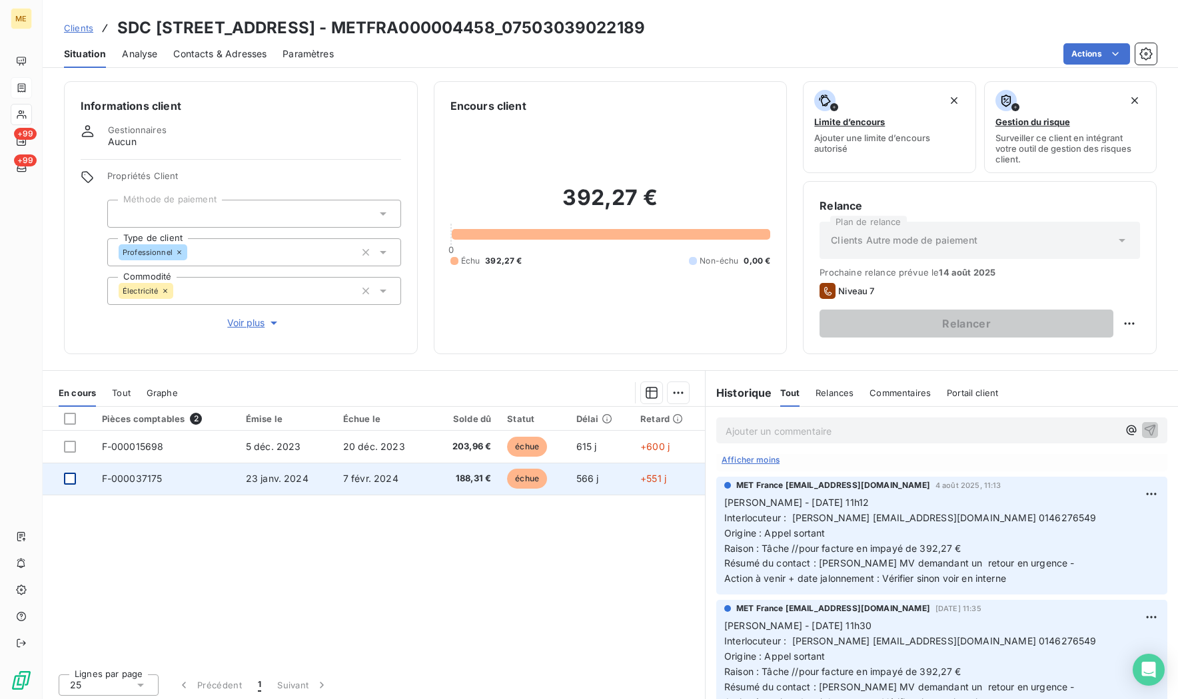
click at [71, 480] on div at bounding box center [70, 479] width 12 height 12
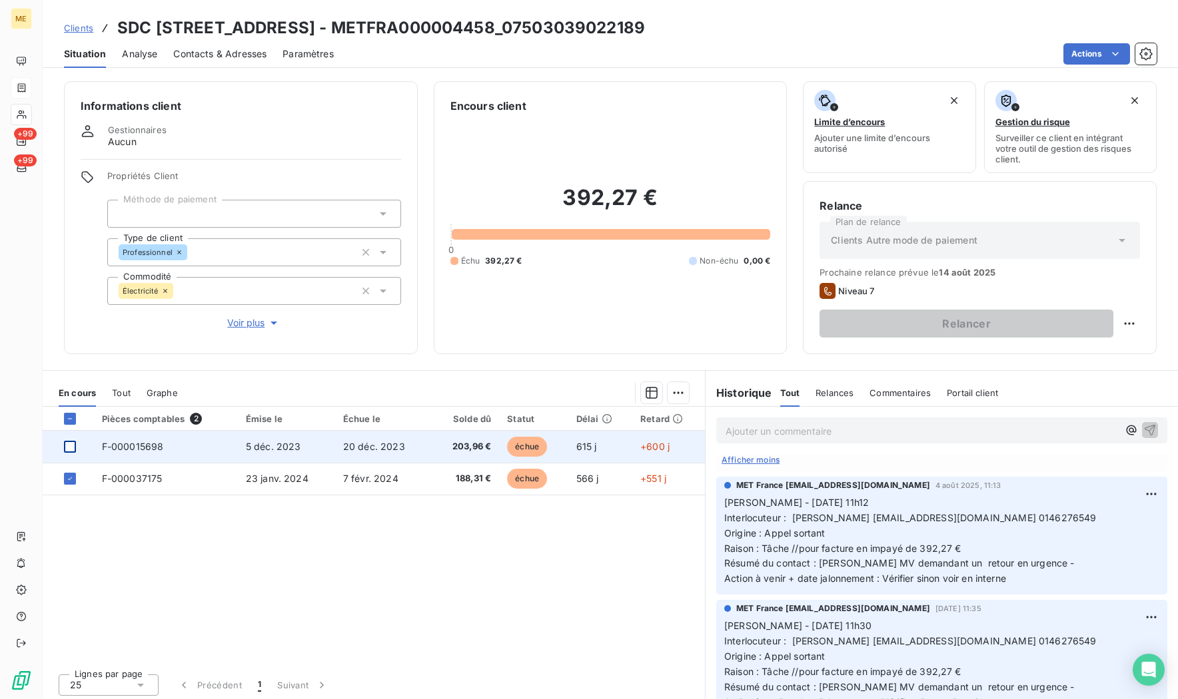
click at [68, 448] on div at bounding box center [70, 447] width 12 height 12
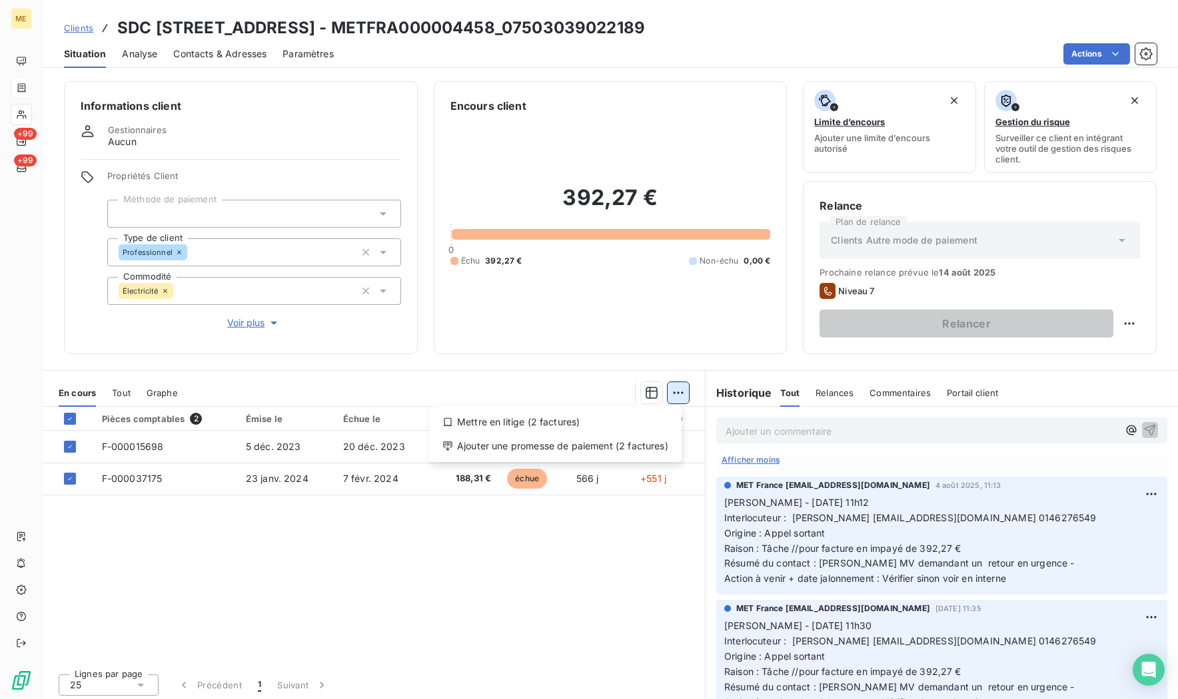
click at [672, 396] on html "ME +99 +99 Clients SDC 30 RUE DU DR LANCEREAUX - METFRA000004458_07503039022189…" at bounding box center [589, 349] width 1178 height 699
click at [590, 439] on div "Ajouter une promesse de paiement (2 factures)" at bounding box center [555, 446] width 242 height 21
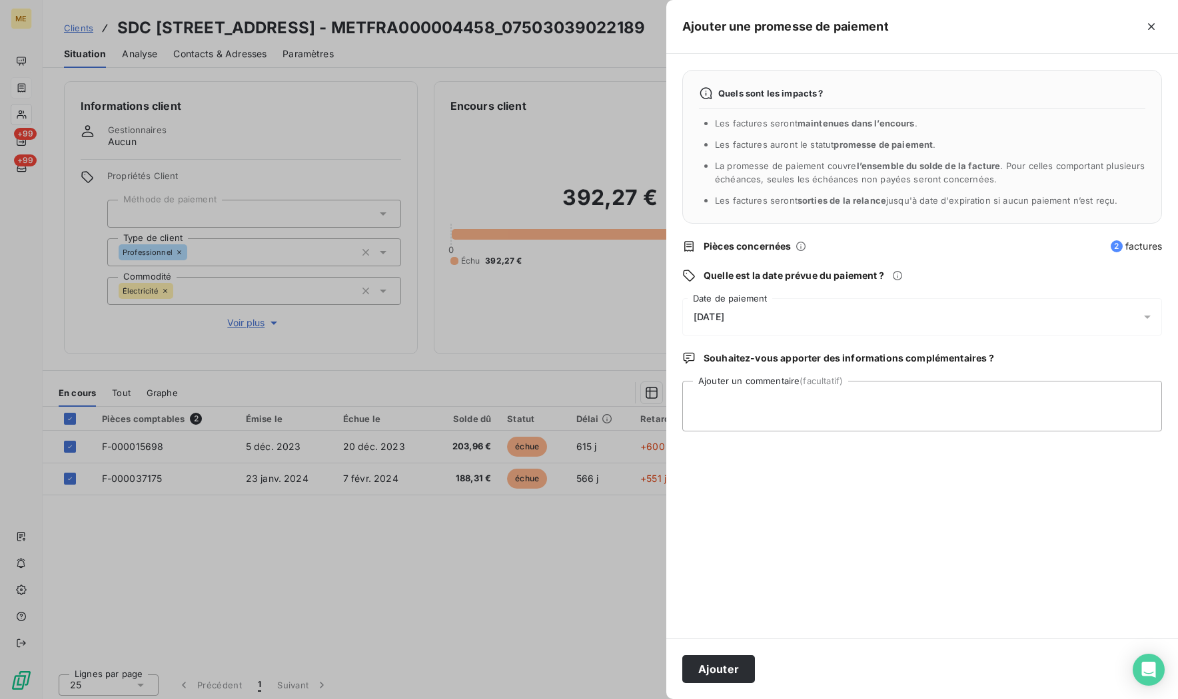
click at [745, 309] on div "12/08/2025" at bounding box center [922, 316] width 480 height 37
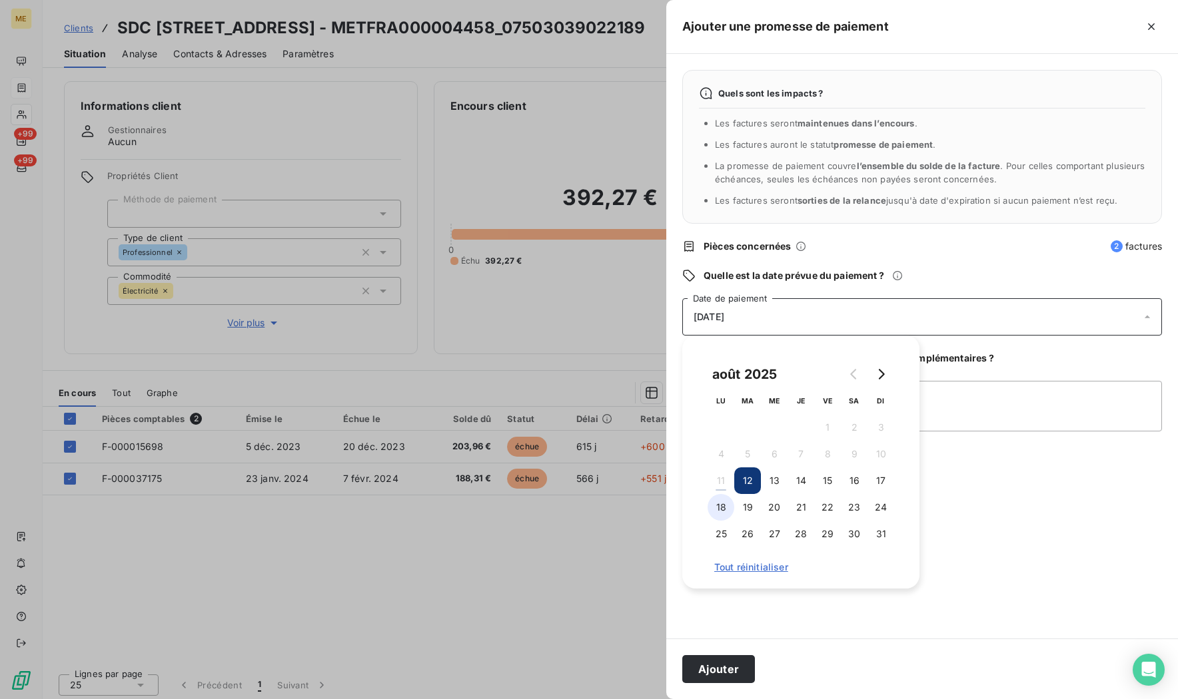
click at [724, 505] on button "18" at bounding box center [720, 507] width 27 height 27
click at [1034, 439] on div "Quels sont les impacts ? Les factures seront maintenues dans l’encours . Les fa…" at bounding box center [922, 346] width 512 height 585
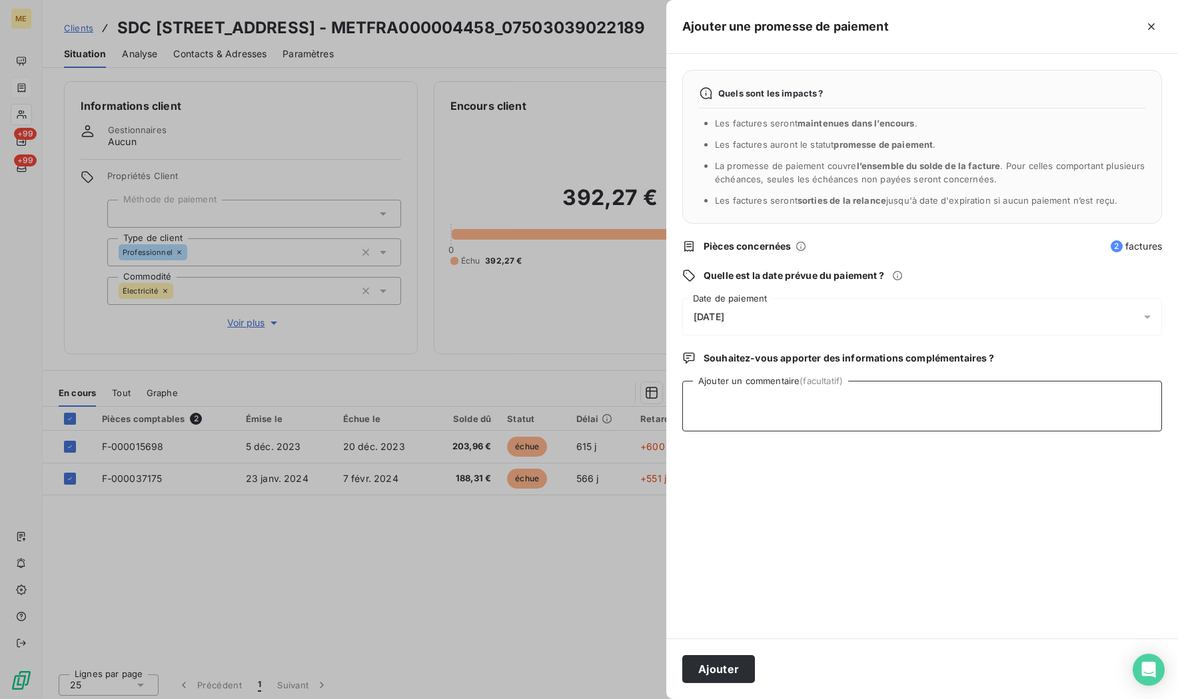
click at [964, 412] on textarea "Ajouter un commentaire (facultatif)" at bounding box center [922, 406] width 480 height 51
paste textarea "noreply@nexity.fr"
paste textarea "08/08/2025 16:59"
click at [779, 423] on textarea "Nicolas-Paul 11/08/2025 10h40 Promesse paiement ok noreply@nexity.fr 08/08/2025…" at bounding box center [922, 406] width 480 height 51
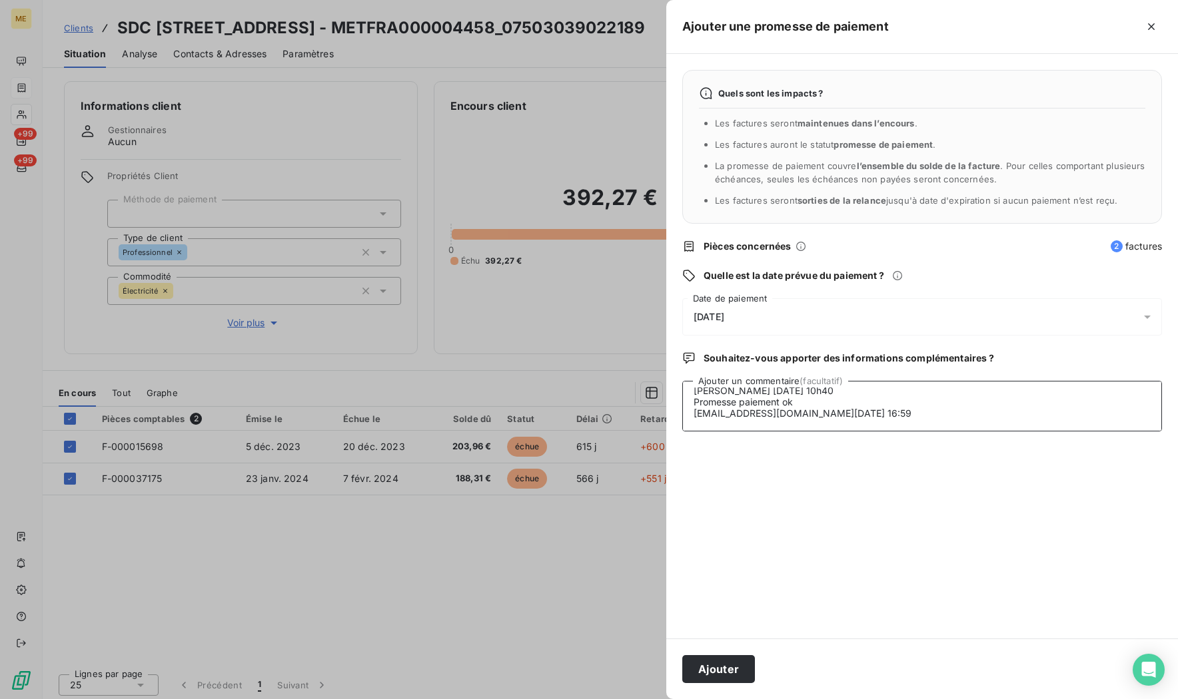
paste textarea "https://metholdingag.lightning.force.com/lightning/r/vlocity_cmt__CustomerInter…"
type textarea "Nicolas-Paul 11/08/2025 10h40 Promesse paiement ok noreply@nexity.fr 08/08/2025…"
click at [718, 666] on button "Ajouter" at bounding box center [718, 669] width 73 height 28
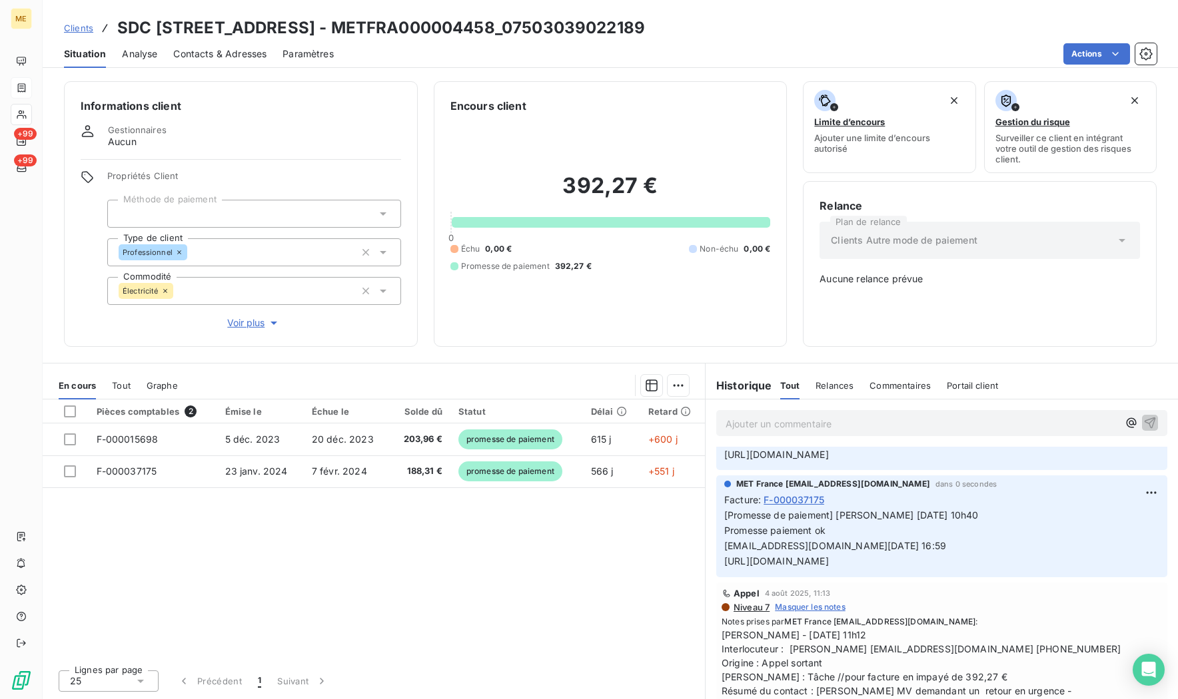
scroll to position [0, 0]
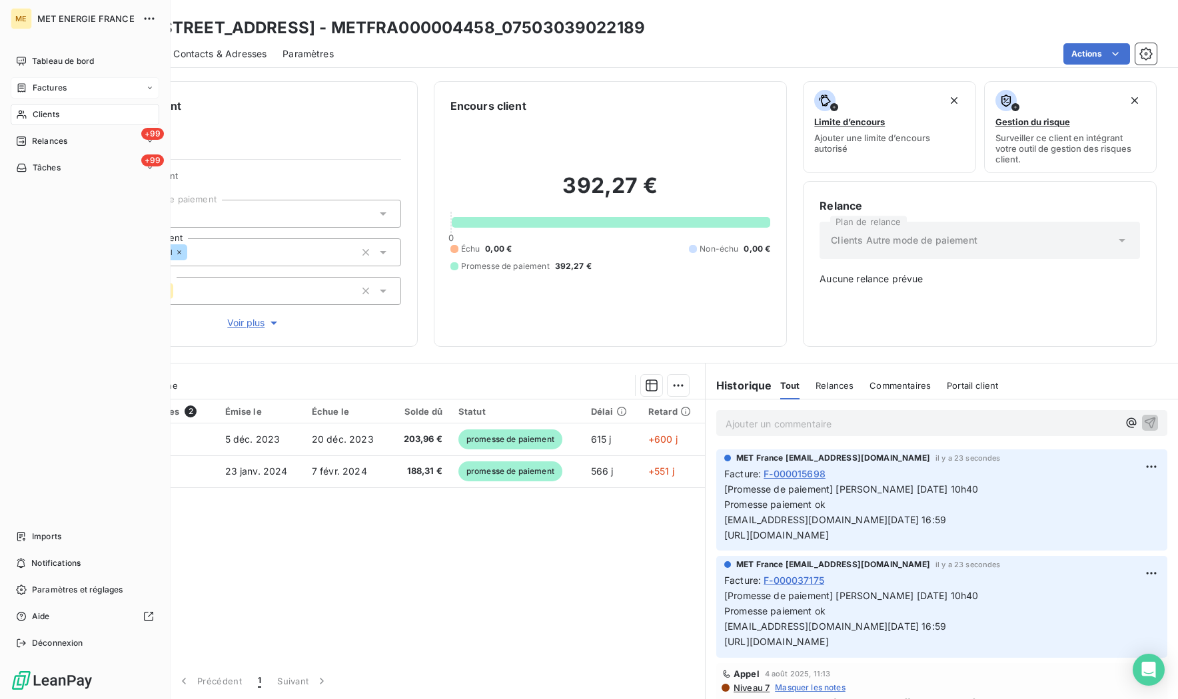
click at [75, 90] on div "Factures" at bounding box center [85, 87] width 149 height 21
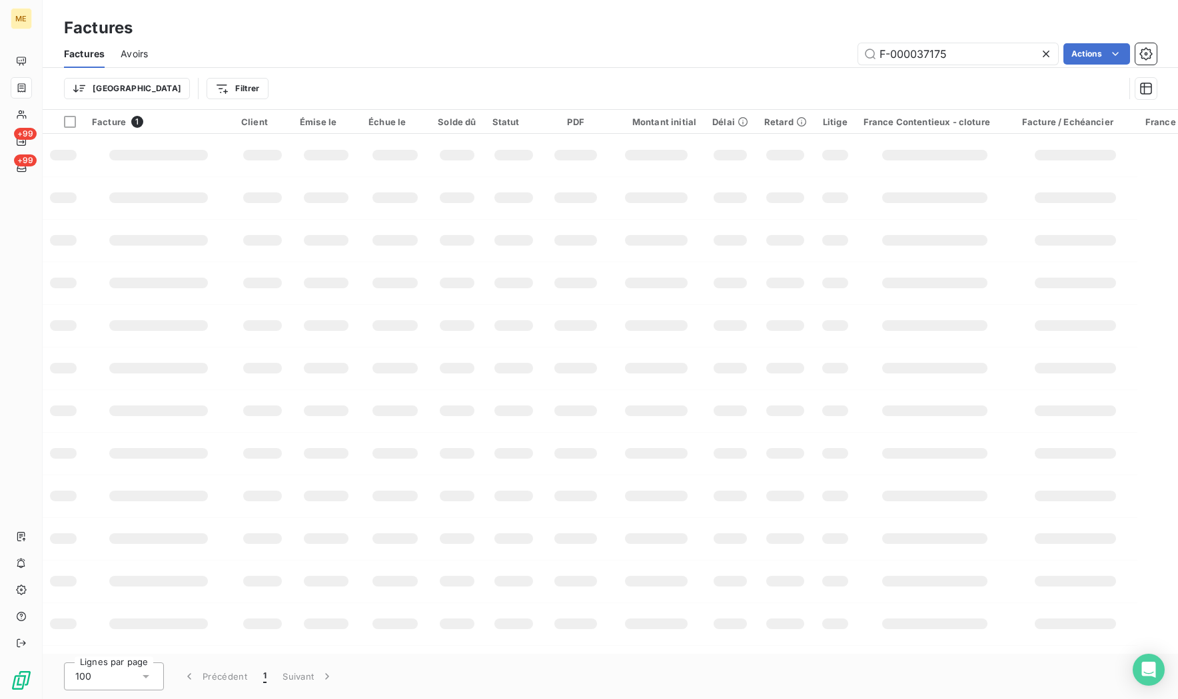
drag, startPoint x: 979, startPoint y: 51, endPoint x: 731, endPoint y: 51, distance: 248.4
click at [731, 51] on div "F-000037175 Actions" at bounding box center [660, 53] width 992 height 21
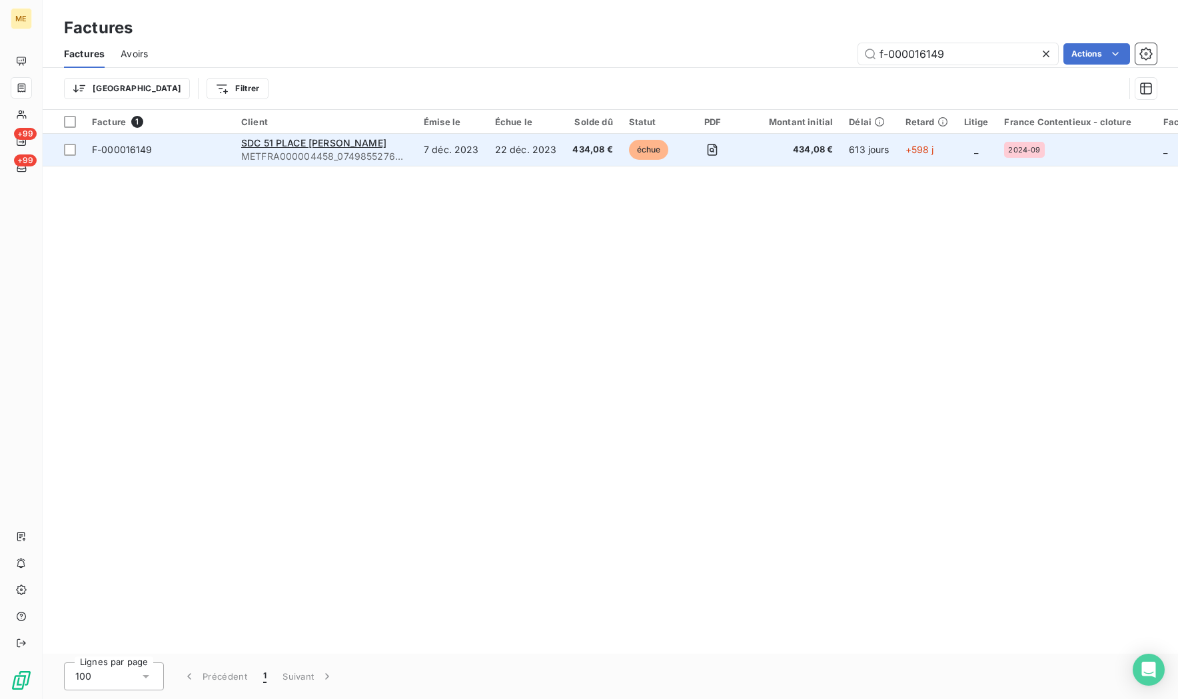
type input "f-000016149"
click at [126, 155] on div "F-000016149" at bounding box center [122, 149] width 61 height 13
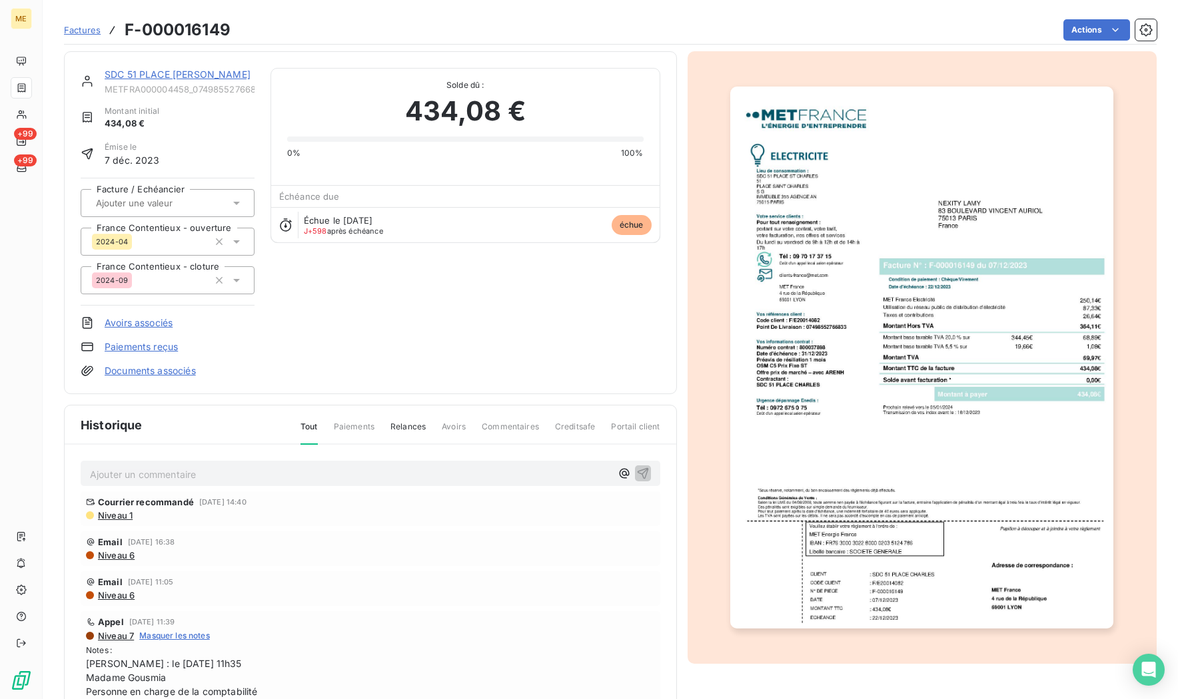
click at [158, 76] on link "SDC 51 PLACE CHARLES" at bounding box center [178, 74] width 146 height 11
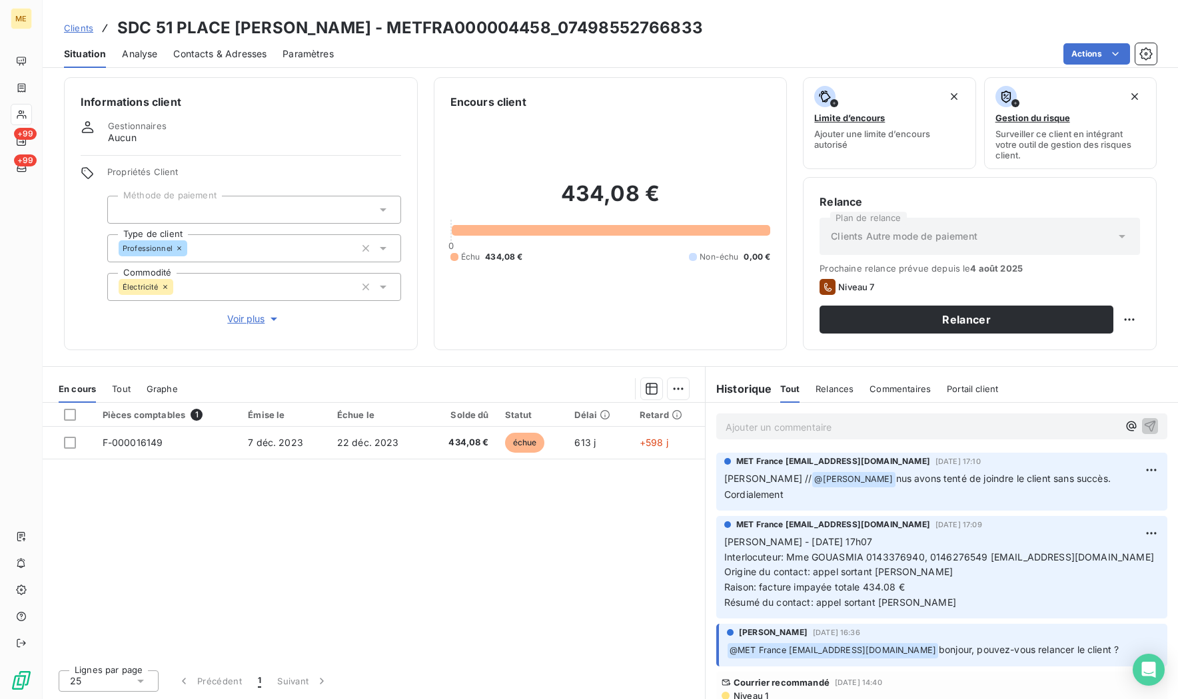
click at [70, 440] on div at bounding box center [70, 443] width 12 height 12
click at [675, 390] on html "ME +99 +99 Clients SDC 51 PLACE CHARLES - METFRA000004458_07498552766833 Situat…" at bounding box center [589, 349] width 1178 height 699
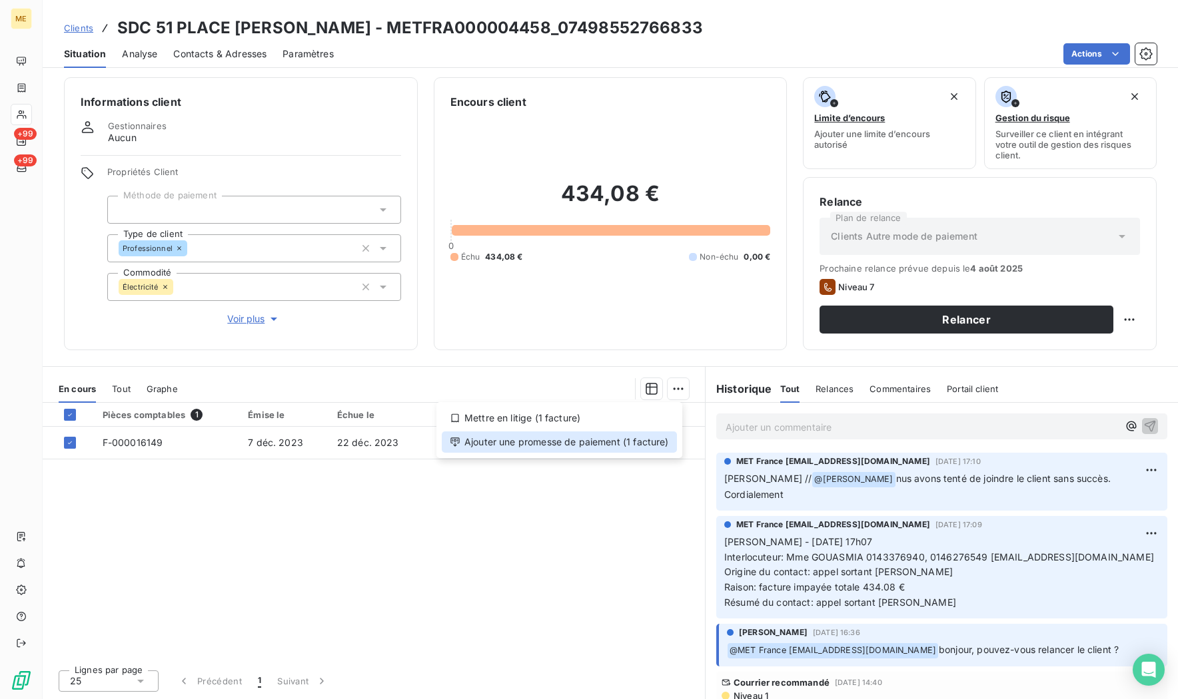
click at [544, 446] on div "Ajouter une promesse de paiement (1 facture)" at bounding box center [559, 442] width 235 height 21
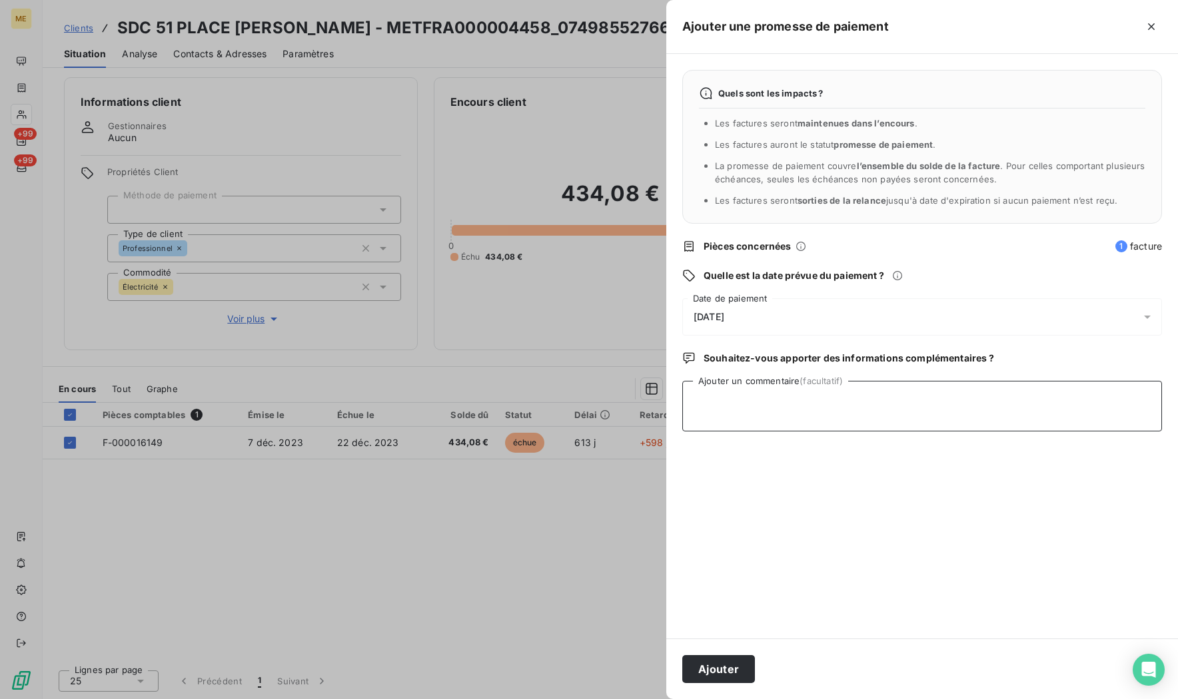
click at [742, 400] on textarea "Ajouter un commentaire (facultatif)" at bounding box center [922, 406] width 480 height 51
paste textarea "noreply@nexity.fr"
paste textarea "08/08/2025 16:59"
paste textarea "https://metholdingag.lightning.force.com/lightning/r/vlocity_cmt__CustomerInter…"
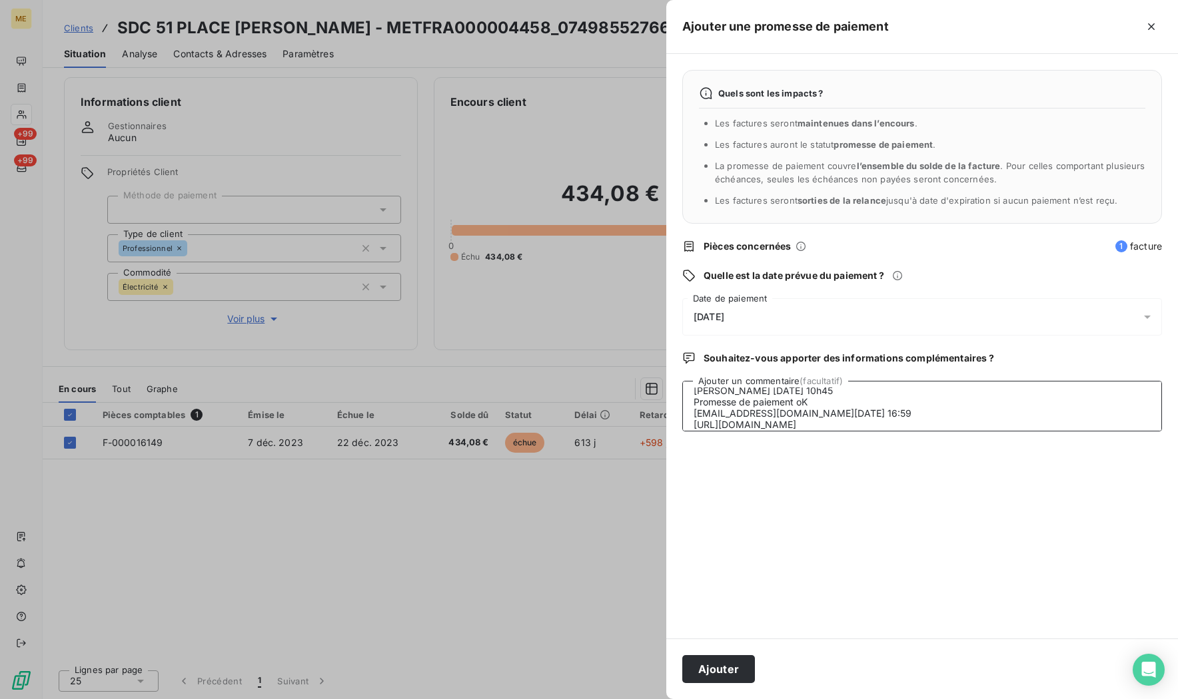
scroll to position [21, 0]
type textarea "Nicolas-Paul 11/08/25 10h45 Promesse de paiement oK noreply@nexity.fr 08/08/202…"
click at [726, 300] on div "12/08/2025" at bounding box center [922, 316] width 480 height 37
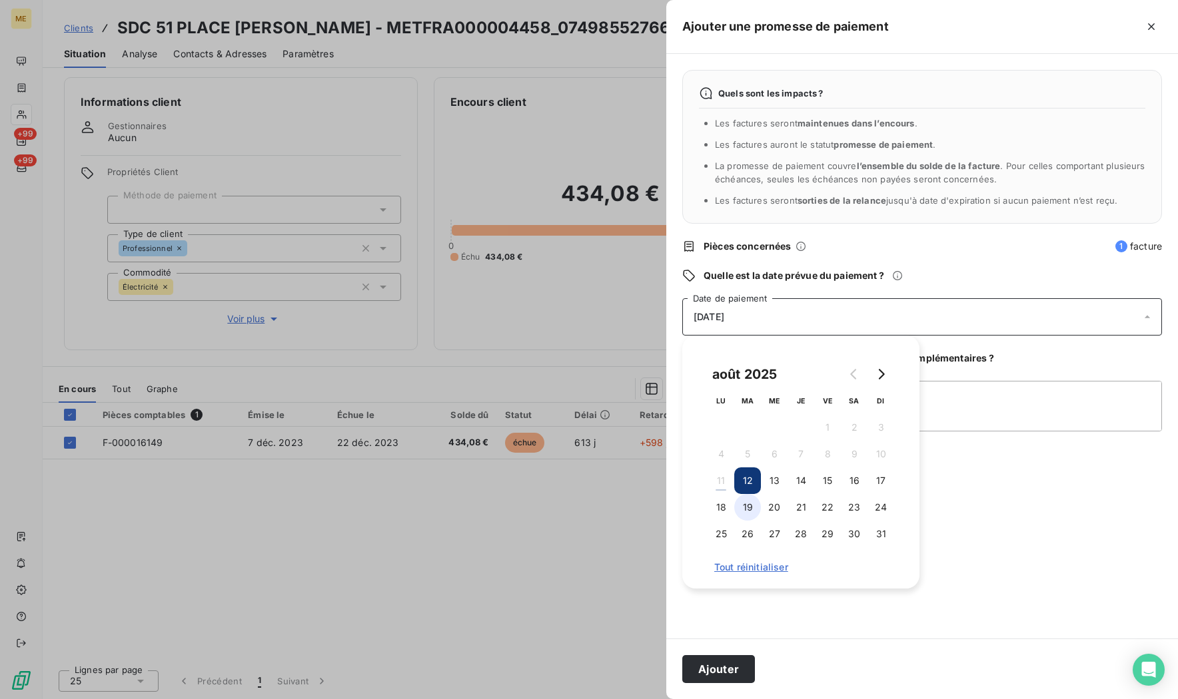
click at [747, 509] on button "19" at bounding box center [747, 507] width 27 height 27
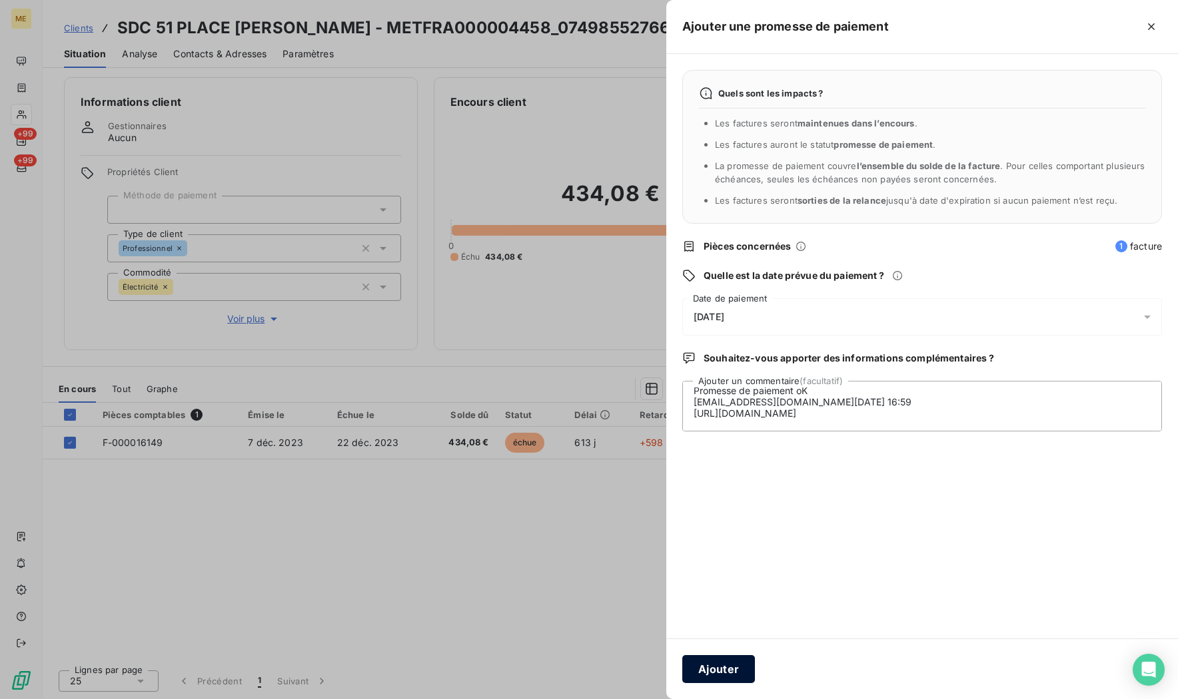
click at [727, 666] on button "Ajouter" at bounding box center [718, 669] width 73 height 28
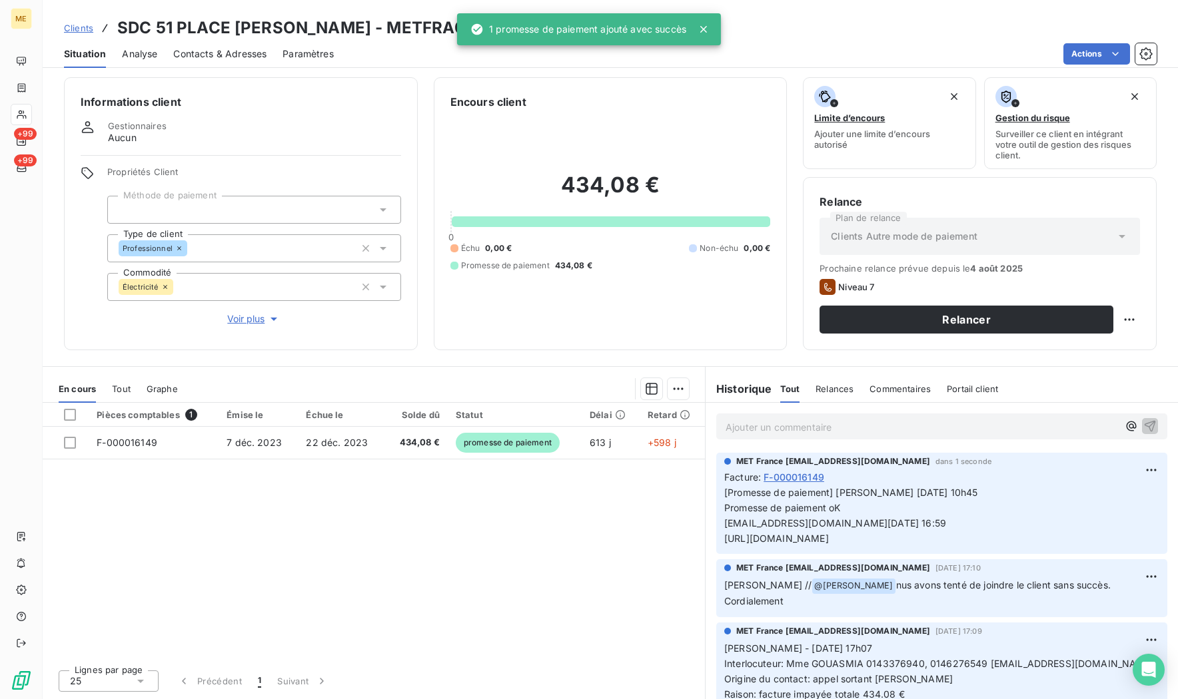
scroll to position [0, 0]
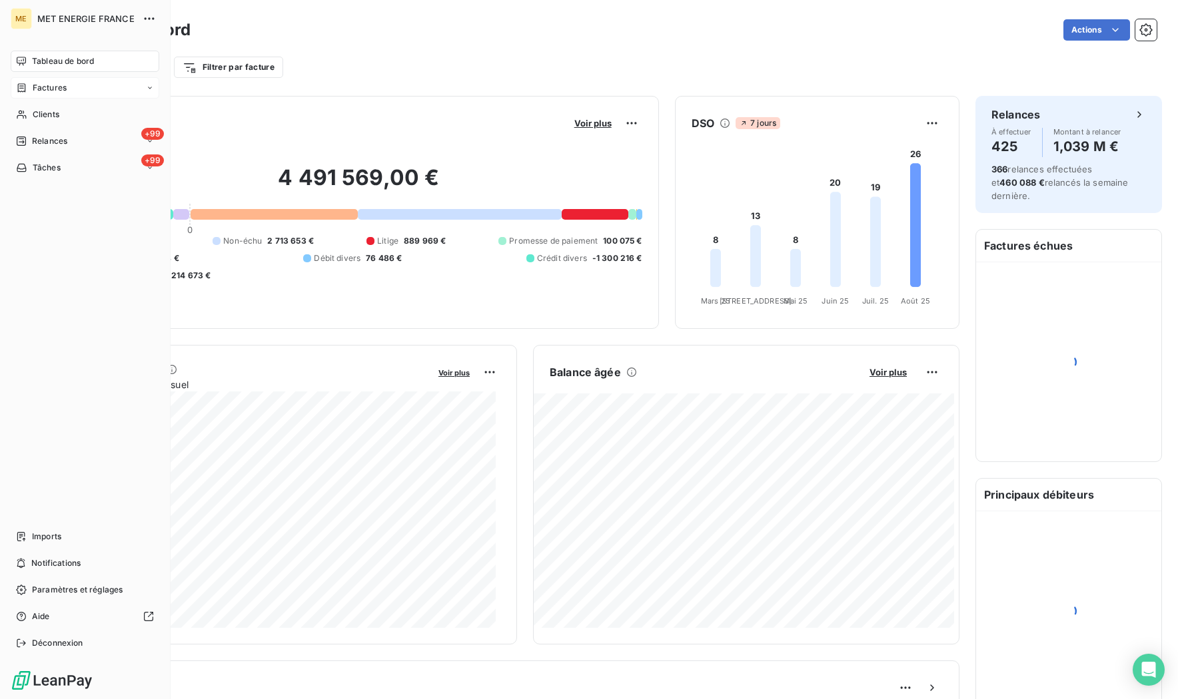
click at [63, 93] on span "Factures" at bounding box center [50, 88] width 34 height 12
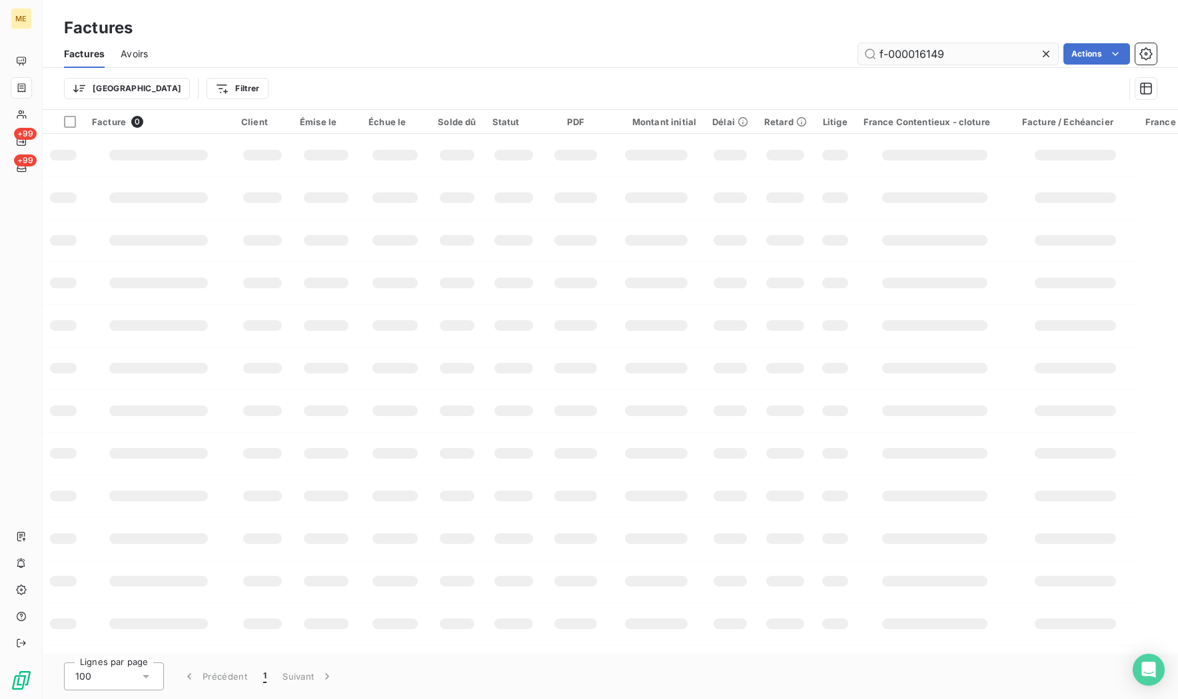
click at [968, 61] on input "f-000016149" at bounding box center [958, 53] width 200 height 21
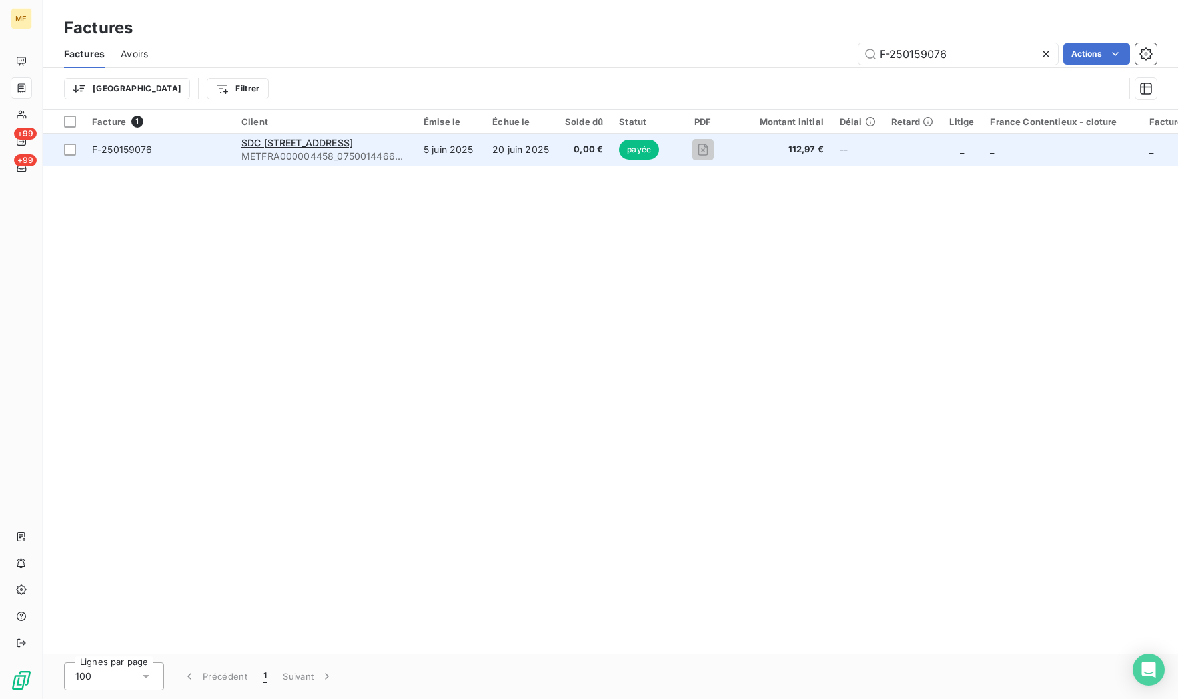
type input "F-250159076"
click at [153, 161] on td "F-250159076" at bounding box center [158, 150] width 149 height 32
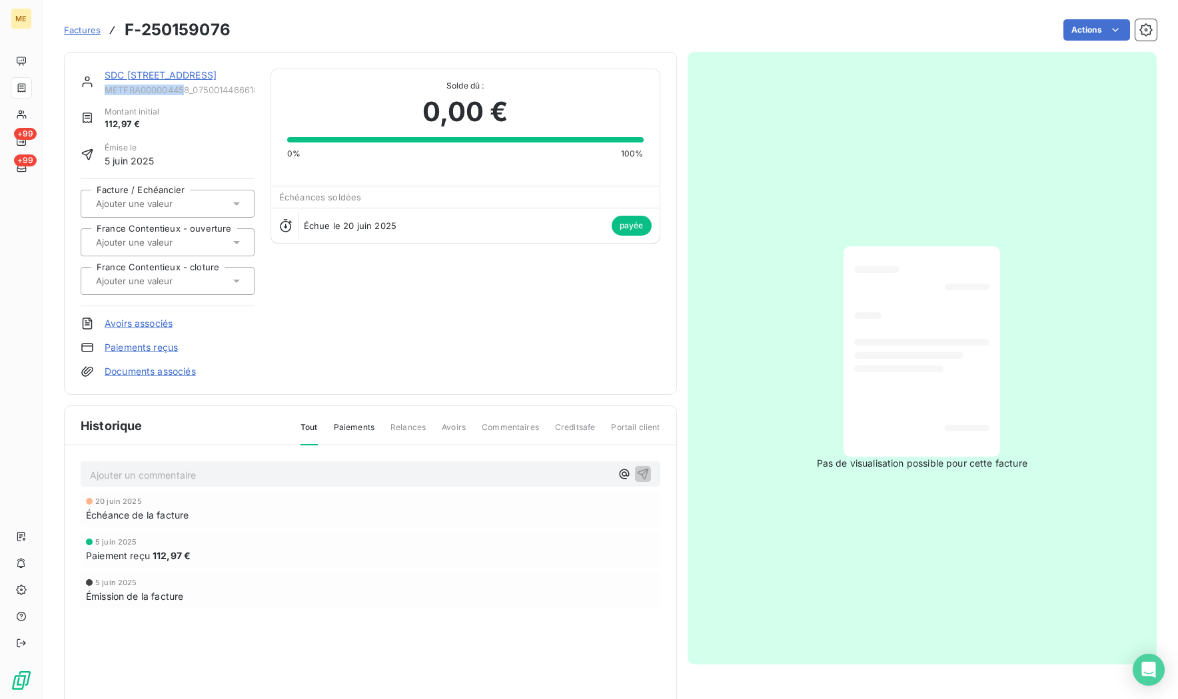
drag, startPoint x: 187, startPoint y: 91, endPoint x: 103, endPoint y: 90, distance: 84.6
click at [103, 90] on div "SDC 38 RUE DE COURCELLES METFRA000004458_07500144666184" at bounding box center [168, 82] width 174 height 27
copy span "METFRA00000445"
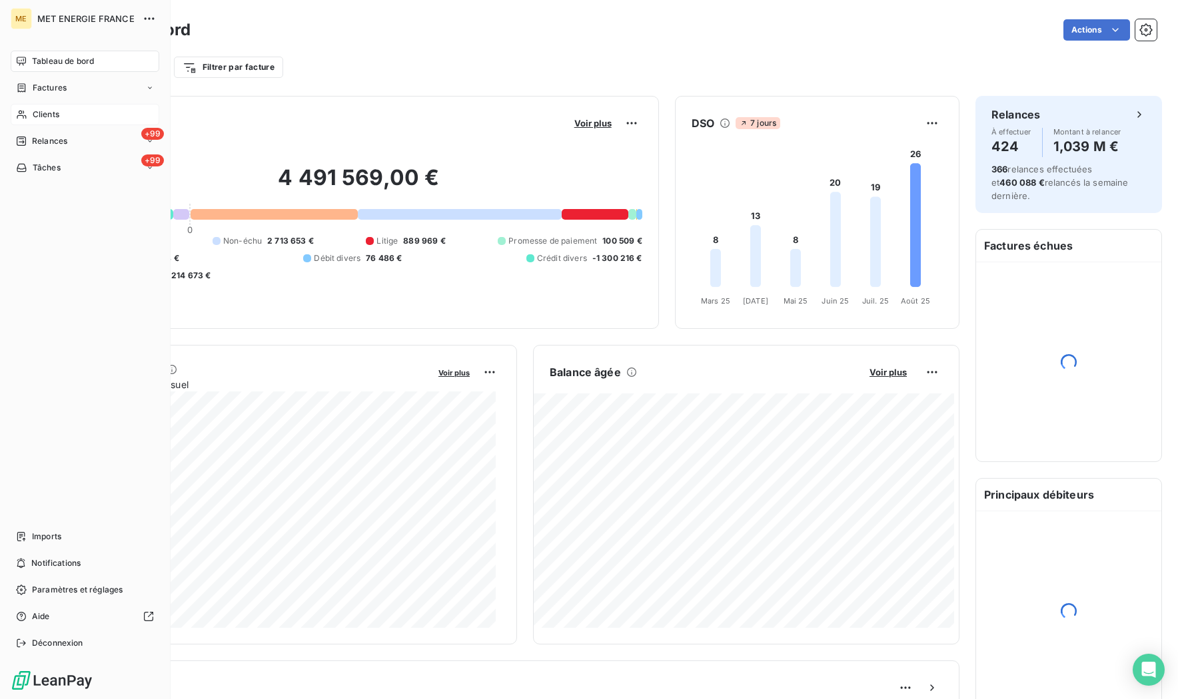
click at [55, 111] on span "Clients" at bounding box center [46, 115] width 27 height 12
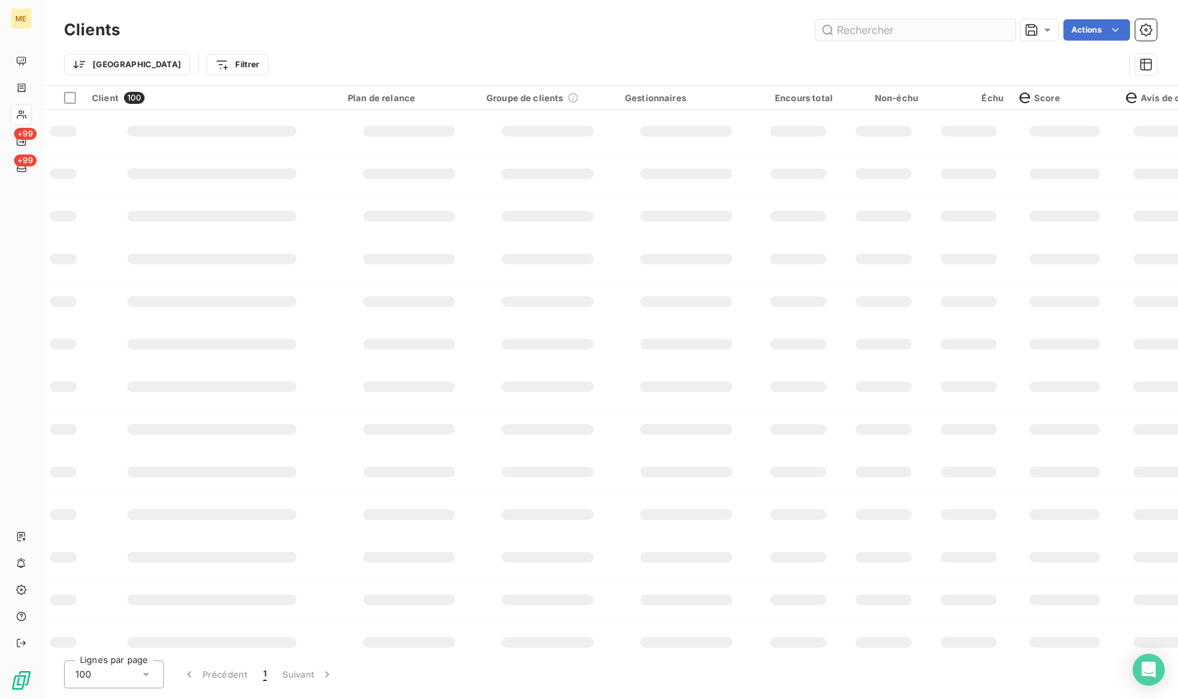
click at [894, 35] on input "text" at bounding box center [915, 29] width 200 height 21
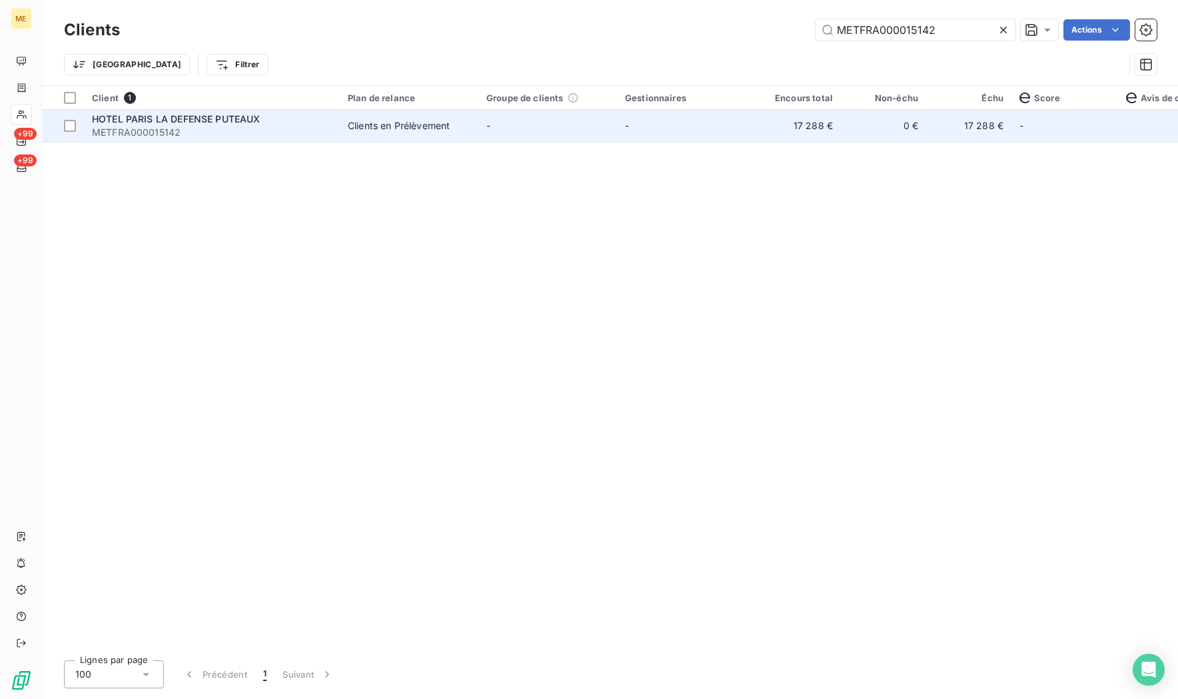
type input "METFRA000015142"
click at [188, 123] on span "HOTEL PARIS LA DEFENSE PUTEAUX" at bounding box center [176, 118] width 169 height 11
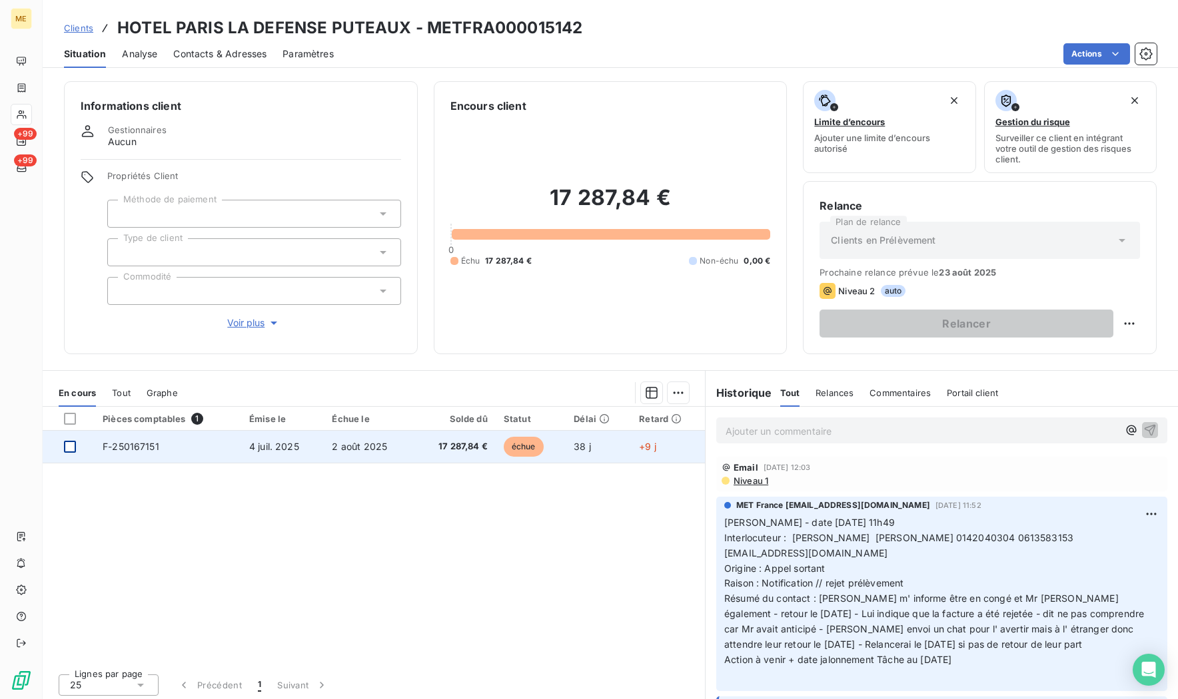
click at [71, 446] on div at bounding box center [70, 447] width 12 height 12
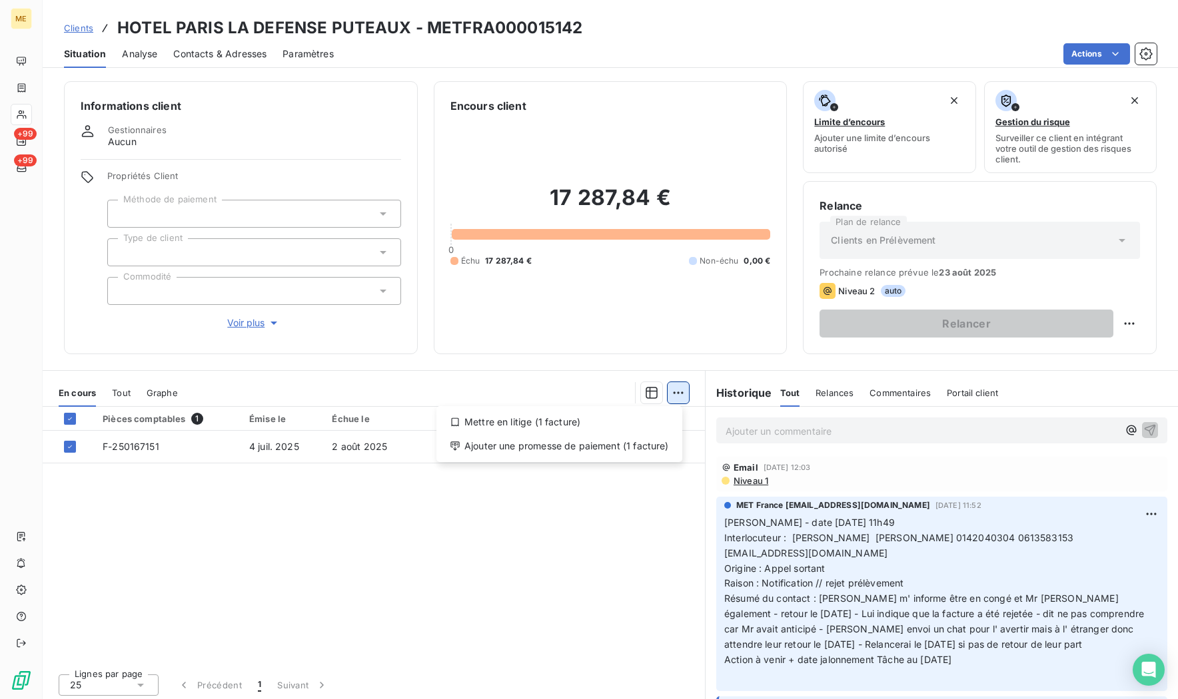
click at [669, 390] on html "ME +99 +99 Clients HOTEL PARIS LA DEFENSE PUTEAUX - METFRA000015142 Situation A…" at bounding box center [589, 349] width 1178 height 699
click at [546, 442] on div "Ajouter une promesse de paiement (1 facture)" at bounding box center [559, 446] width 235 height 21
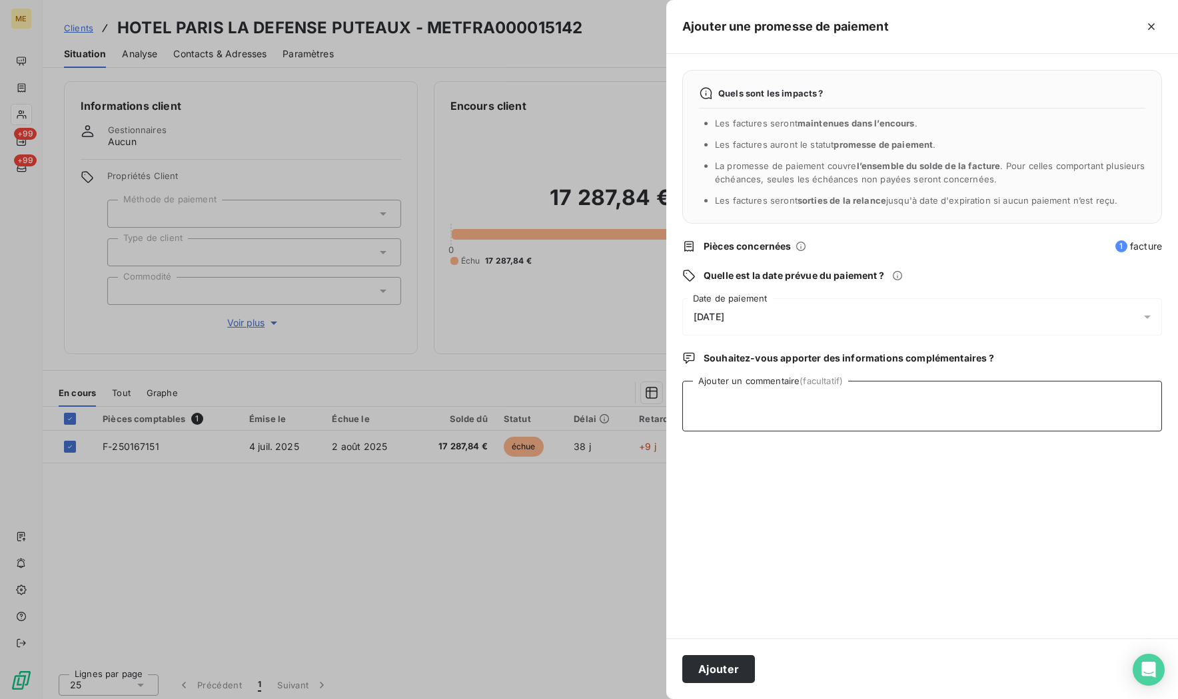
click at [725, 420] on textarea "Ajouter un commentaire (facultatif)" at bounding box center [922, 406] width 480 height 51
paste textarea "ncousin@wanadoo.fr"
paste textarea "08/08/2025 20:38"
paste textarea "https://metholdingag.lightning.force.com/lightning/r/vlocity_cmt__CustomerInter…"
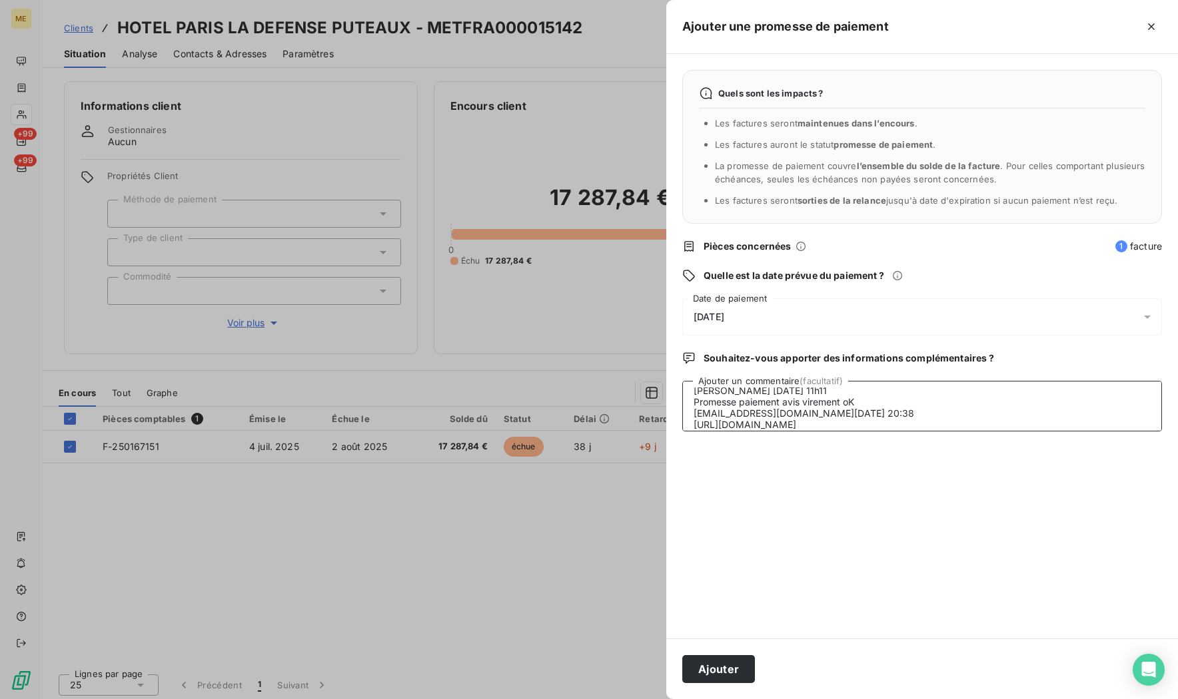
scroll to position [21, 0]
type textarea "Nicolas-Paul 11/08/2025 11h11 Promesse paiement avis virement oK ncousin@wanado…"
click at [746, 318] on div "12/08/2025" at bounding box center [922, 316] width 480 height 37
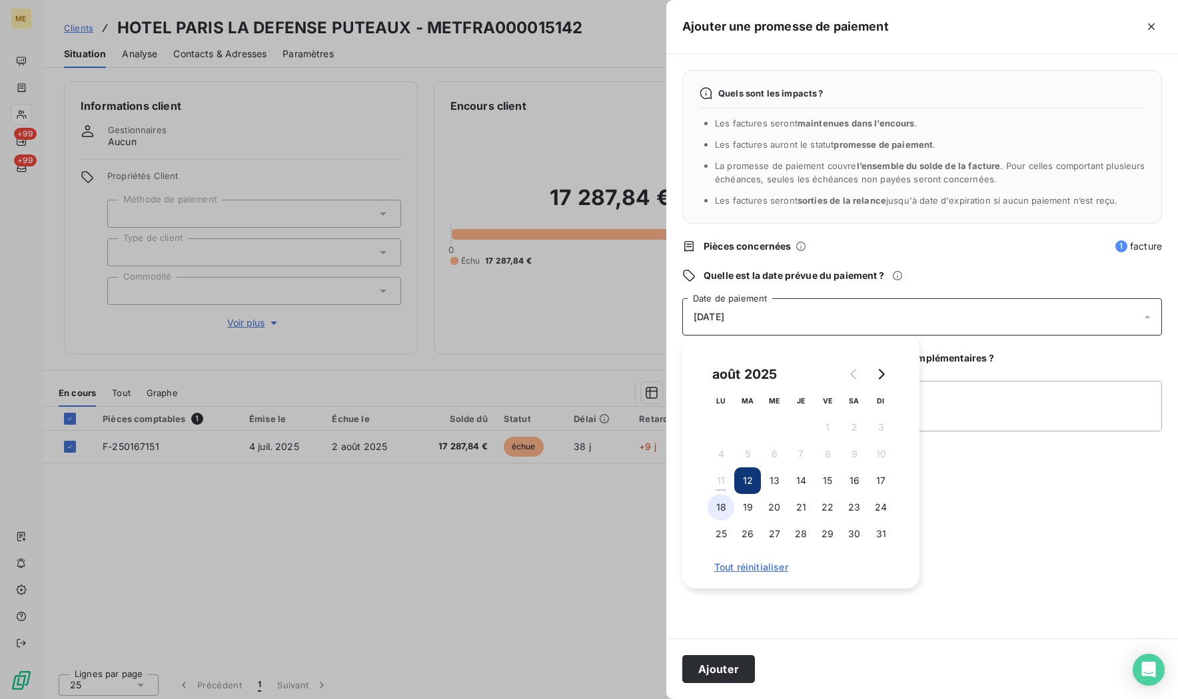
click at [717, 506] on button "18" at bounding box center [720, 507] width 27 height 27
click at [984, 601] on div "Quels sont les impacts ? Les factures seront maintenues dans l’encours . Les fa…" at bounding box center [922, 346] width 512 height 585
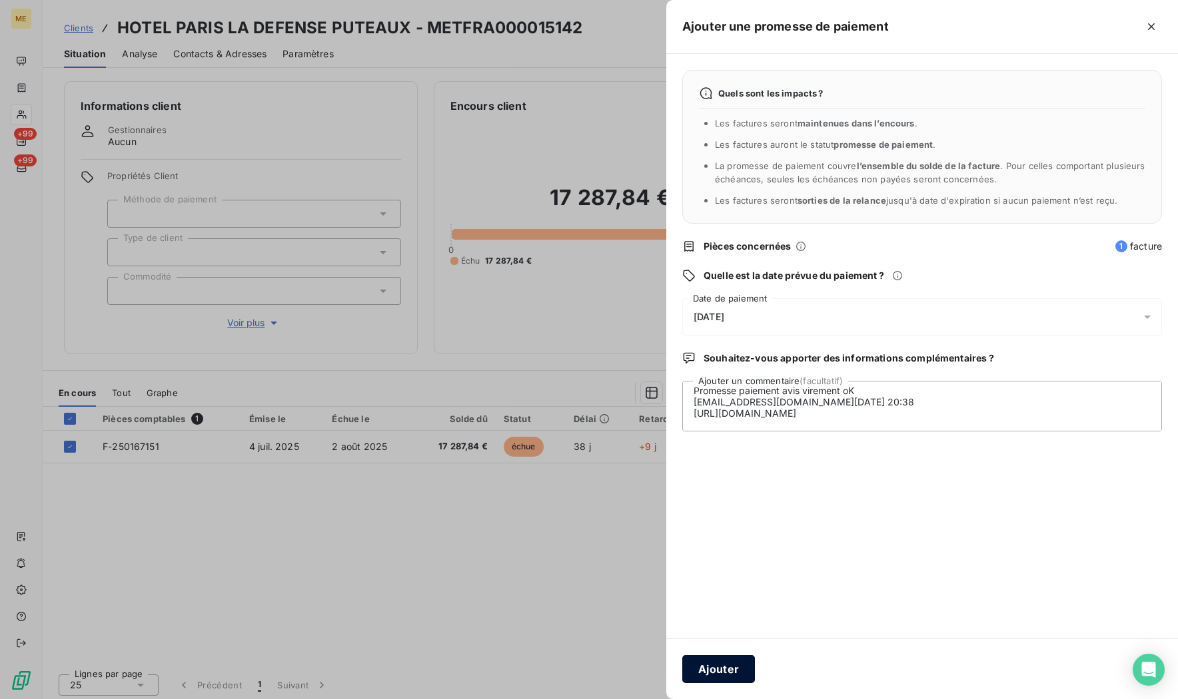
click at [716, 664] on button "Ajouter" at bounding box center [718, 669] width 73 height 28
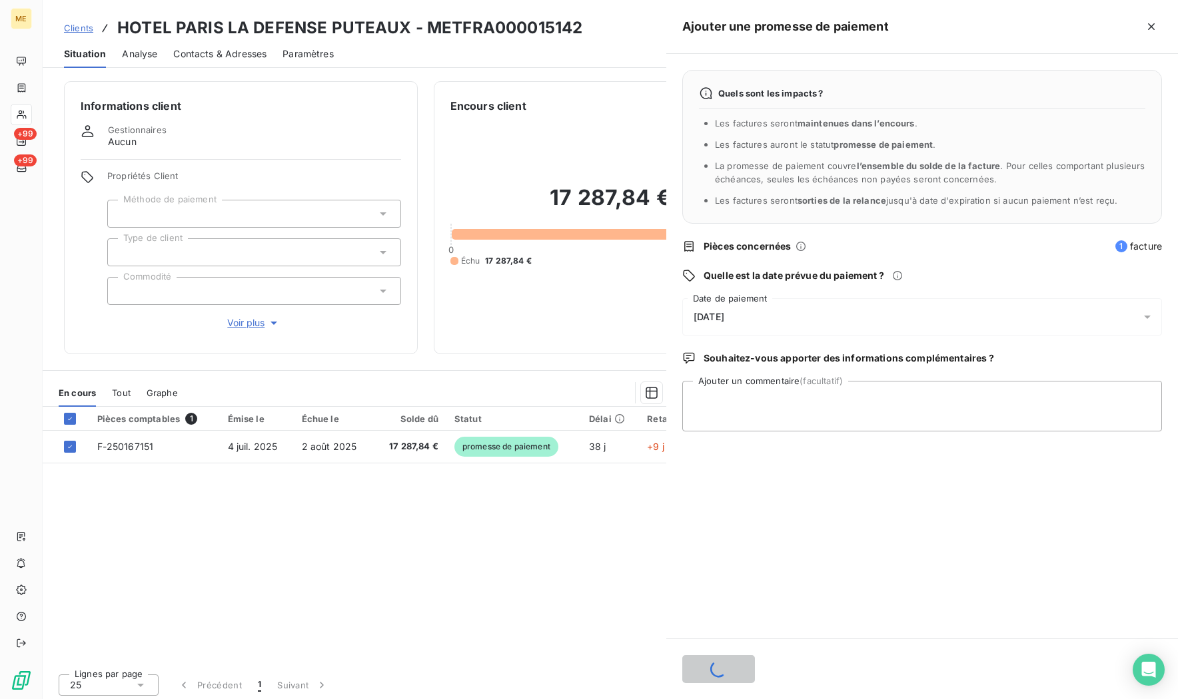
scroll to position [0, 0]
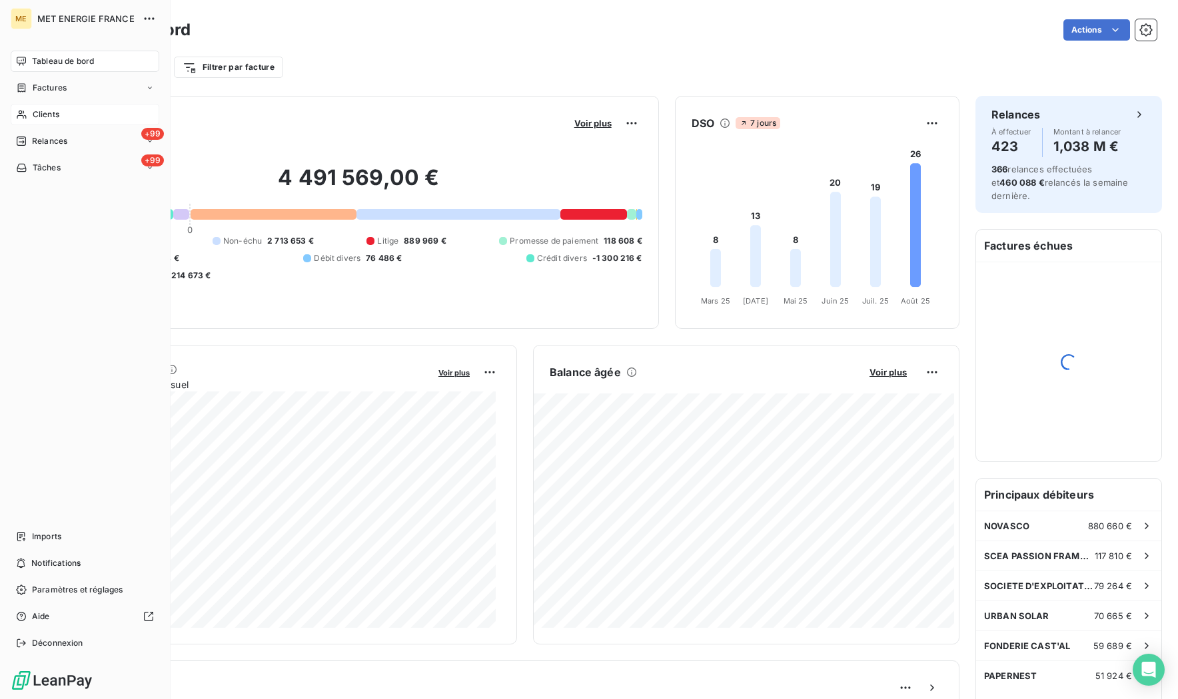
click at [33, 113] on span "Clients" at bounding box center [46, 115] width 27 height 12
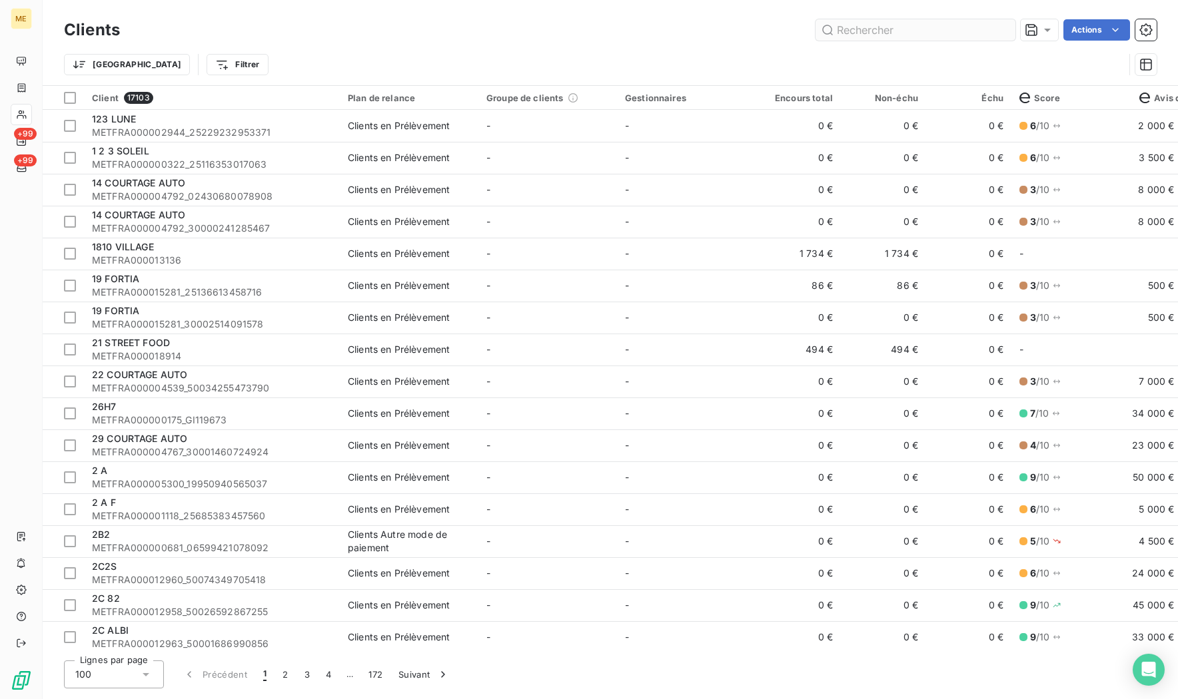
click at [865, 35] on input "text" at bounding box center [915, 29] width 200 height 21
click at [885, 35] on input "METFRA000003449" at bounding box center [915, 29] width 200 height 21
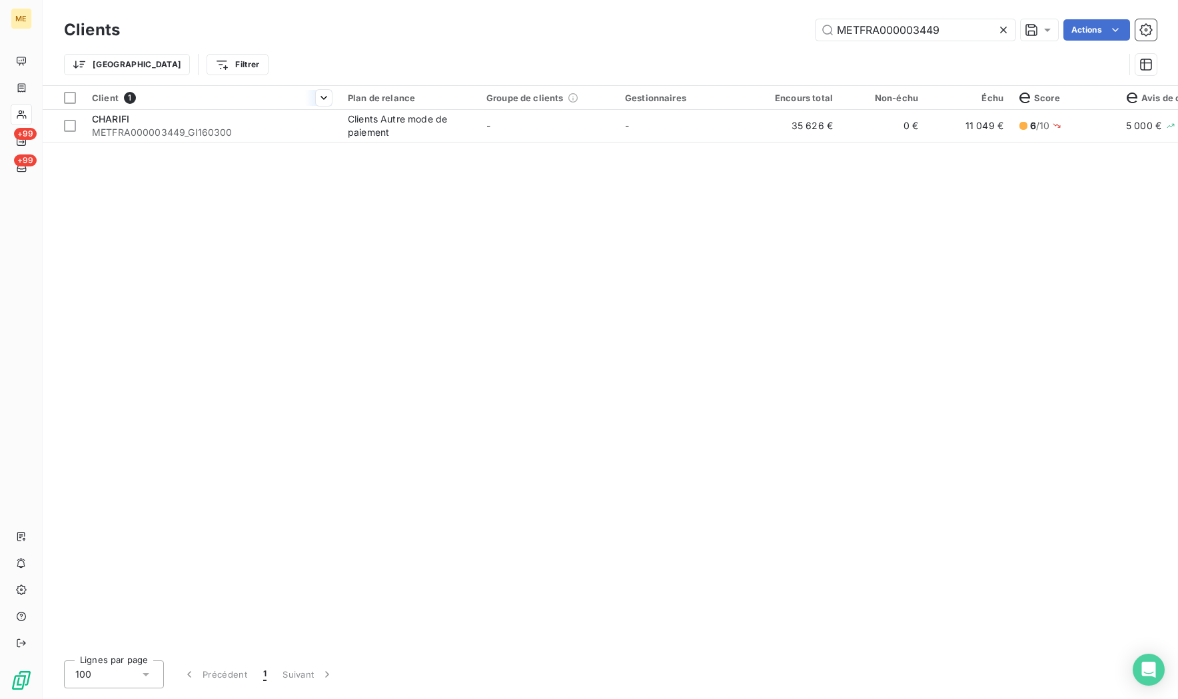
type input "METFRA000003449"
click at [163, 109] on div at bounding box center [212, 109] width 256 height 1
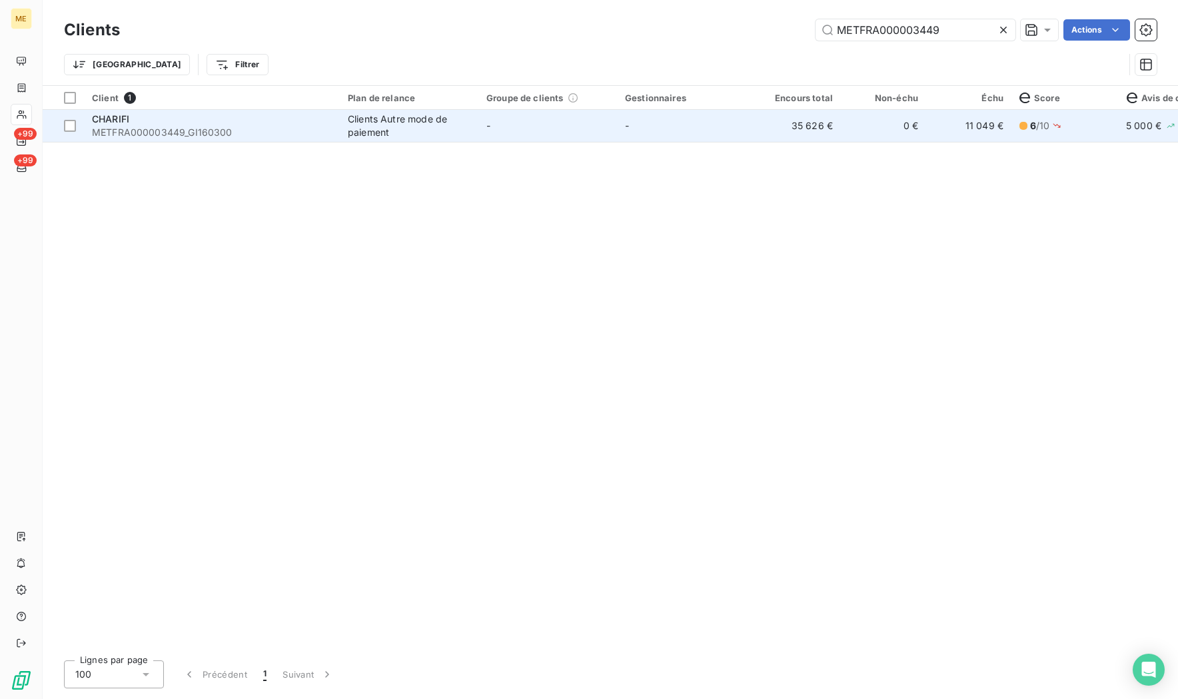
click at [159, 123] on div "CHARIFI" at bounding box center [212, 119] width 240 height 13
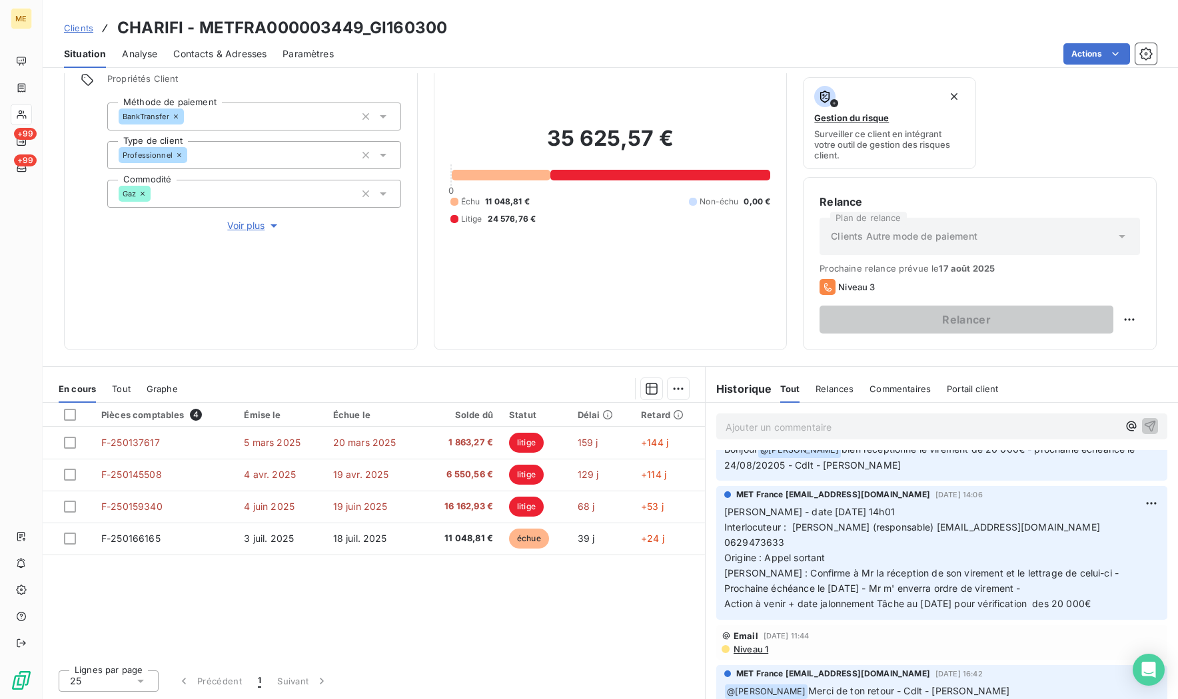
scroll to position [133, 0]
click at [567, 619] on div "Pièces comptables 4 Émise le Échue le Solde dû Statut Délai Retard F-250137617 …" at bounding box center [374, 531] width 662 height 256
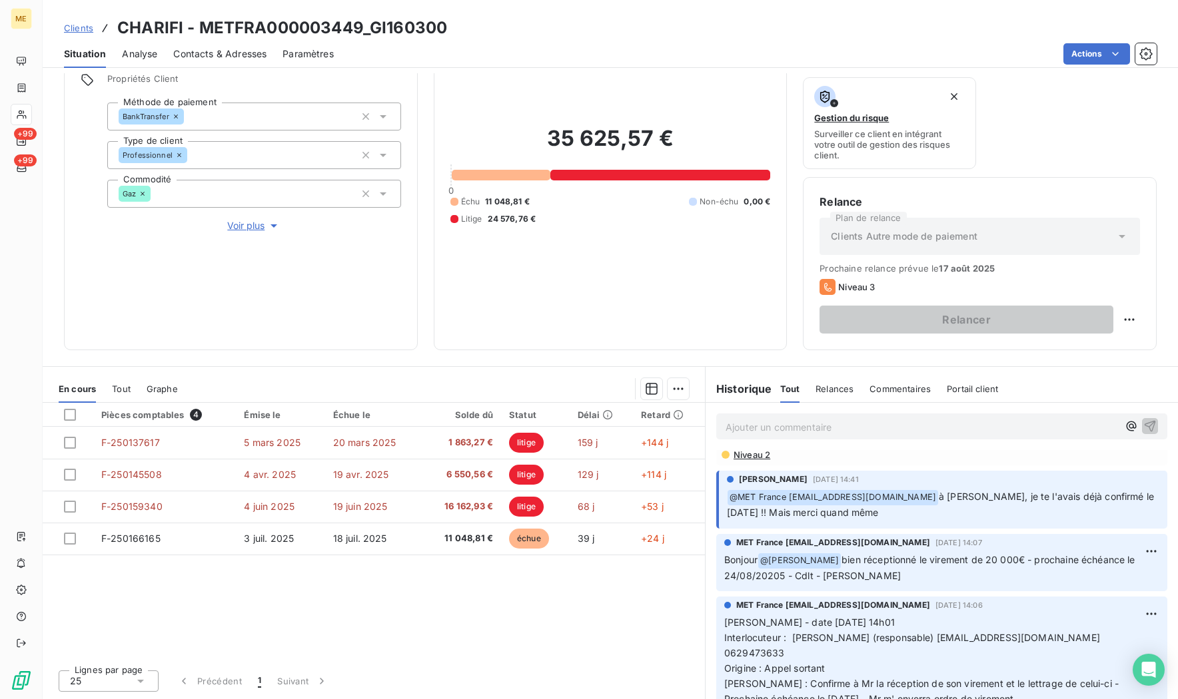
scroll to position [0, 0]
